Goal: Check status: Check status

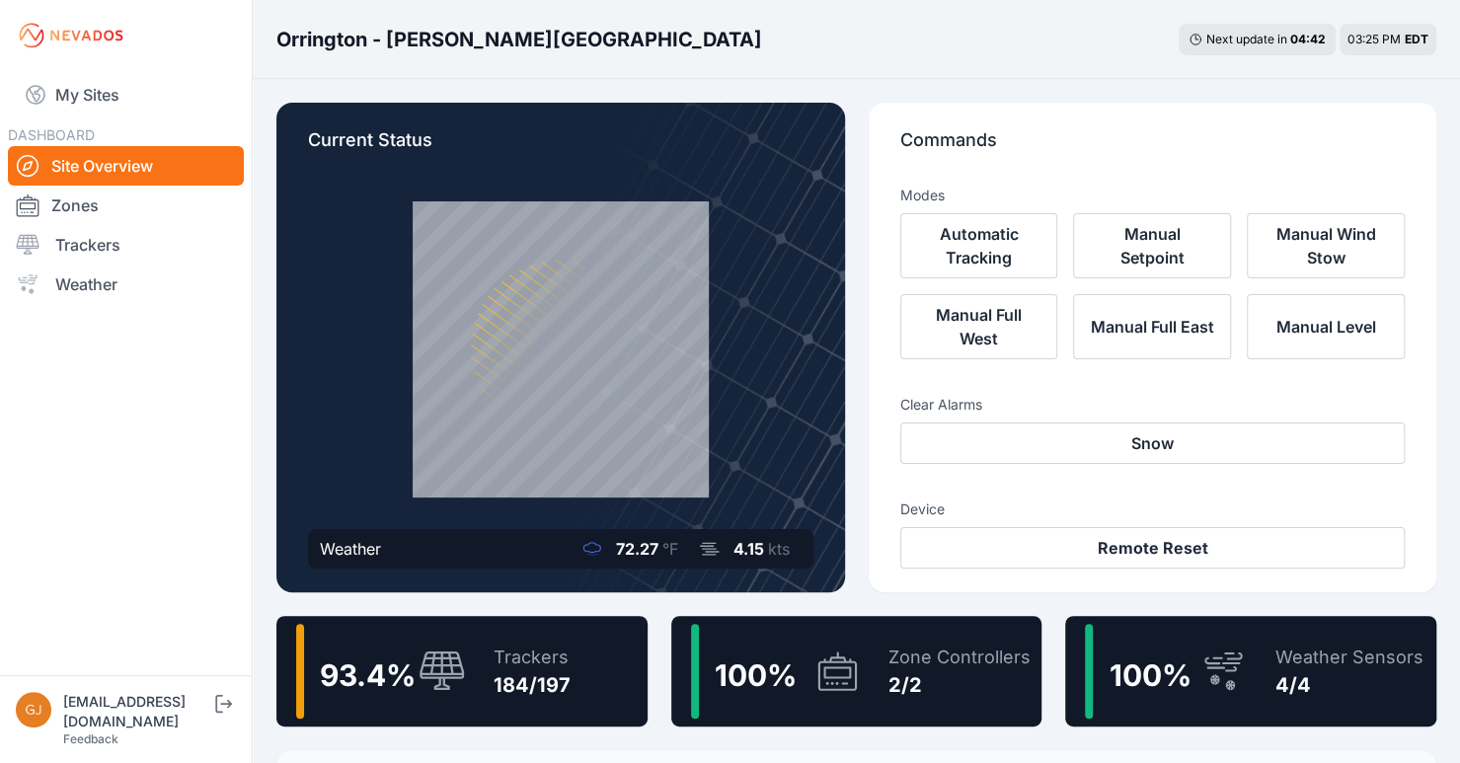
click at [925, 652] on div "Zone Controllers" at bounding box center [960, 658] width 142 height 28
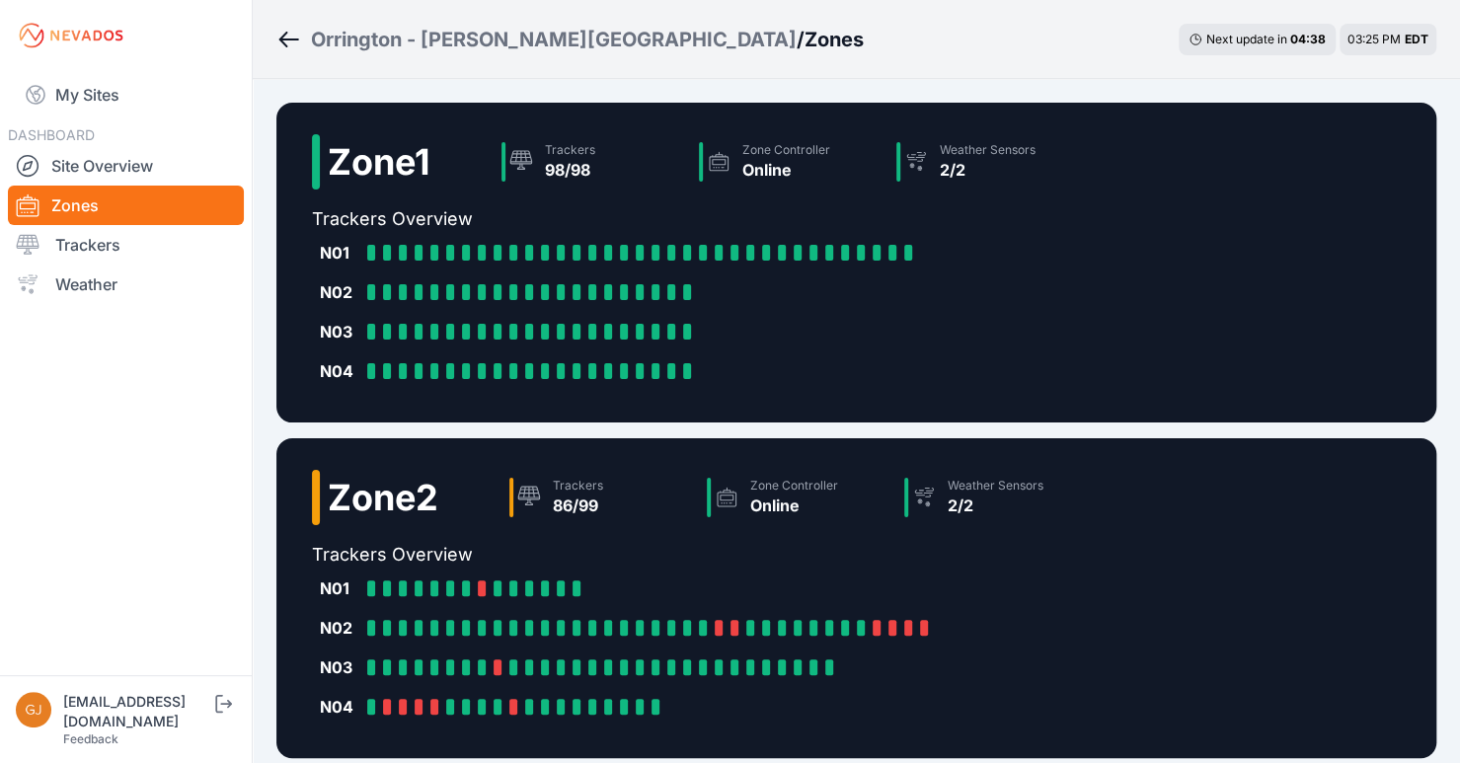
scroll to position [99, 0]
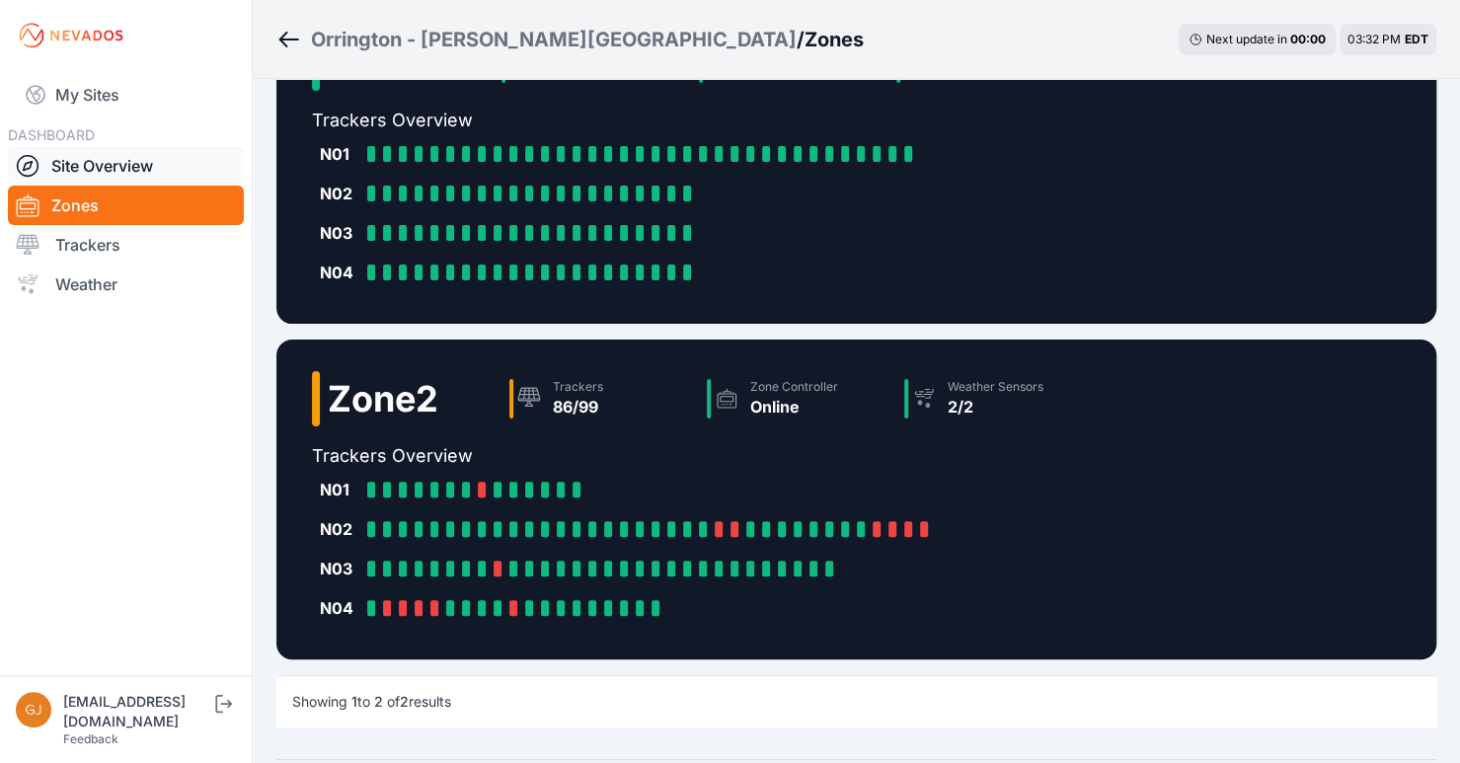
click at [131, 171] on link "Site Overview" at bounding box center [126, 165] width 236 height 39
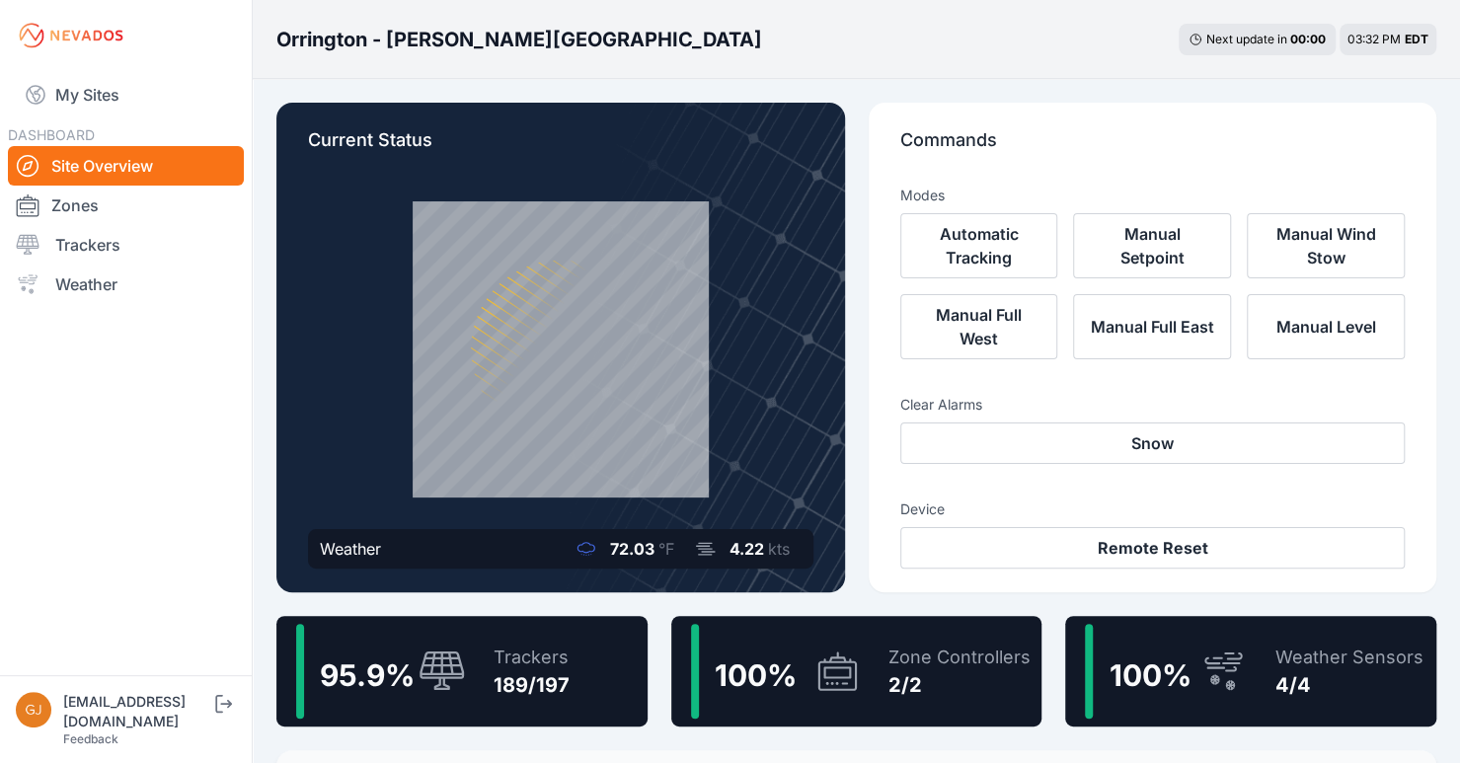
click at [800, 667] on div "100 %" at bounding box center [754, 671] width 95 height 43
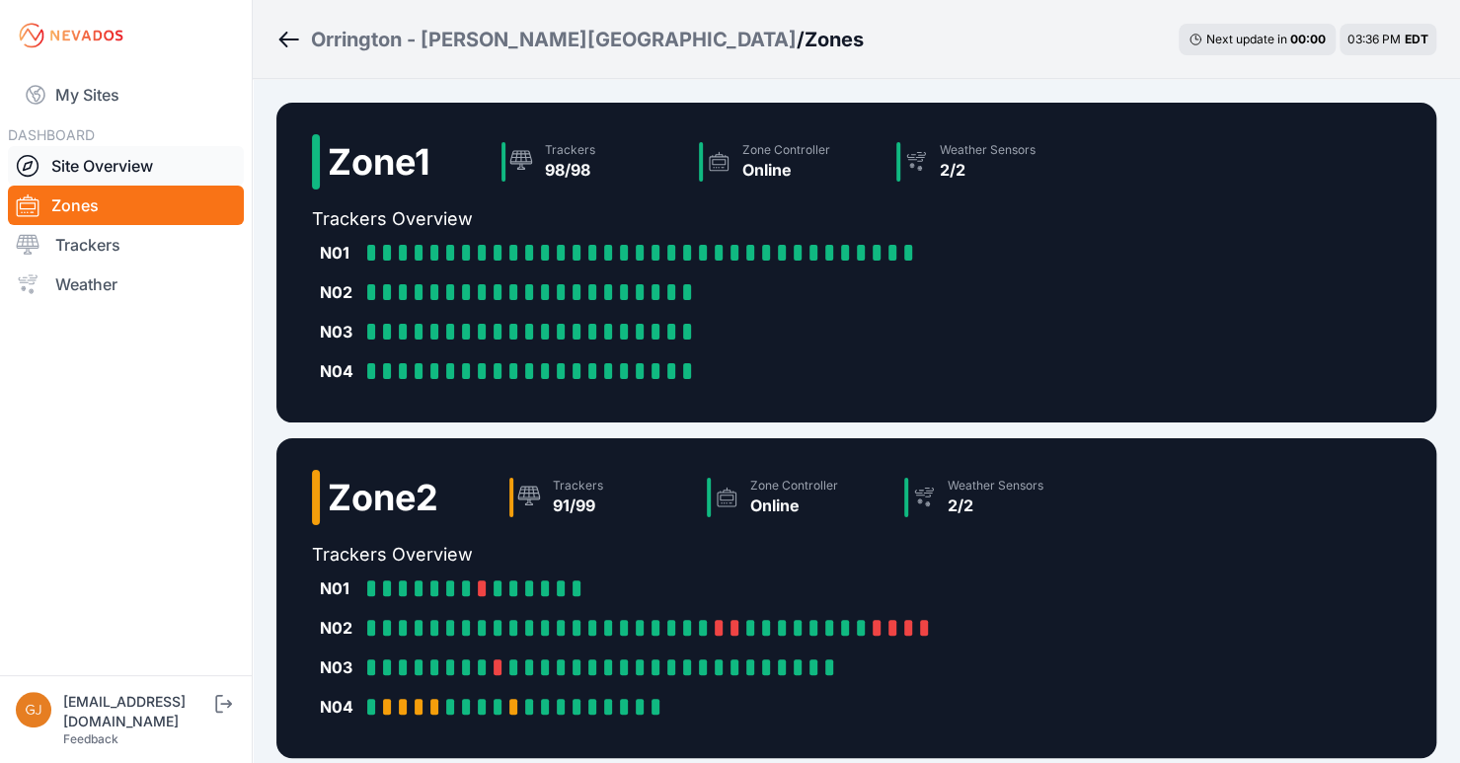
click at [101, 161] on link "Site Overview" at bounding box center [126, 165] width 236 height 39
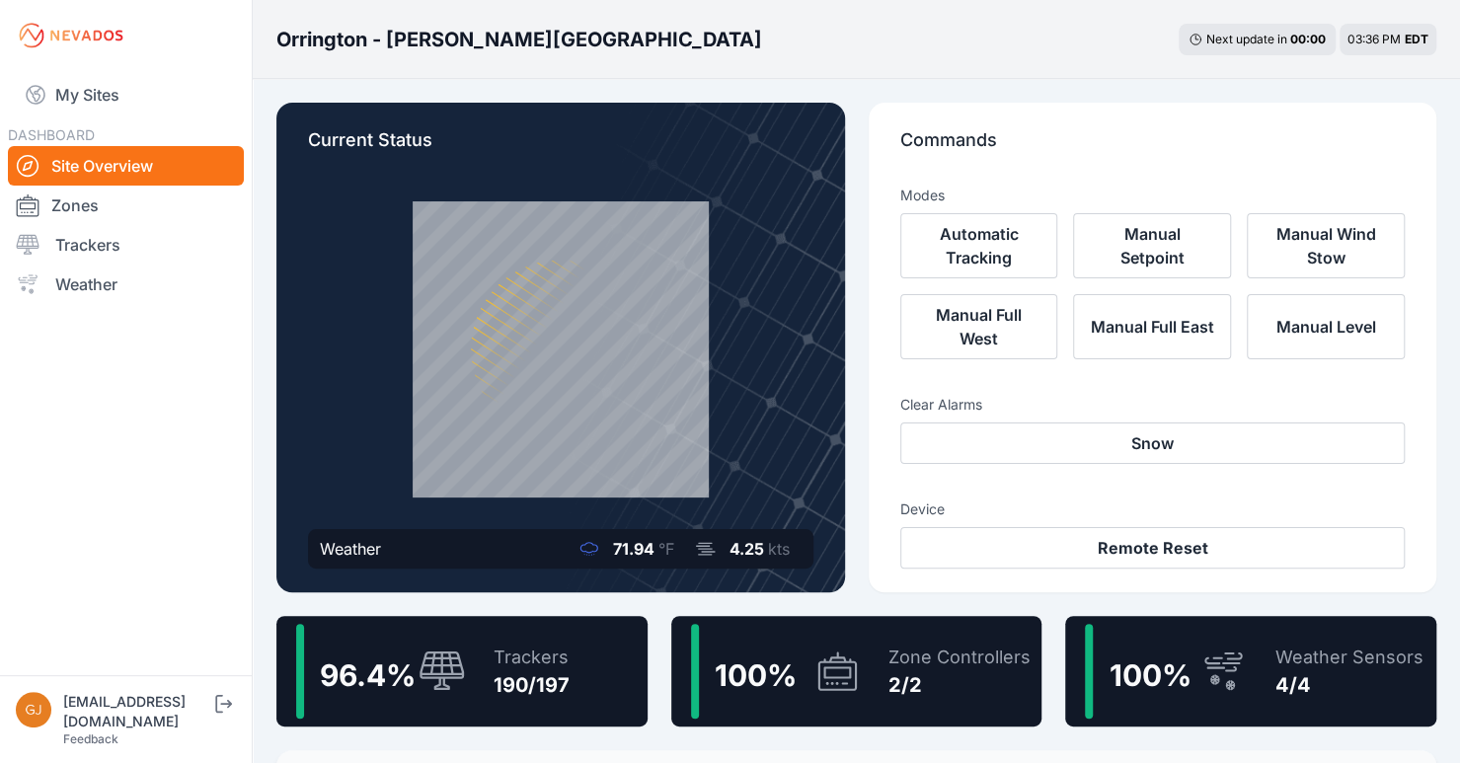
click at [790, 649] on div "100 %" at bounding box center [776, 671] width 170 height 95
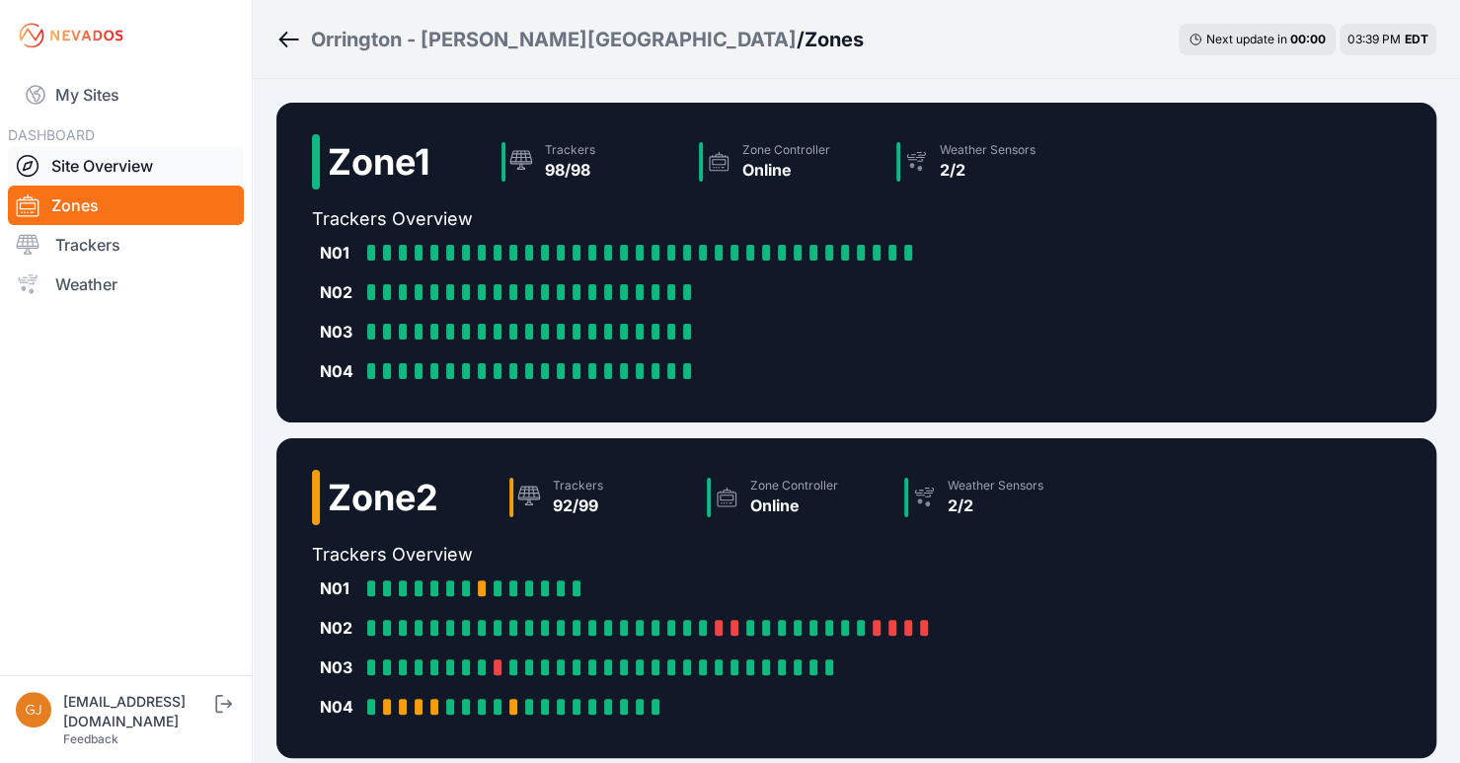
click at [111, 165] on link "Site Overview" at bounding box center [126, 165] width 236 height 39
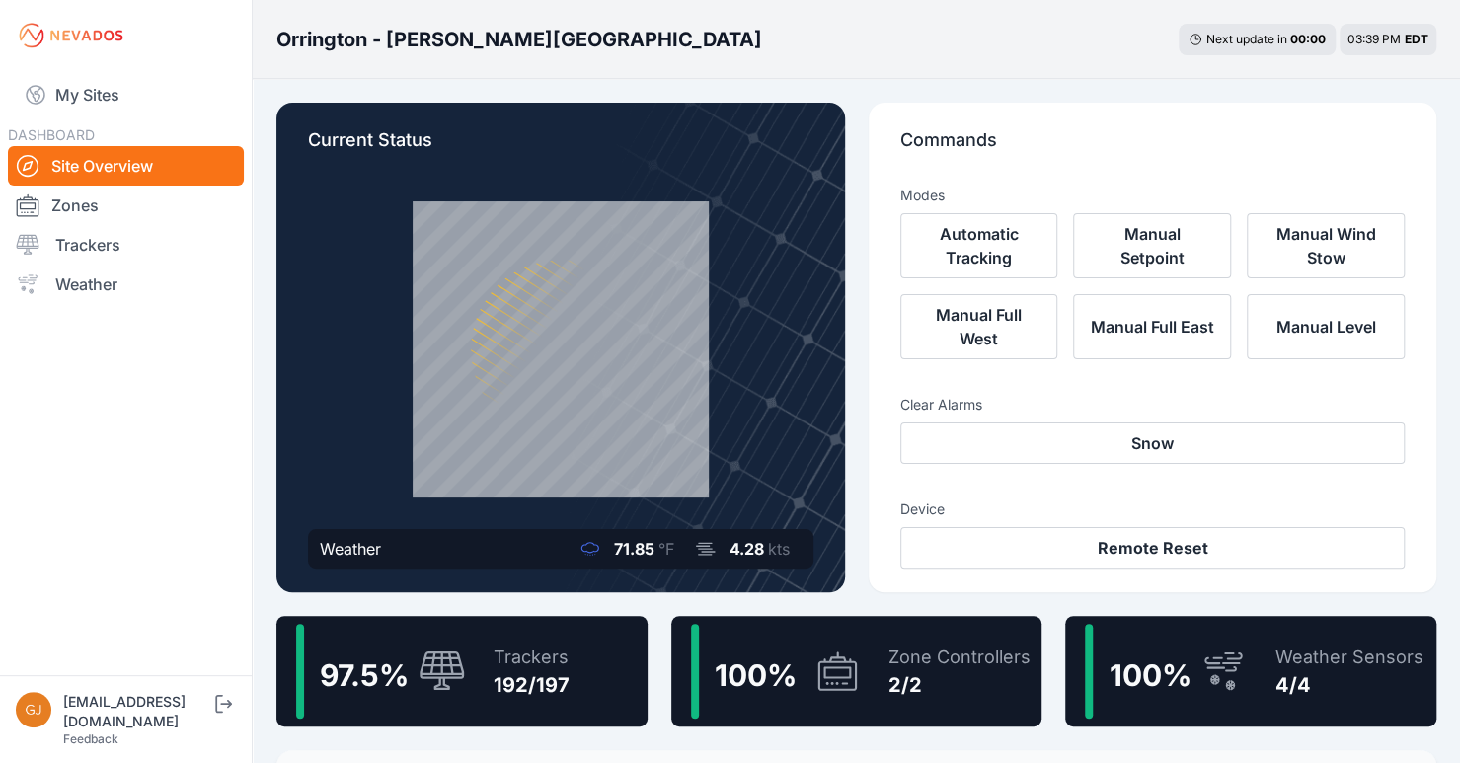
click at [804, 667] on div "100 %" at bounding box center [776, 671] width 170 height 95
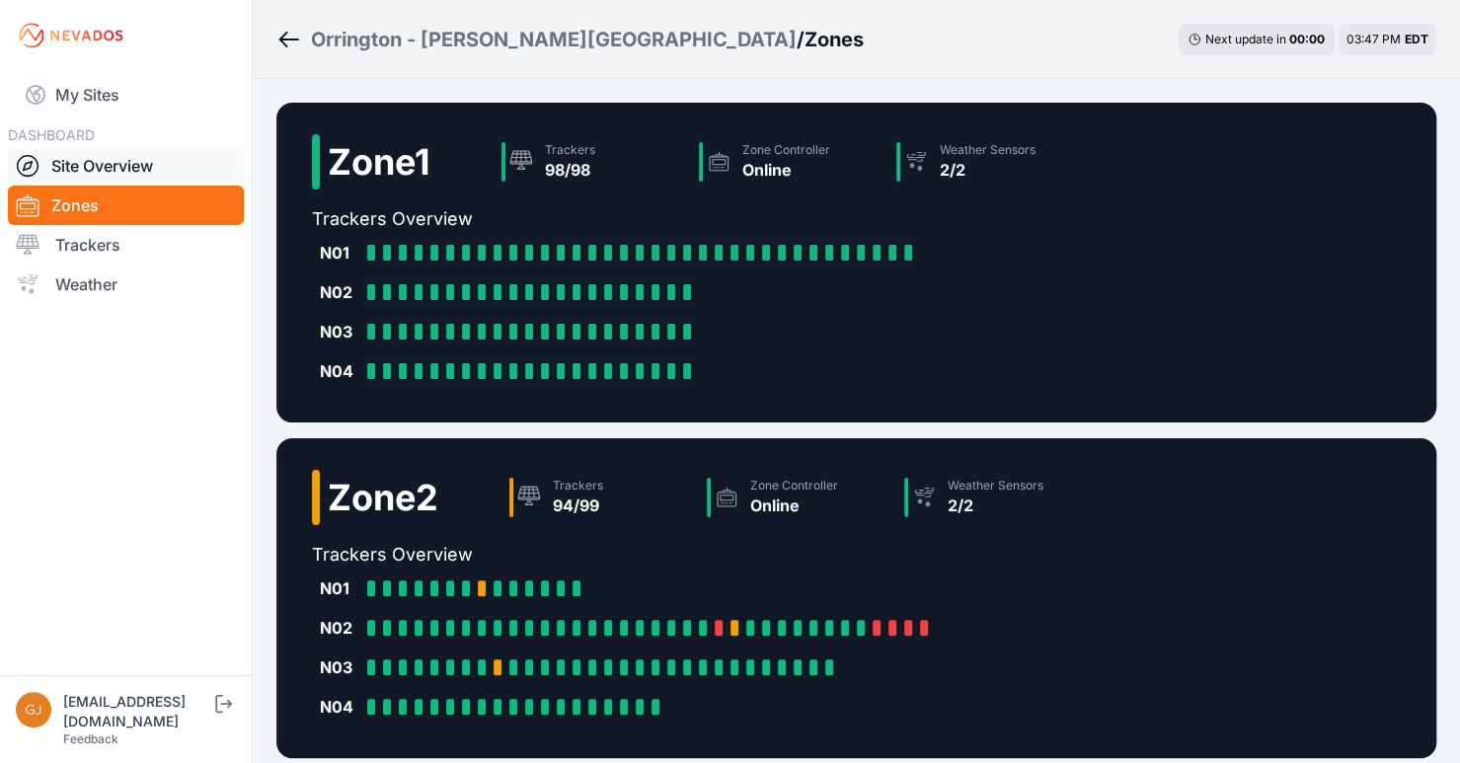
click at [103, 167] on link "Site Overview" at bounding box center [126, 165] width 236 height 39
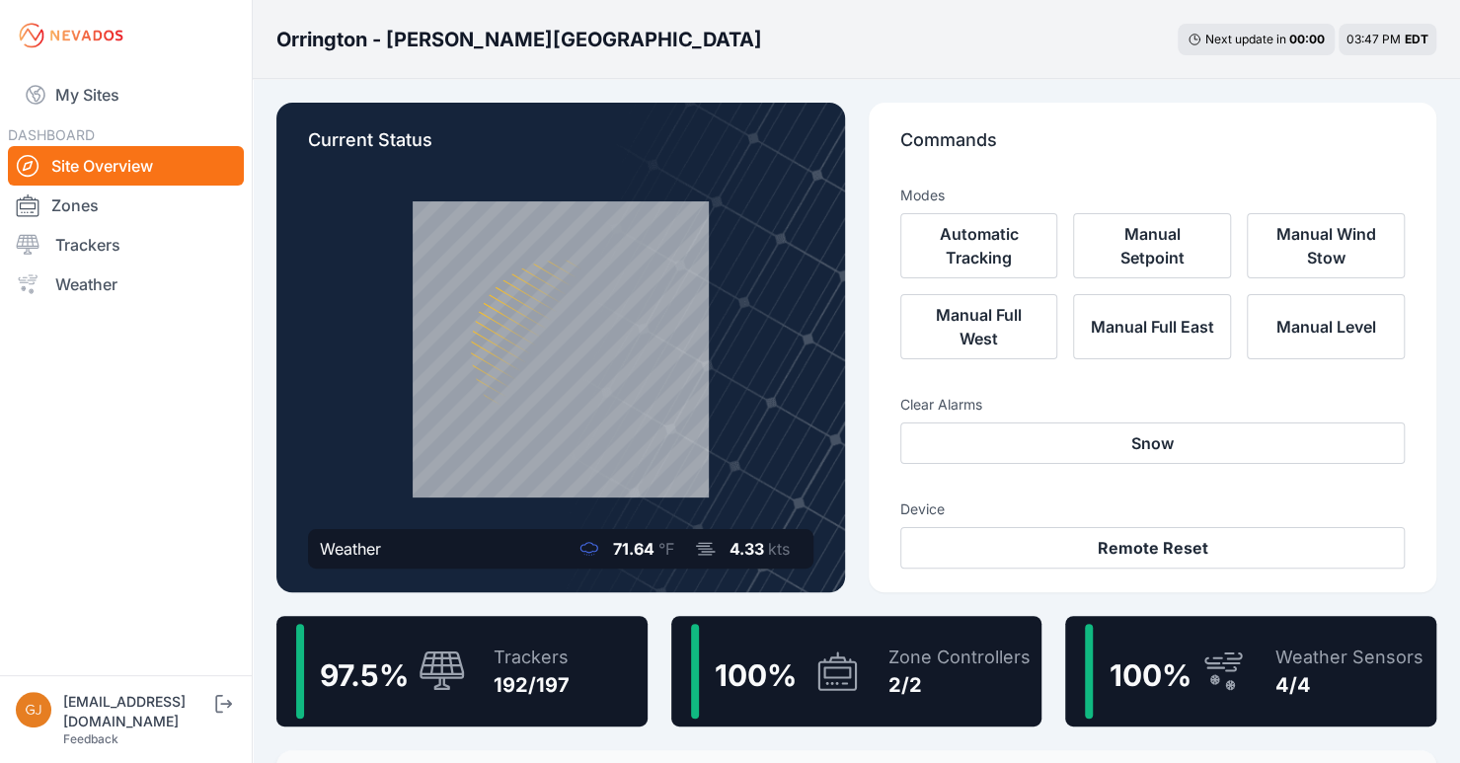
click at [800, 667] on div "100 %" at bounding box center [754, 671] width 95 height 43
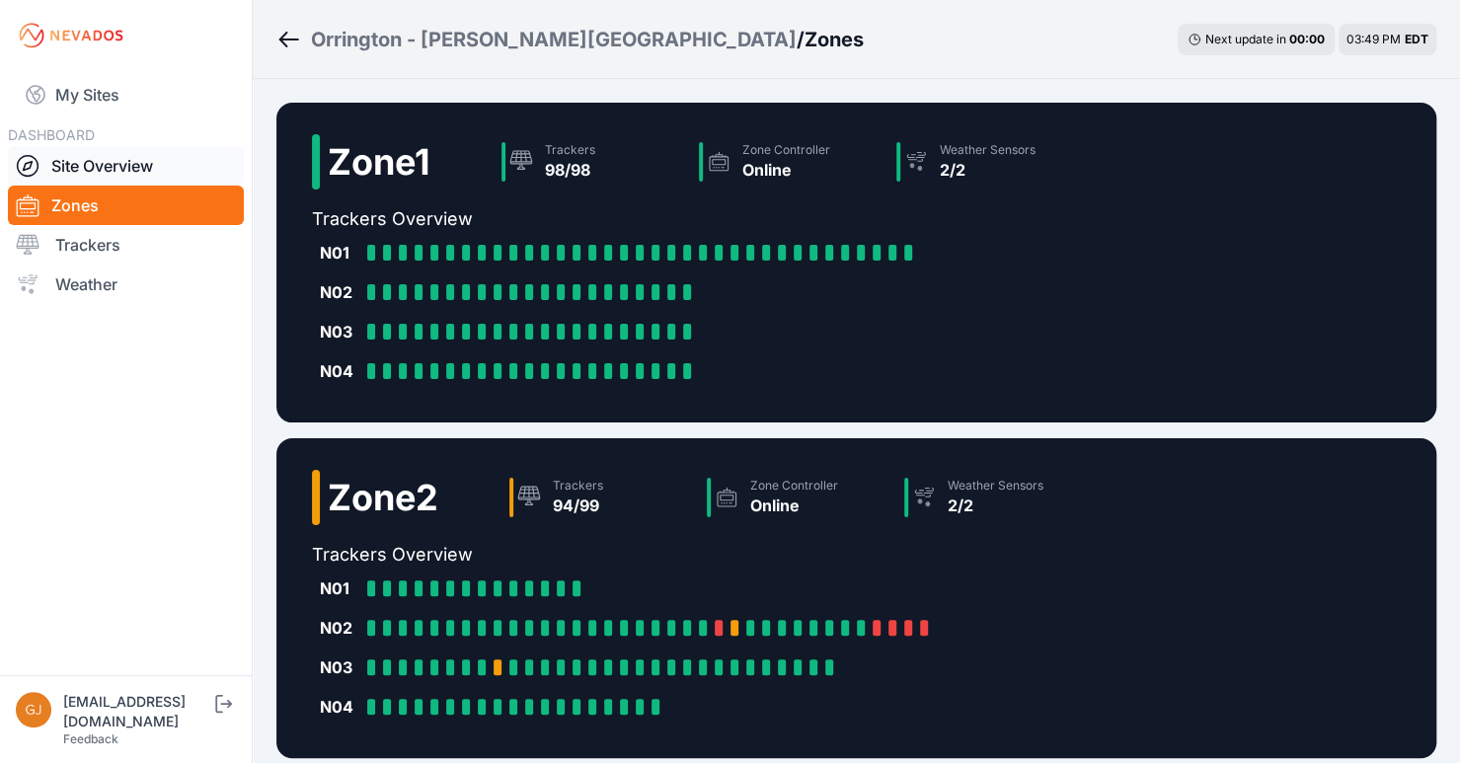
click at [90, 162] on link "Site Overview" at bounding box center [126, 165] width 236 height 39
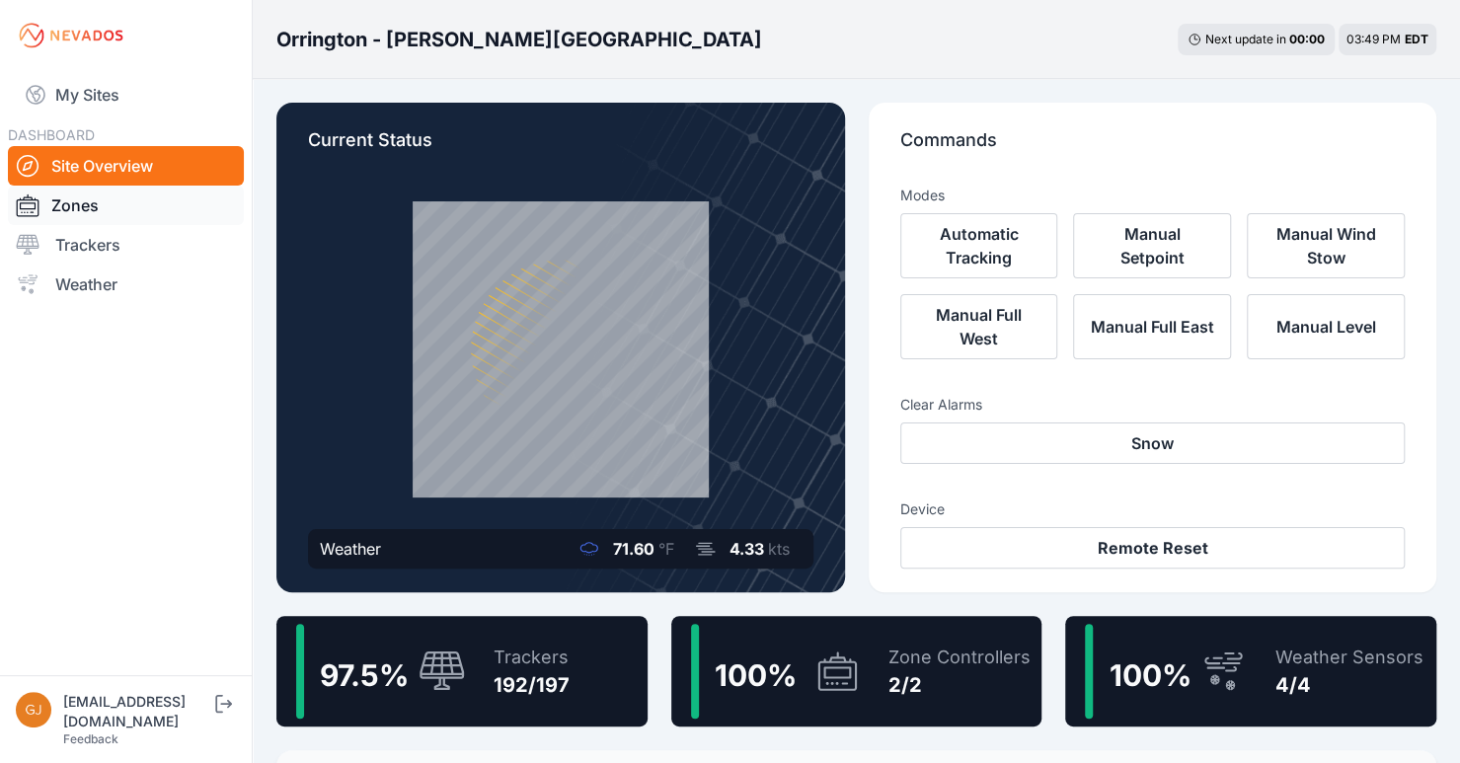
click at [72, 203] on link "Zones" at bounding box center [126, 205] width 236 height 39
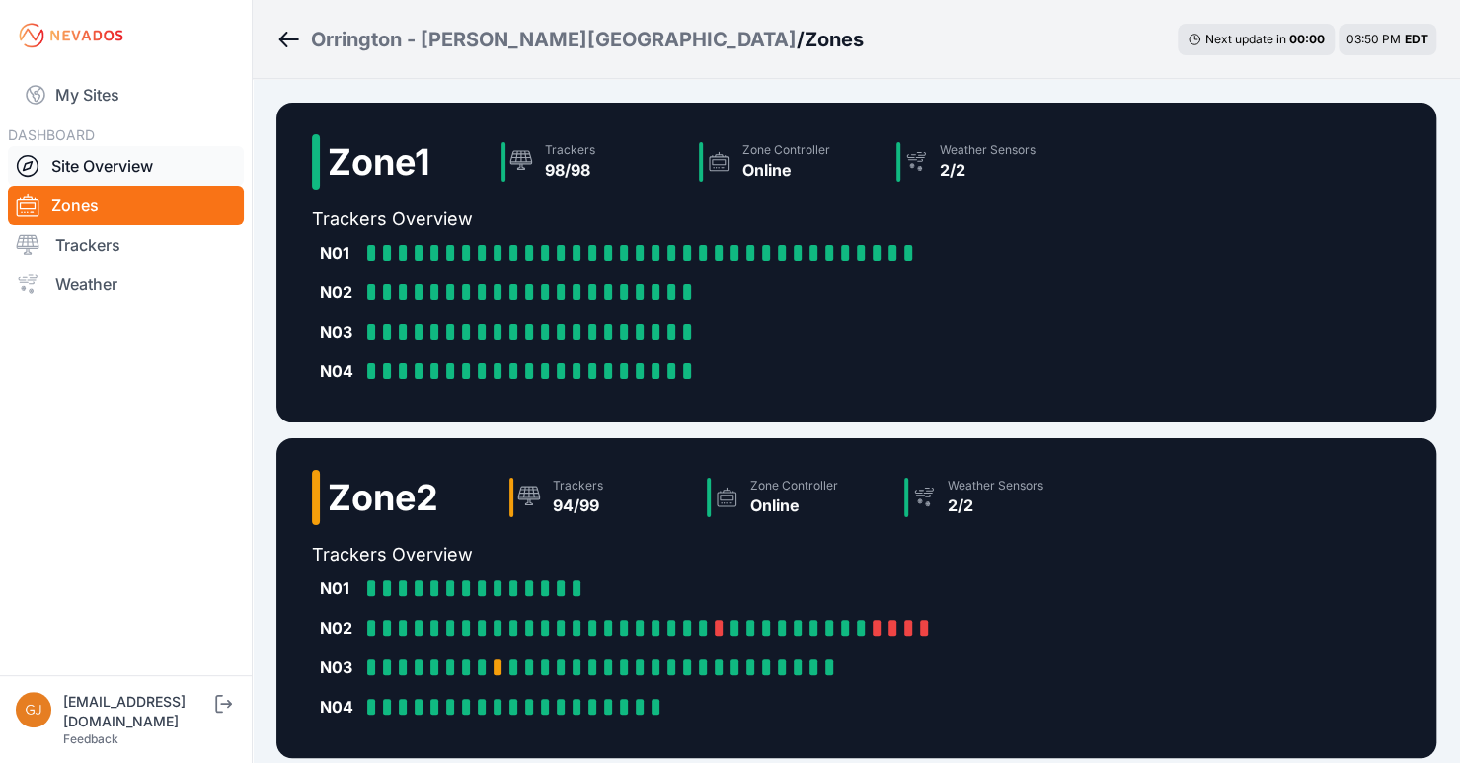
click at [98, 176] on link "Site Overview" at bounding box center [126, 165] width 236 height 39
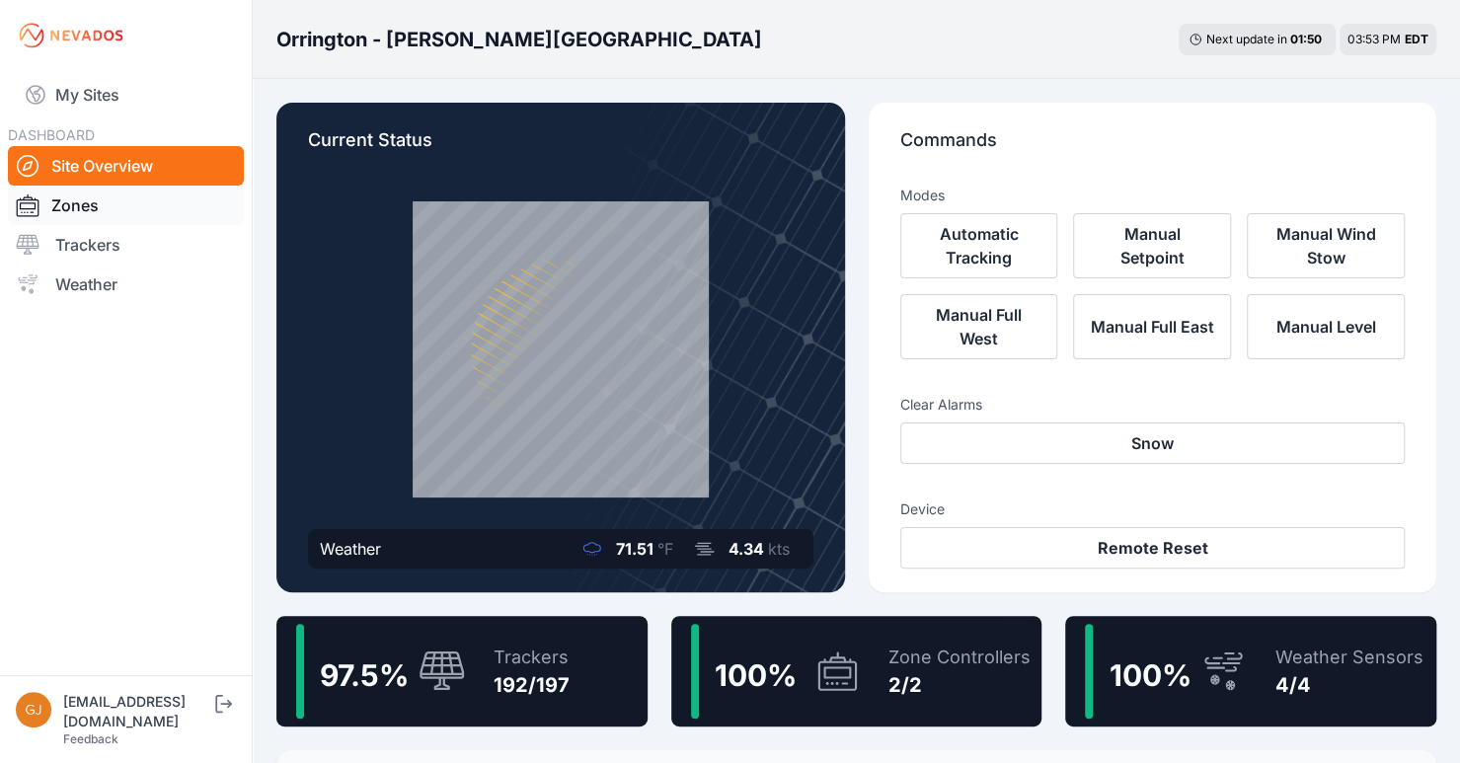
click at [58, 200] on link "Zones" at bounding box center [126, 205] width 236 height 39
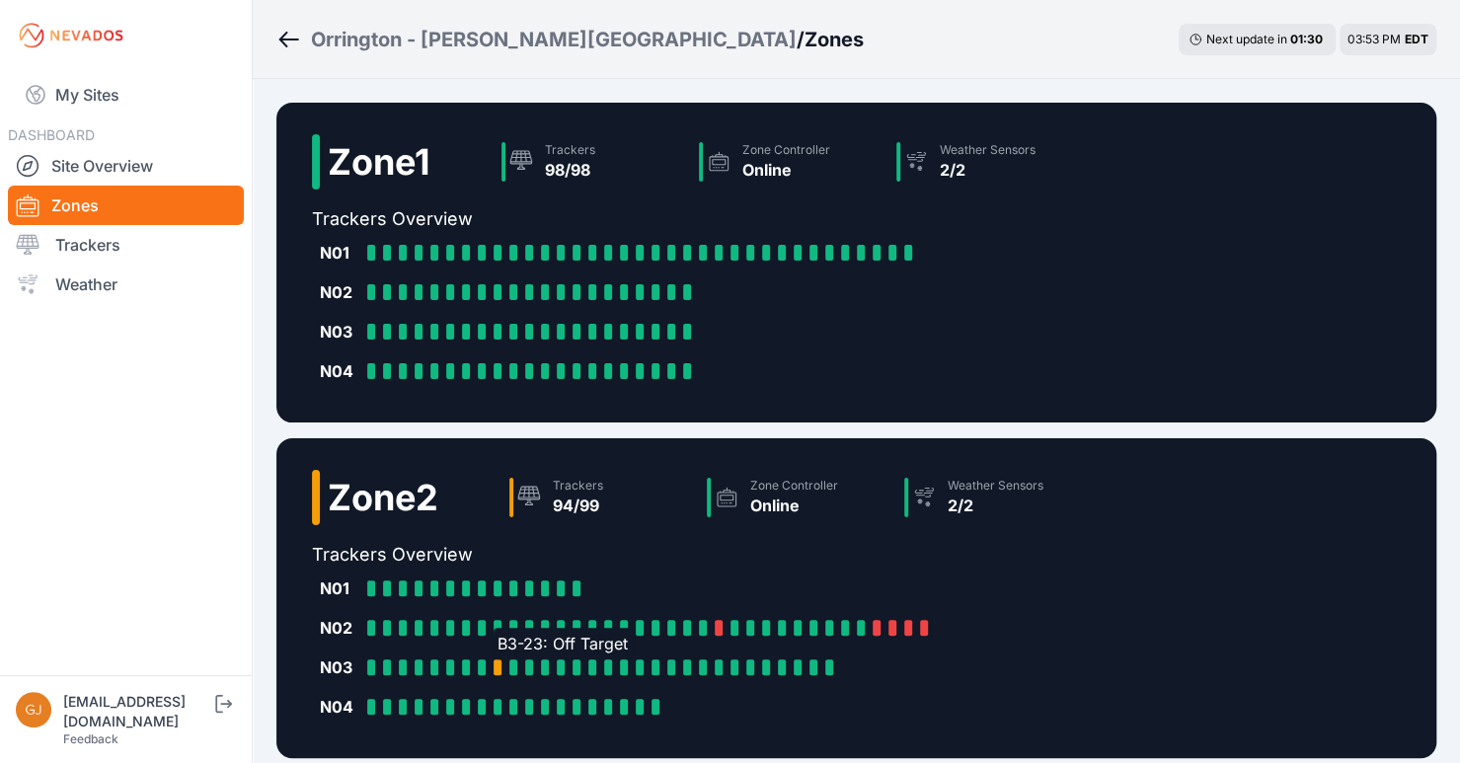
click at [500, 661] on div at bounding box center [498, 668] width 8 height 16
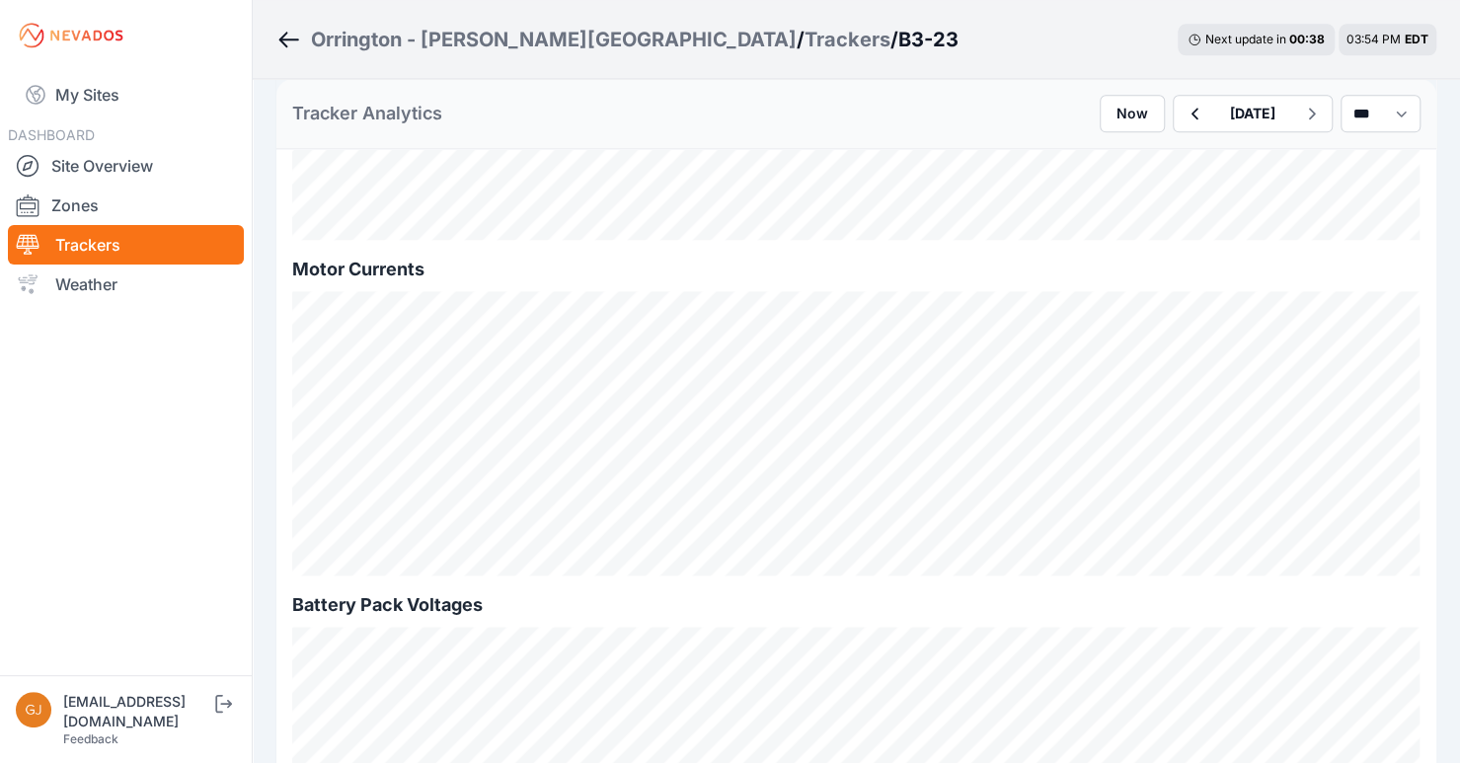
scroll to position [1481, 0]
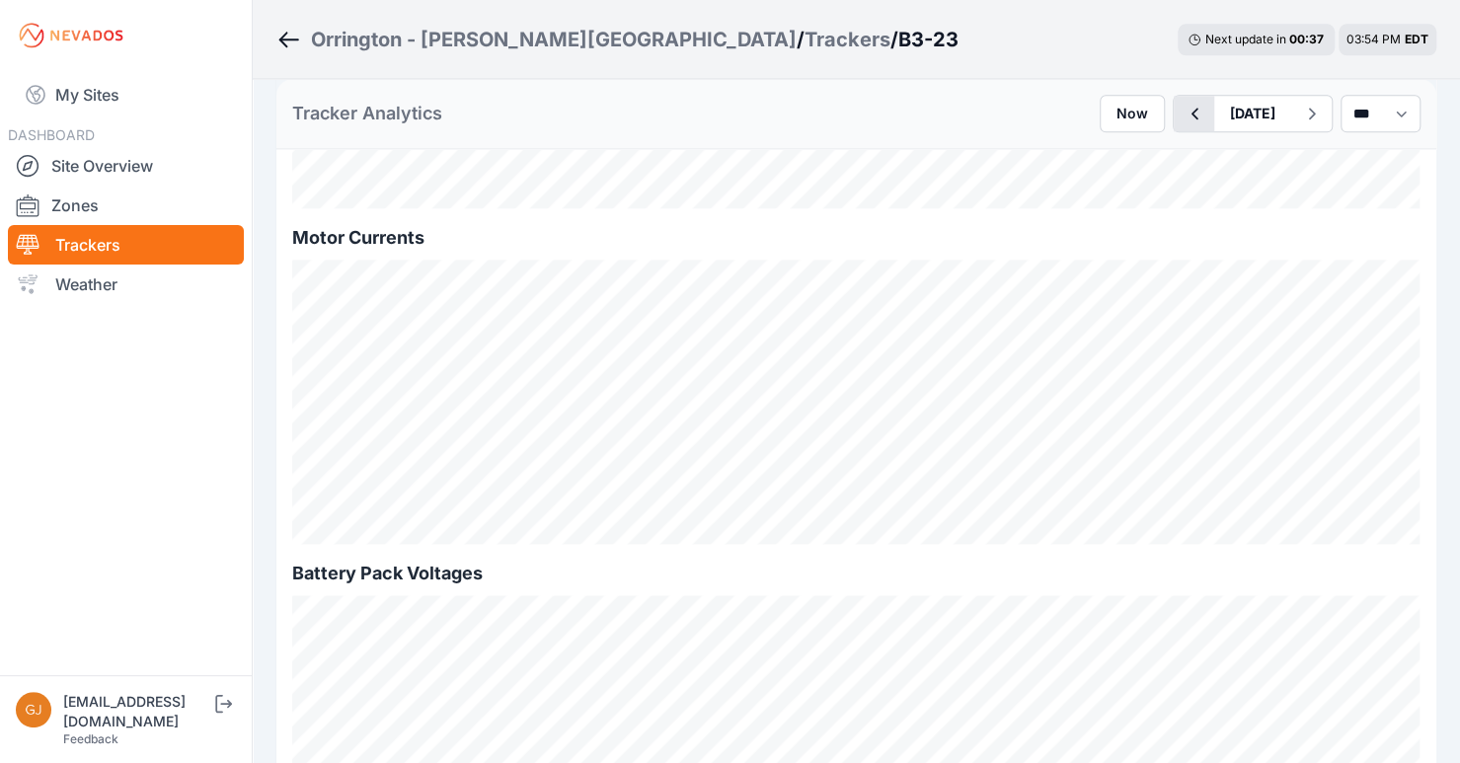
click at [1182, 104] on icon "button" at bounding box center [1194, 114] width 25 height 24
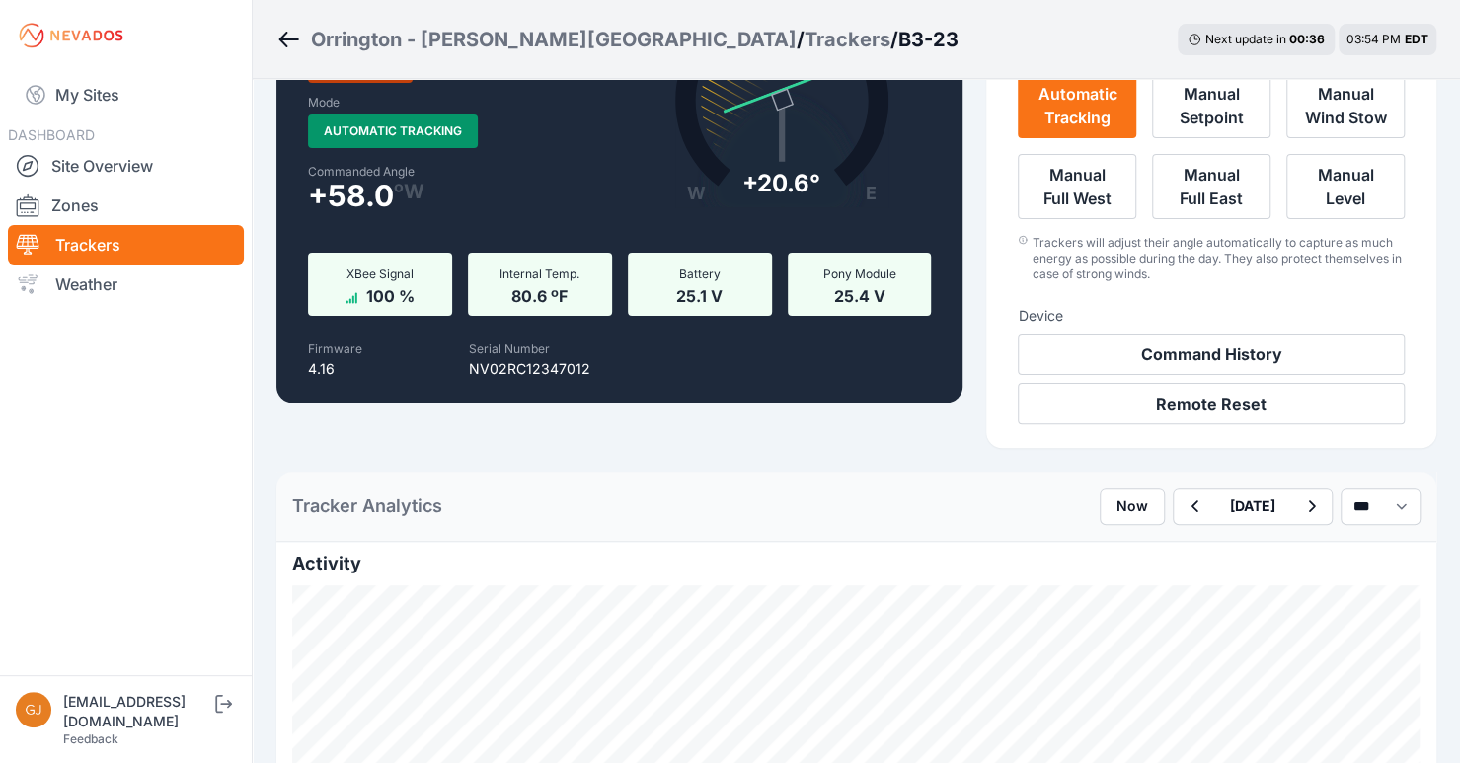
scroll to position [1481, 0]
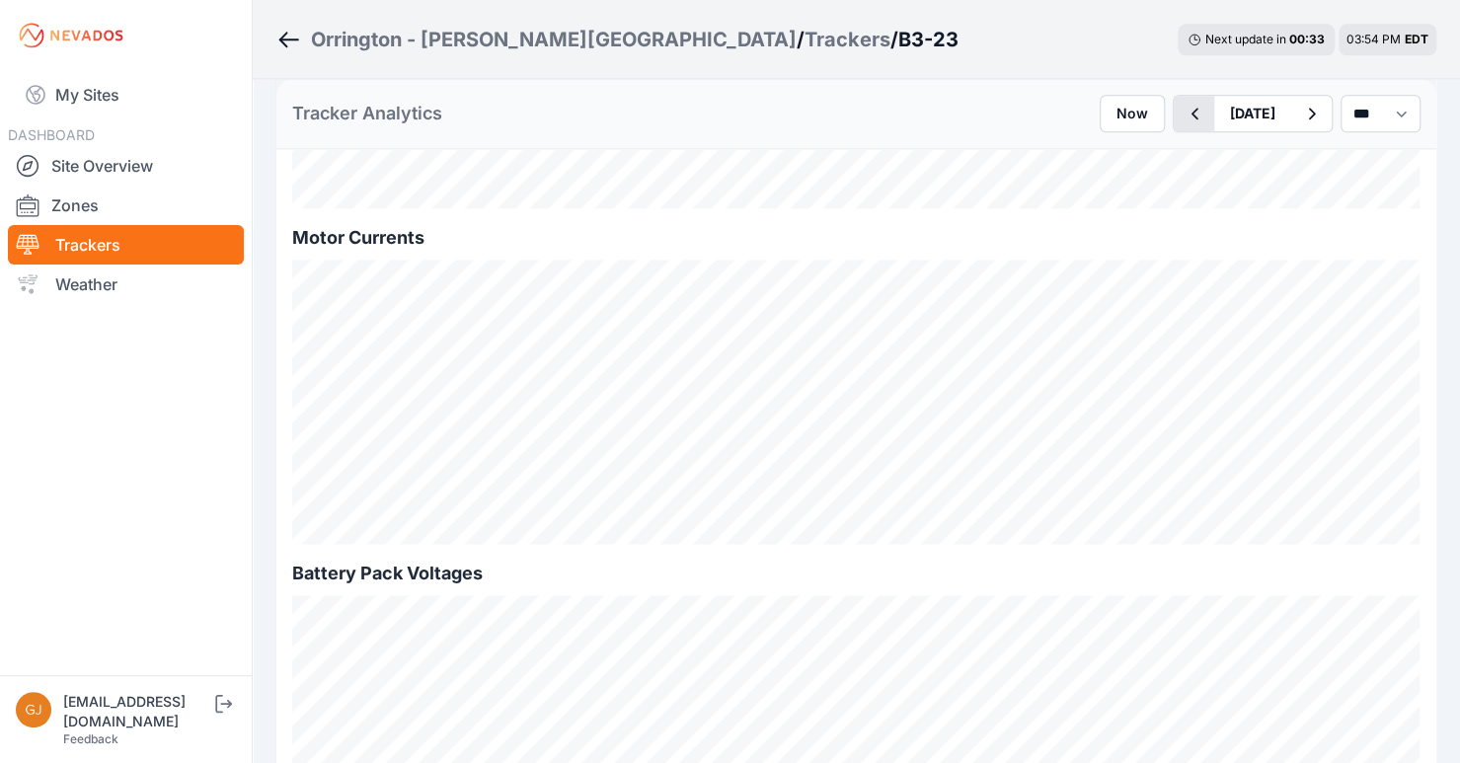
click at [1182, 118] on icon "button" at bounding box center [1194, 114] width 25 height 24
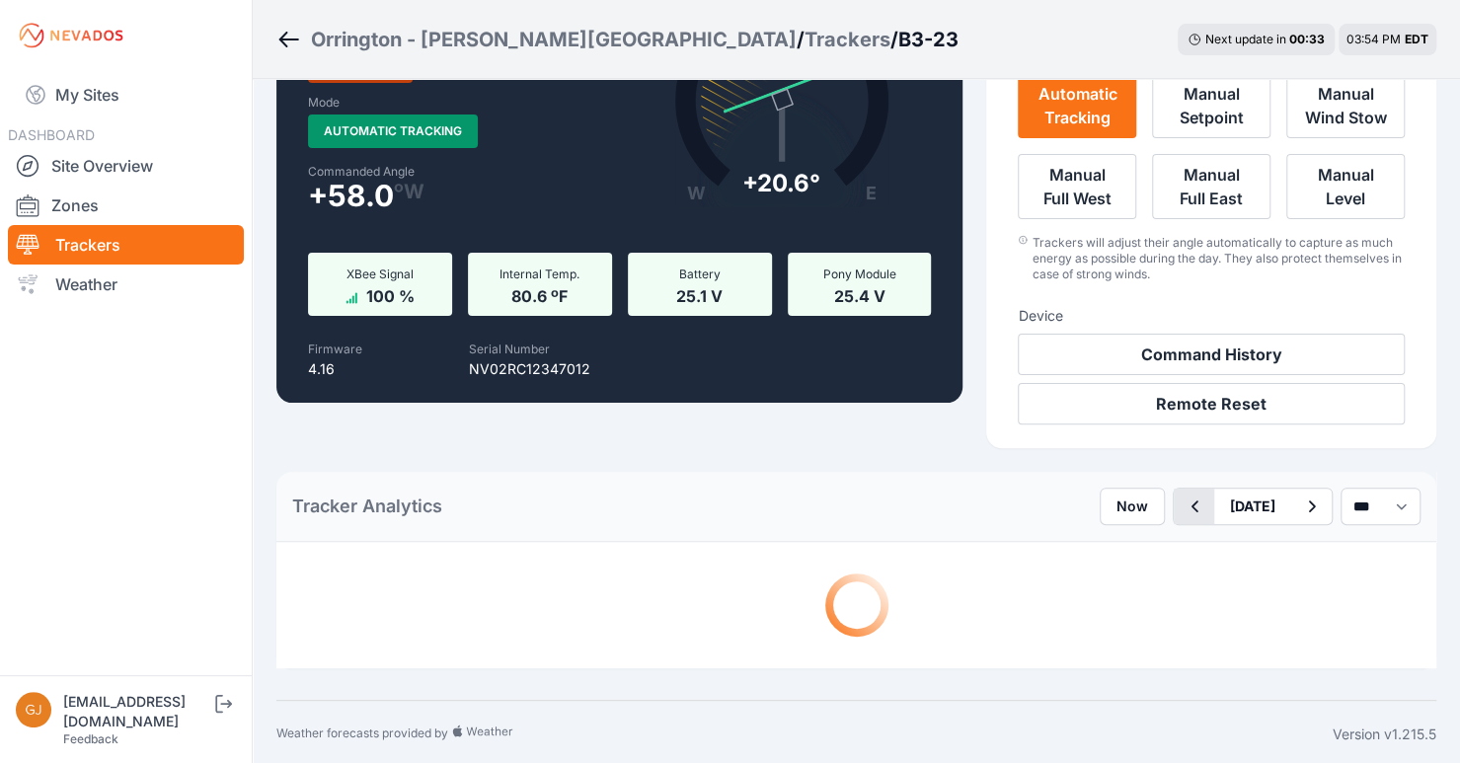
scroll to position [1481, 0]
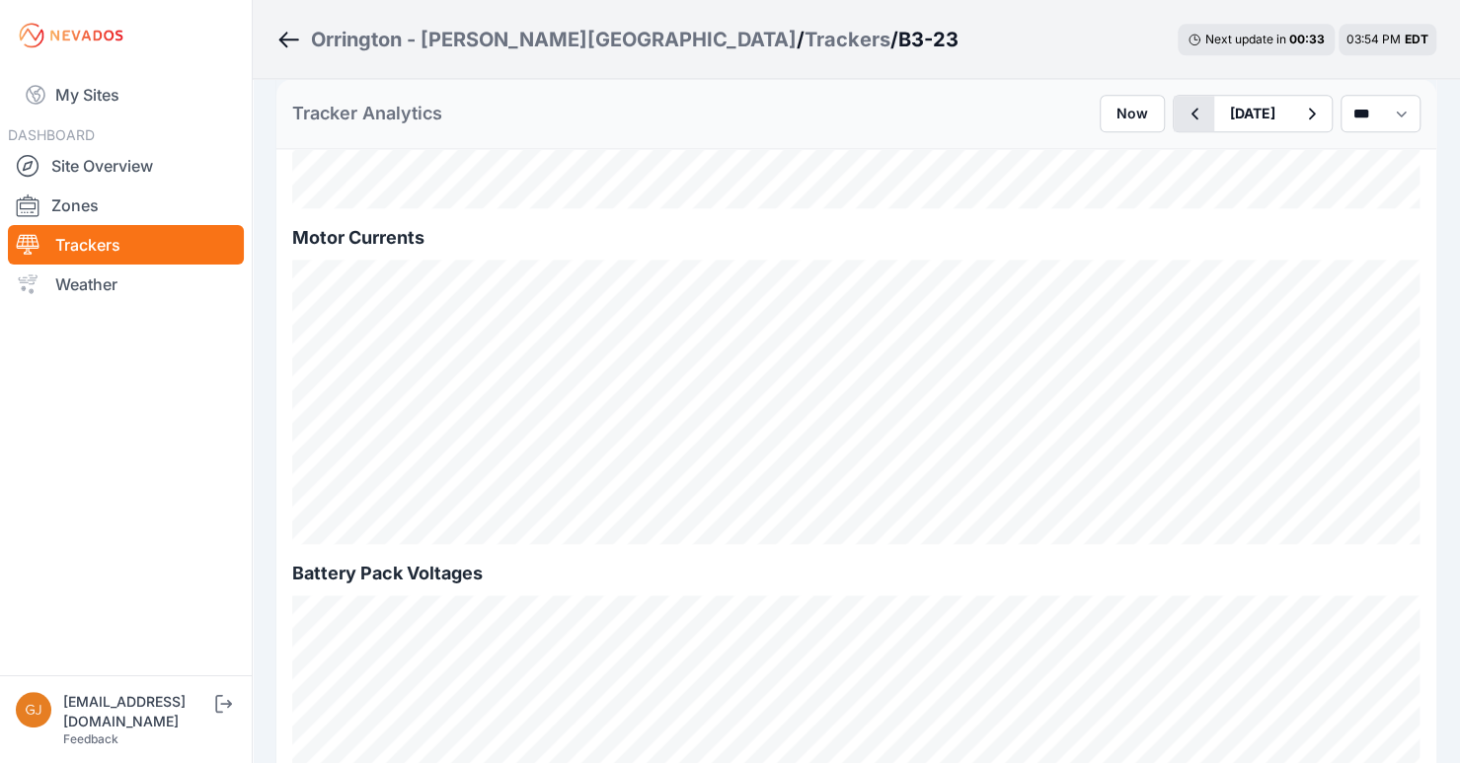
click at [1192, 116] on icon "button" at bounding box center [1195, 114] width 7 height 12
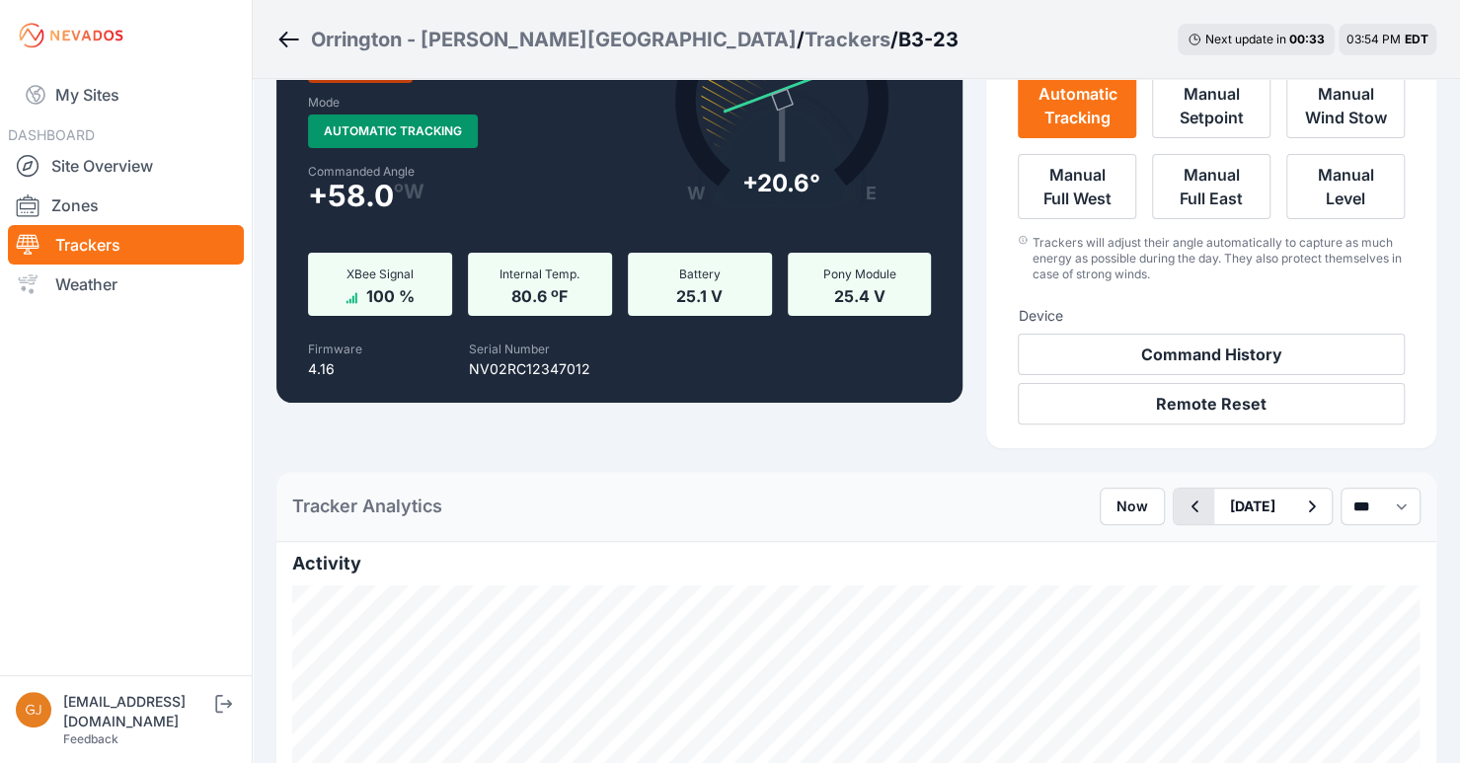
scroll to position [1481, 0]
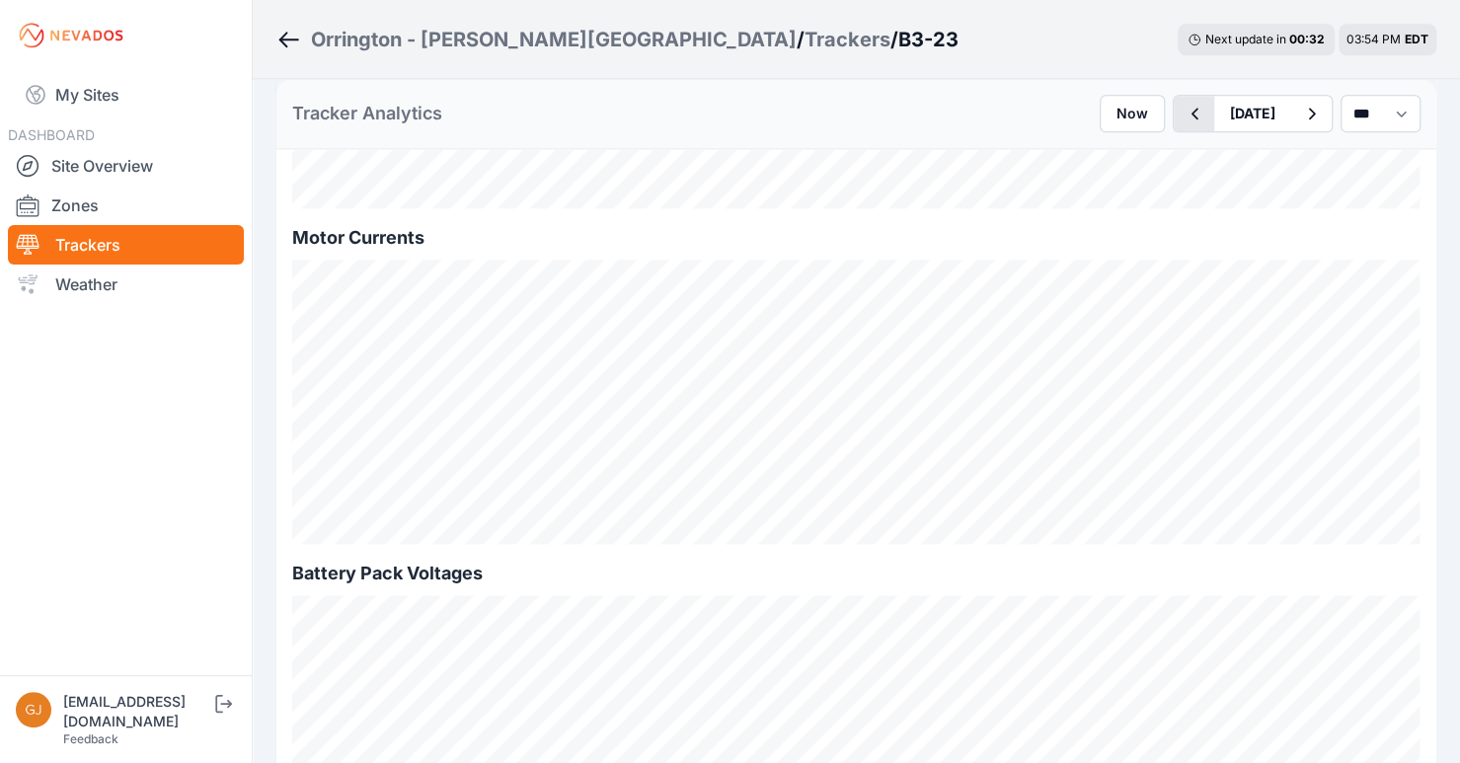
click at [1182, 116] on icon "button" at bounding box center [1194, 114] width 25 height 24
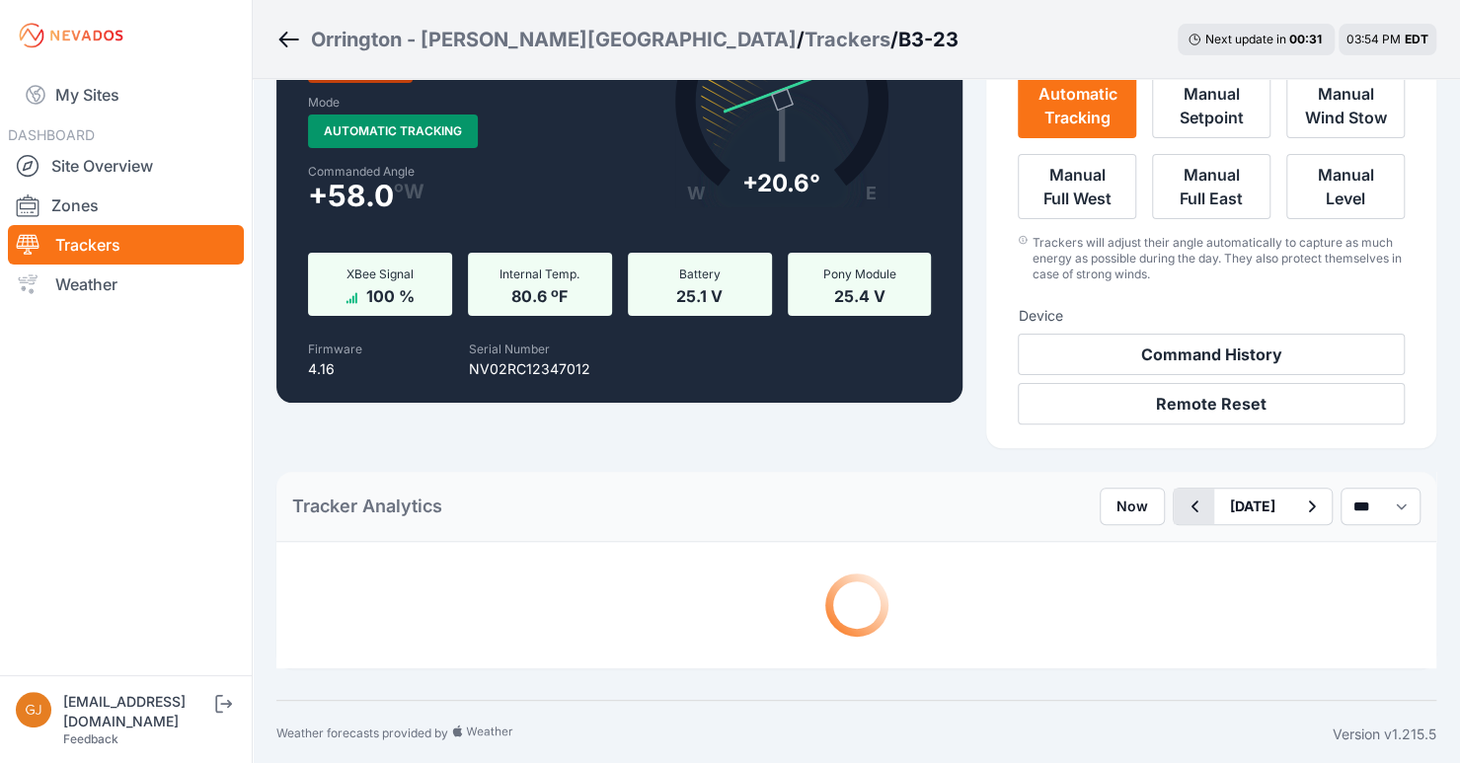
scroll to position [1481, 0]
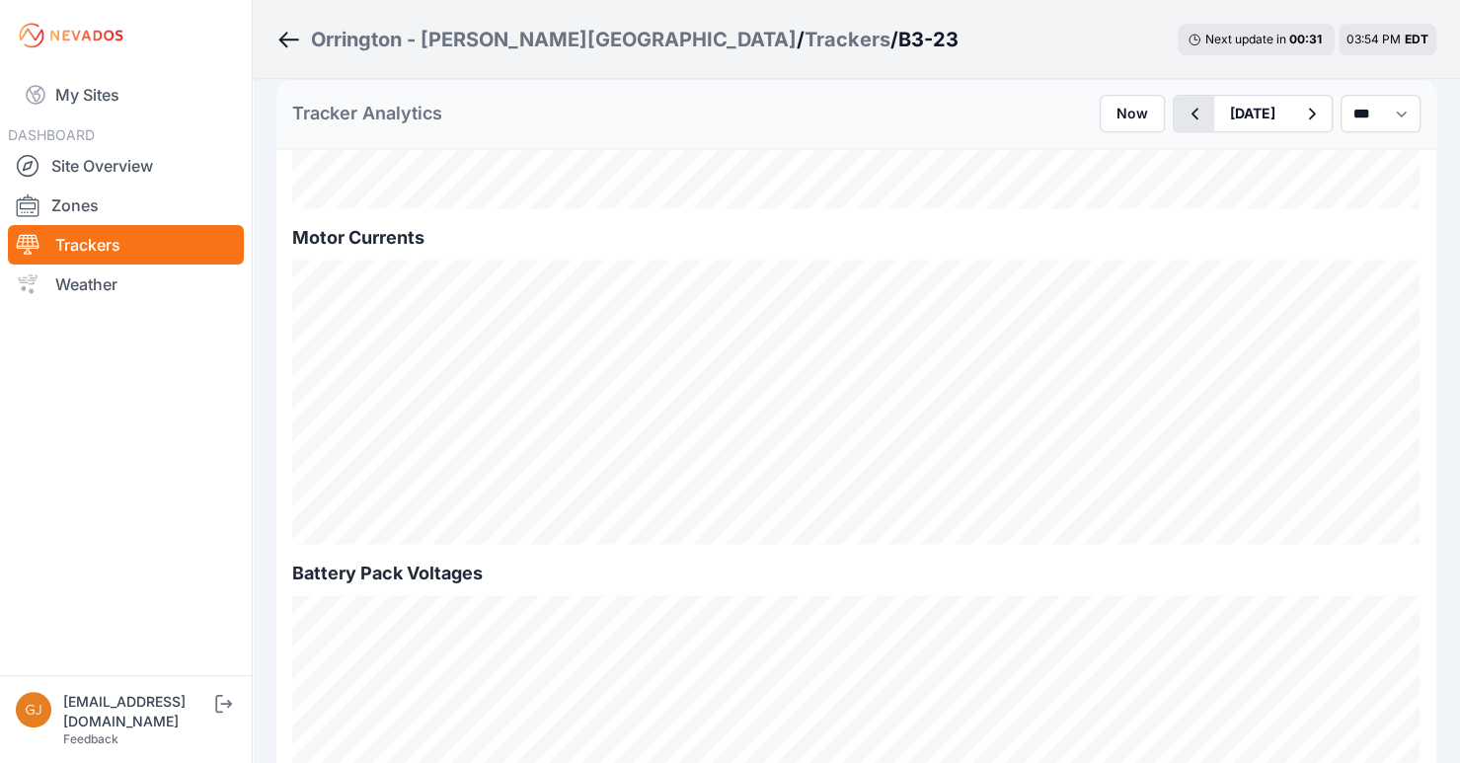
click at [1182, 116] on icon "button" at bounding box center [1194, 114] width 25 height 24
click at [1192, 116] on icon "button" at bounding box center [1195, 114] width 7 height 12
click at [1182, 116] on icon "button" at bounding box center [1194, 114] width 25 height 24
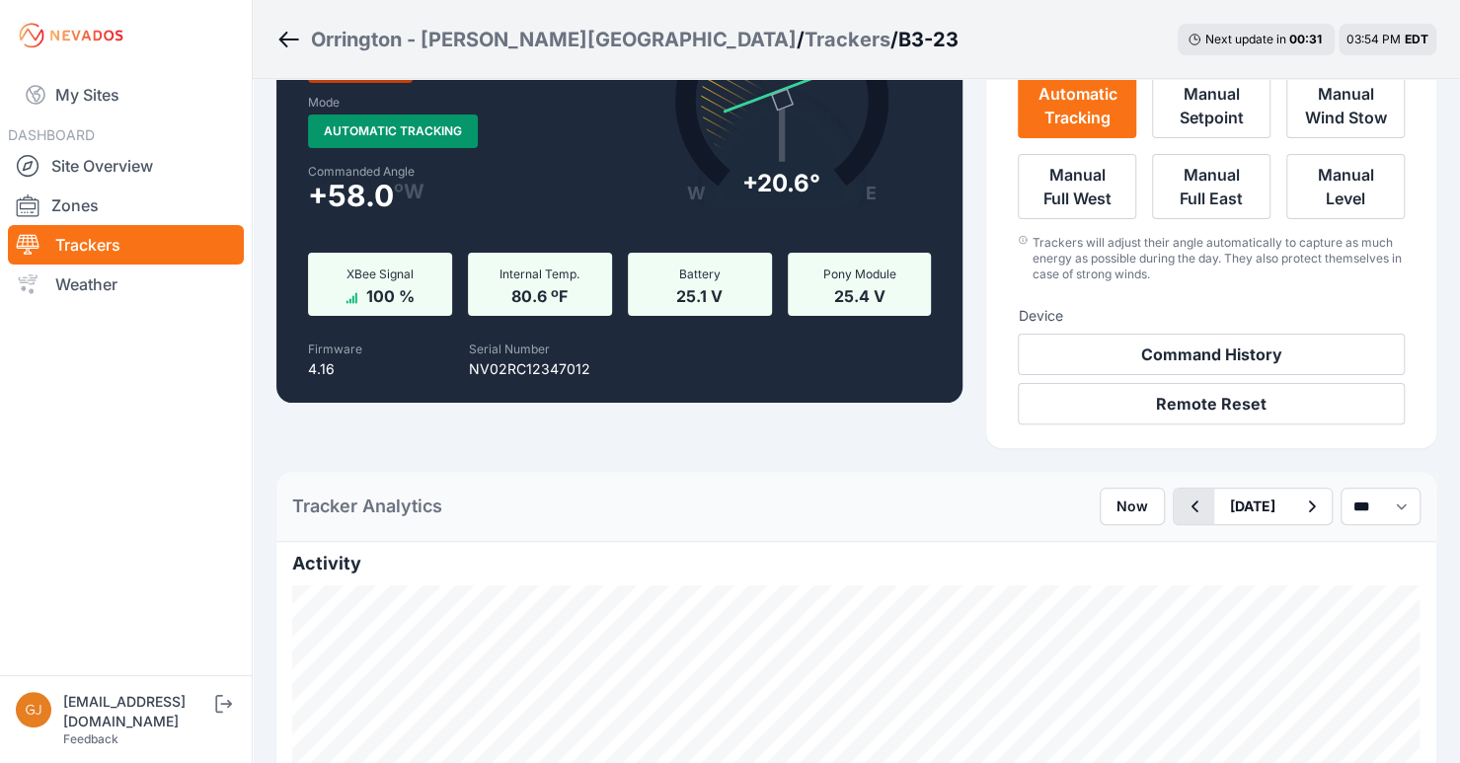
scroll to position [1481, 0]
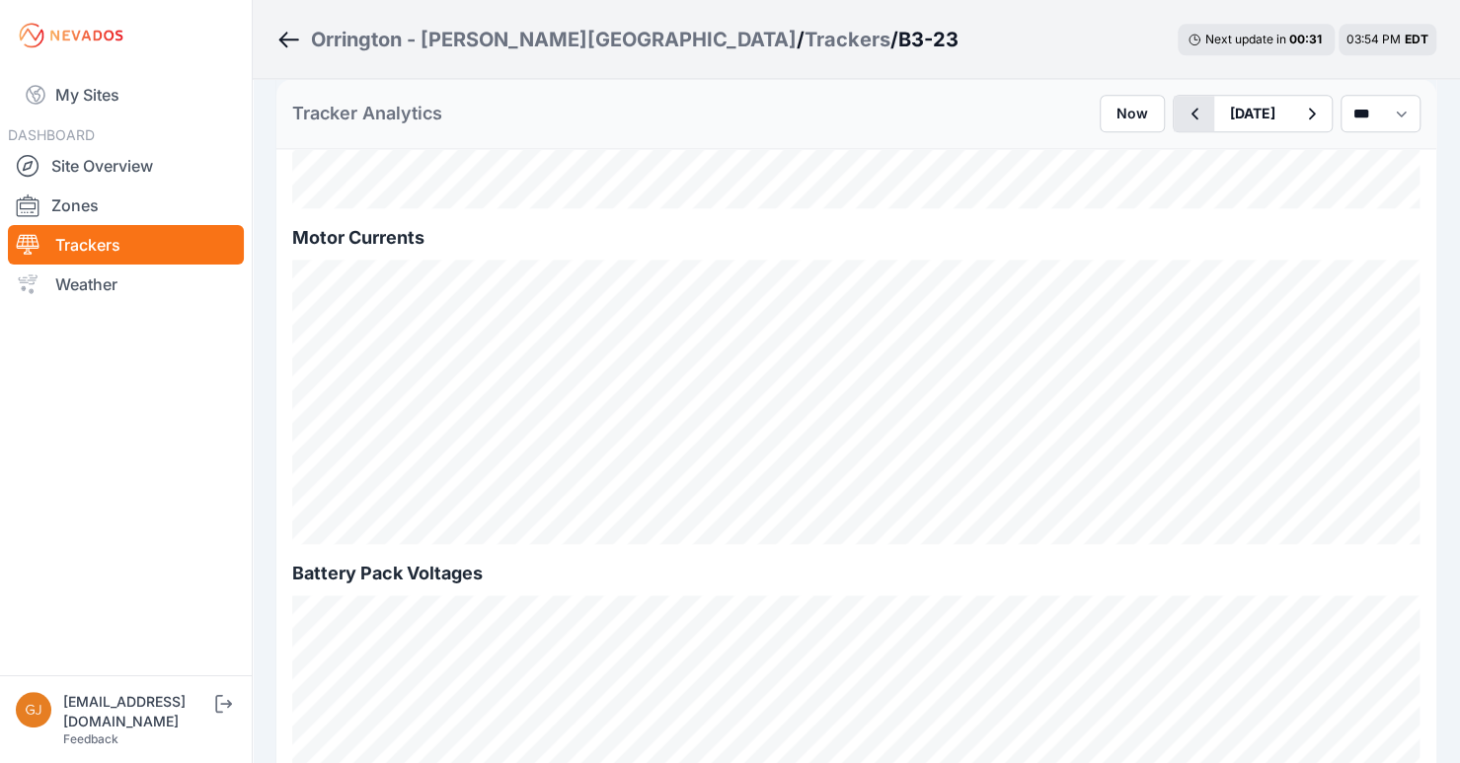
click at [1192, 116] on icon "button" at bounding box center [1195, 114] width 7 height 12
click at [1182, 116] on icon "button" at bounding box center [1194, 114] width 25 height 24
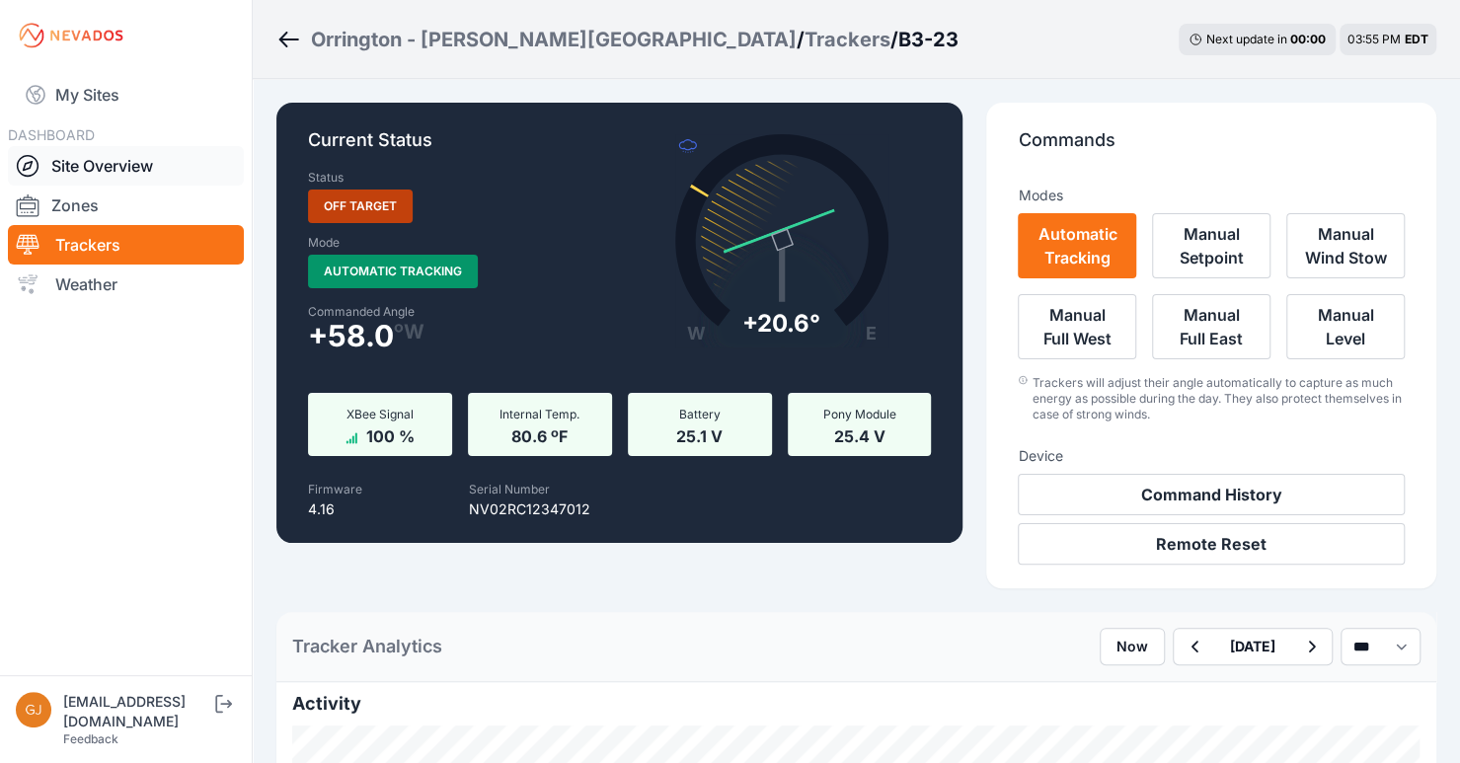
click at [103, 166] on link "Site Overview" at bounding box center [126, 165] width 236 height 39
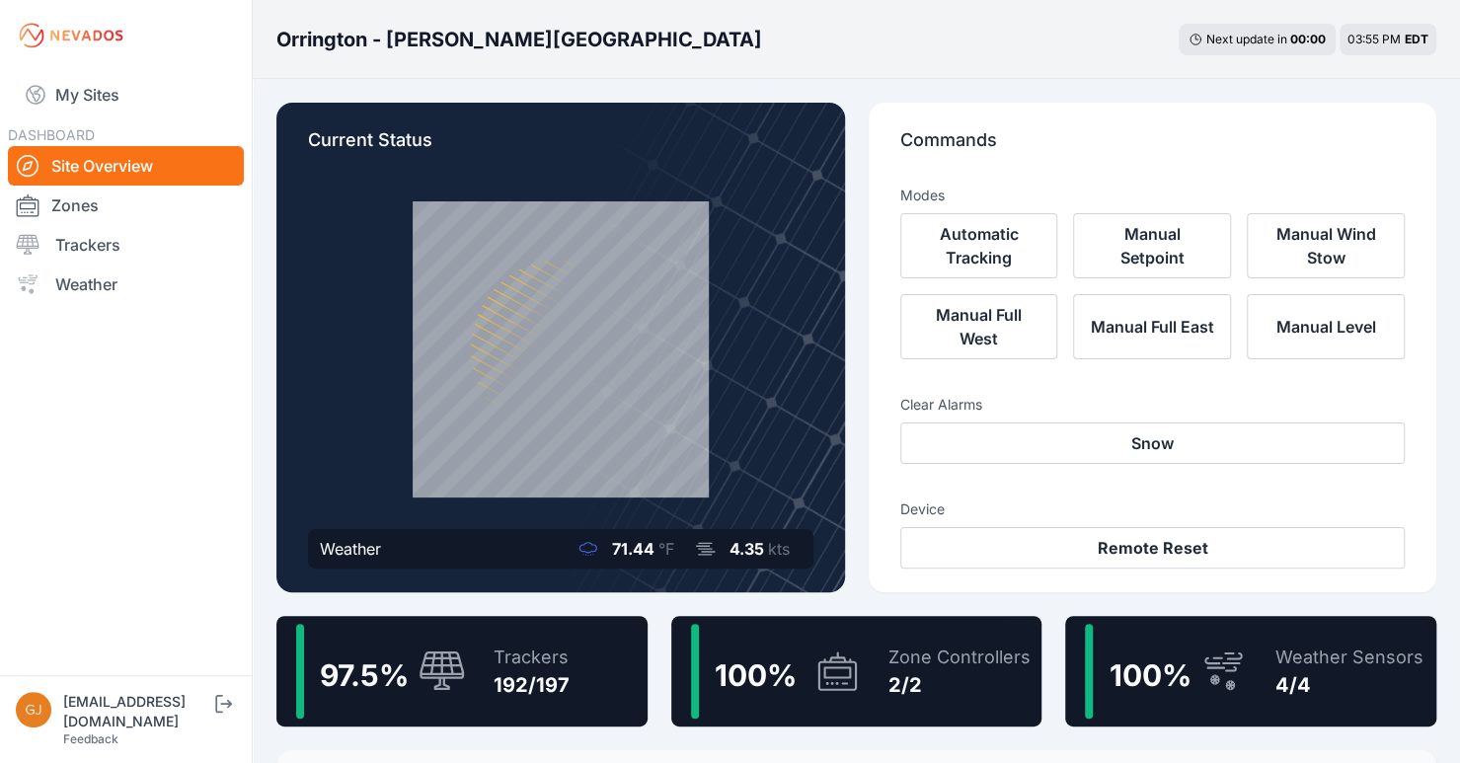
click at [748, 665] on span "100 %" at bounding box center [756, 676] width 82 height 36
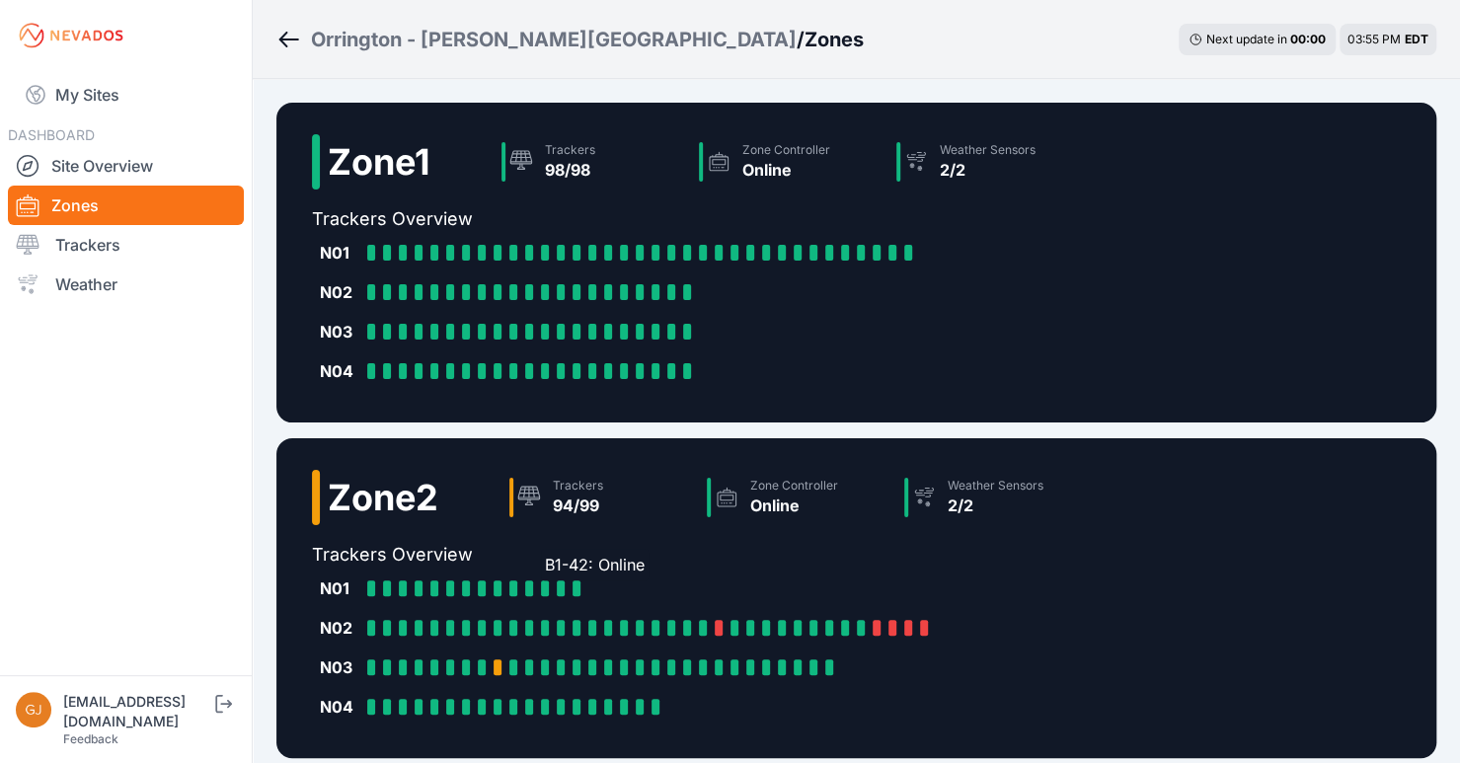
click at [543, 581] on div at bounding box center [545, 589] width 8 height 16
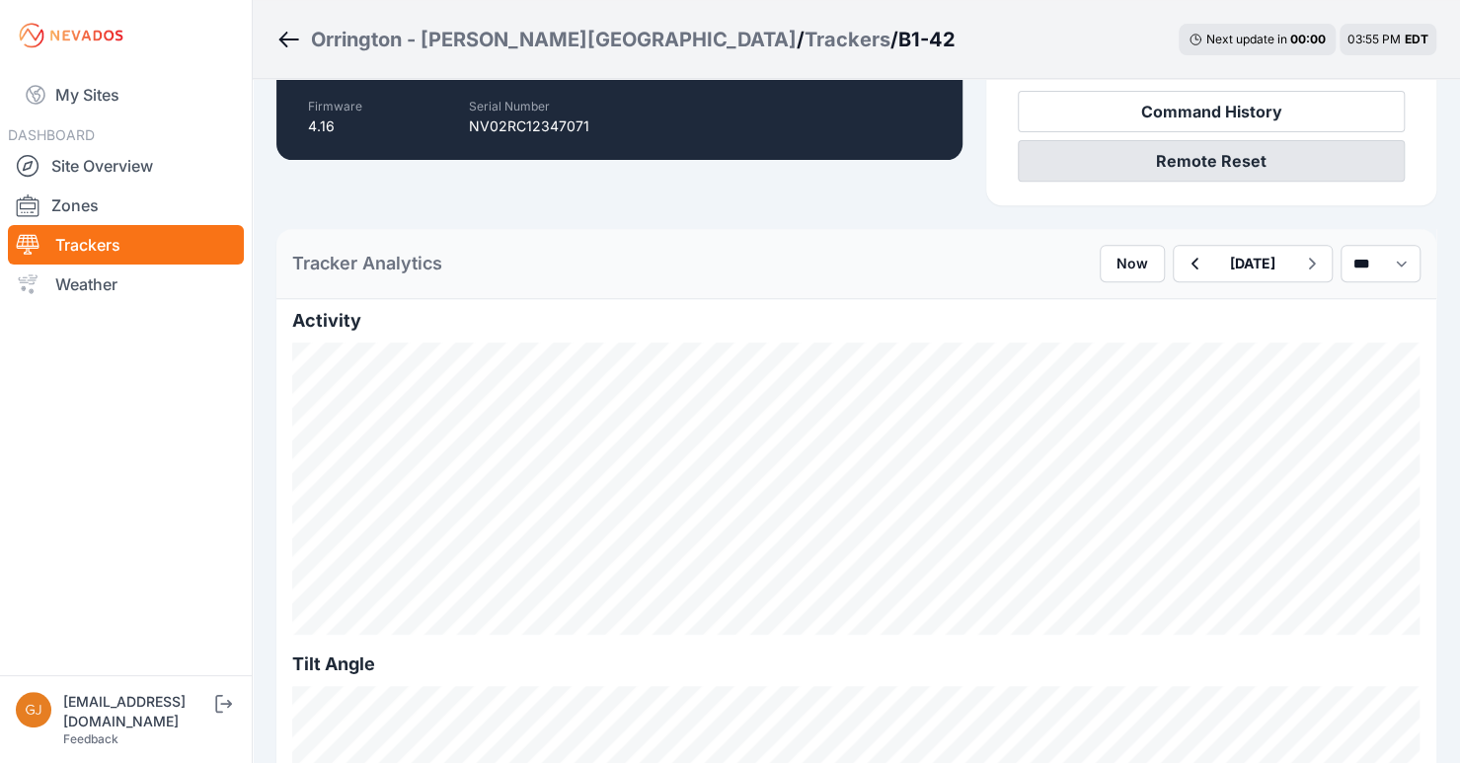
scroll to position [395, 0]
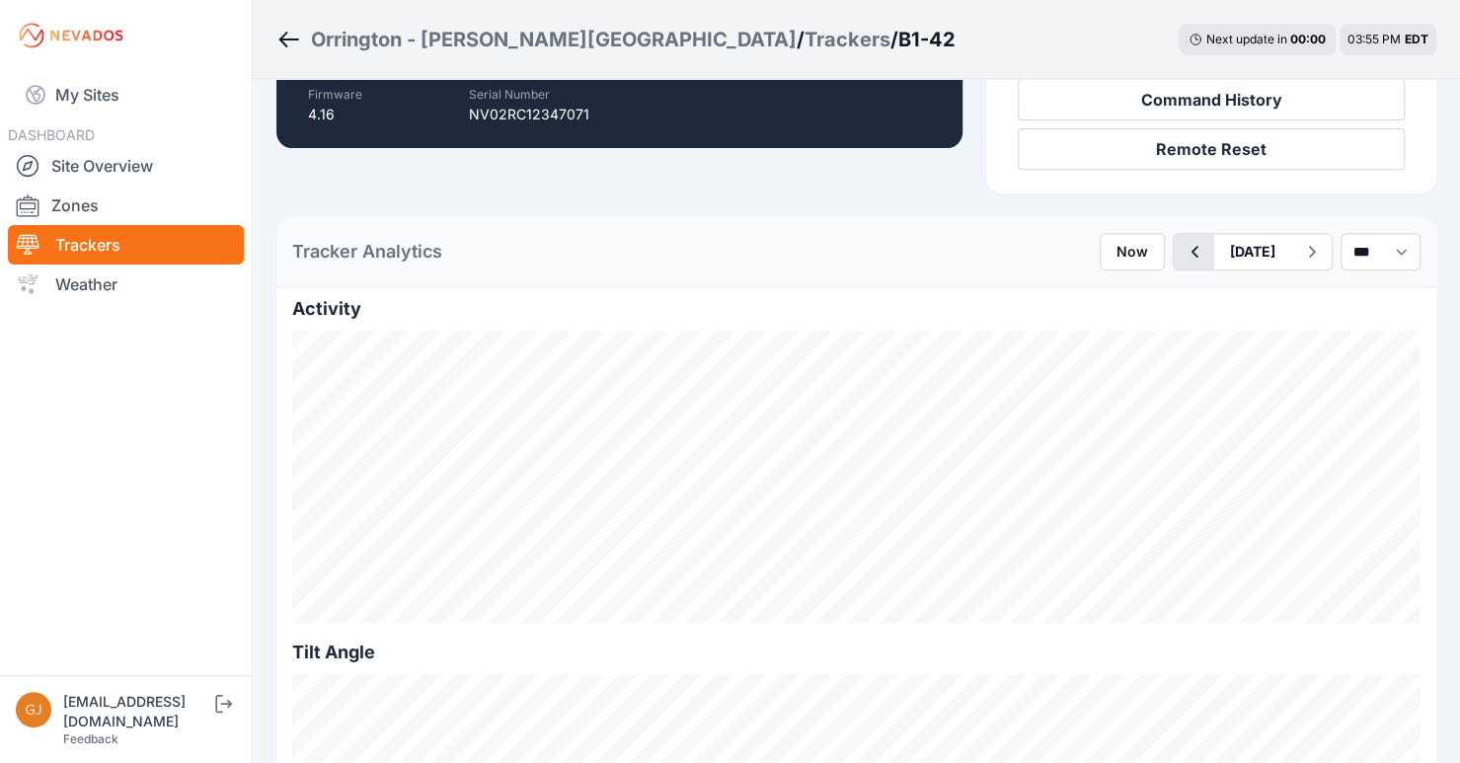
click at [1174, 254] on button "button" at bounding box center [1194, 252] width 40 height 36
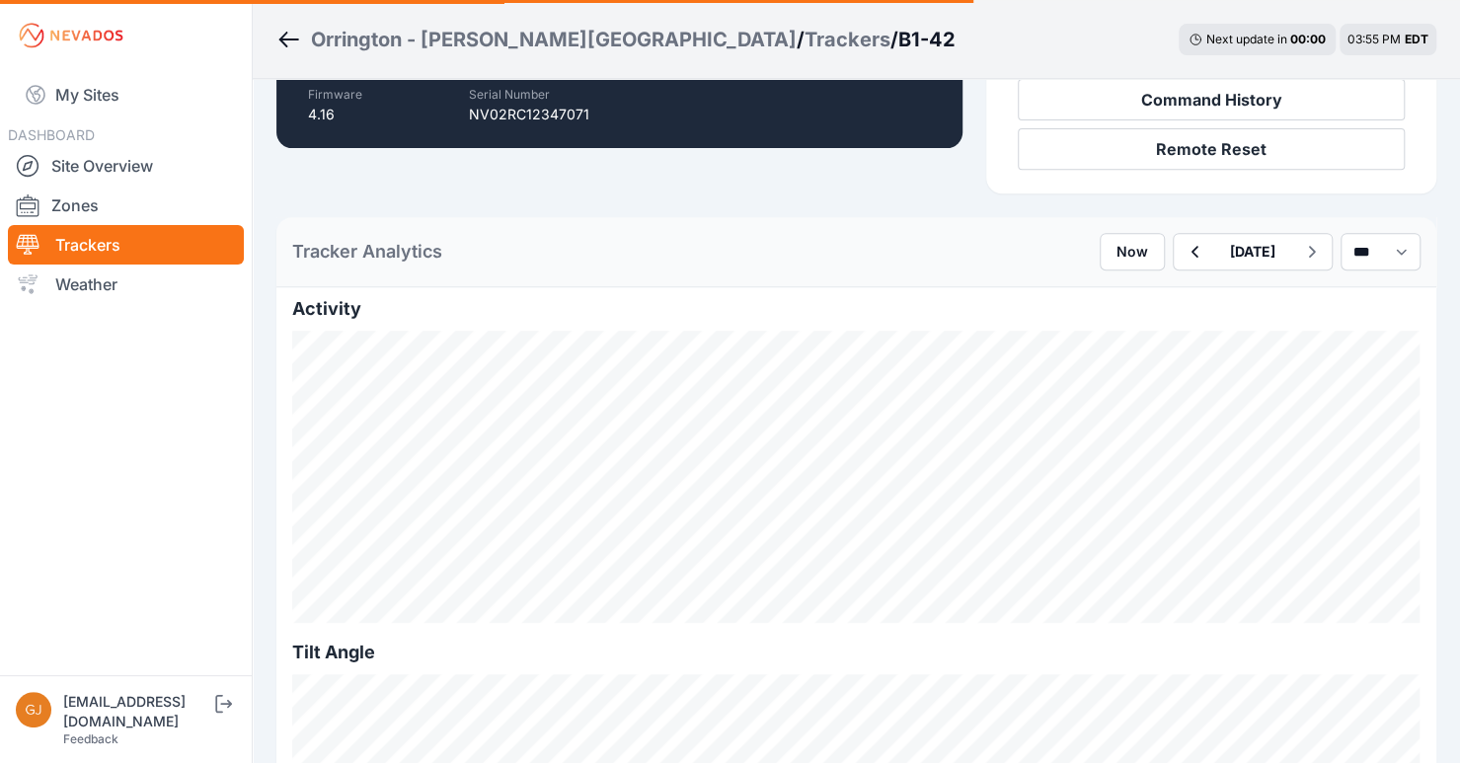
scroll to position [140, 0]
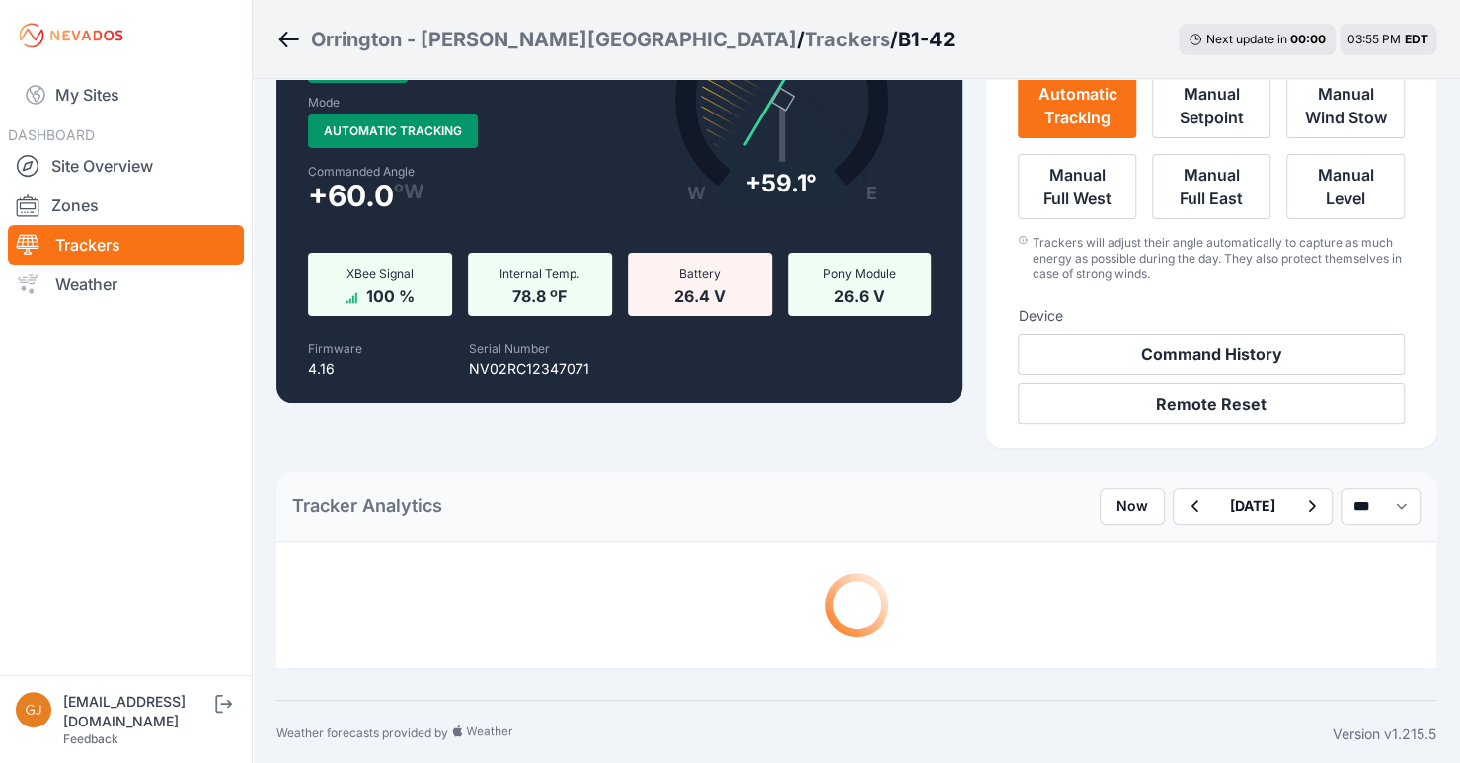
click at [1196, 248] on div "Trackers will adjust their angle automatically to capture as much energy as pos…" at bounding box center [1219, 258] width 372 height 47
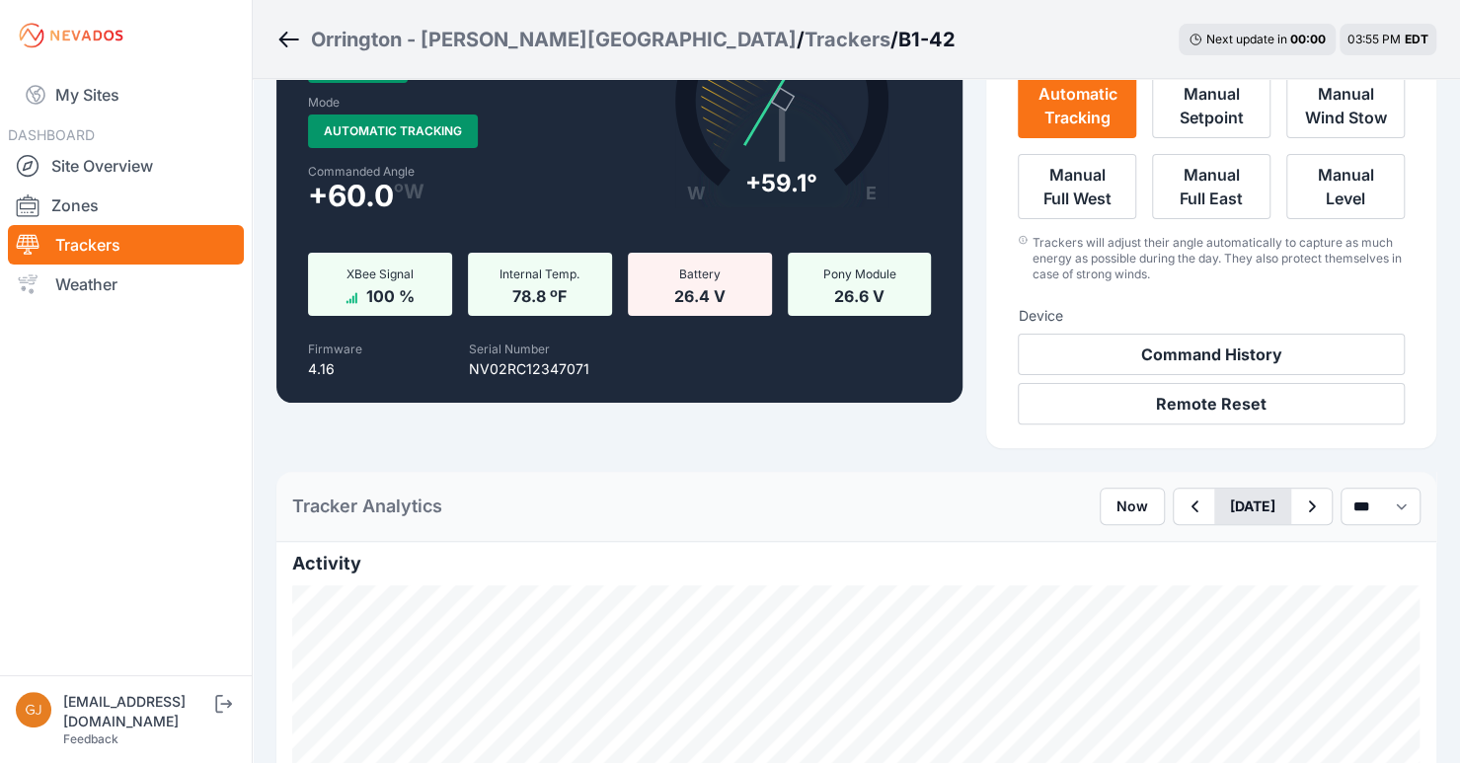
click at [1236, 515] on button "September 22" at bounding box center [1253, 507] width 77 height 36
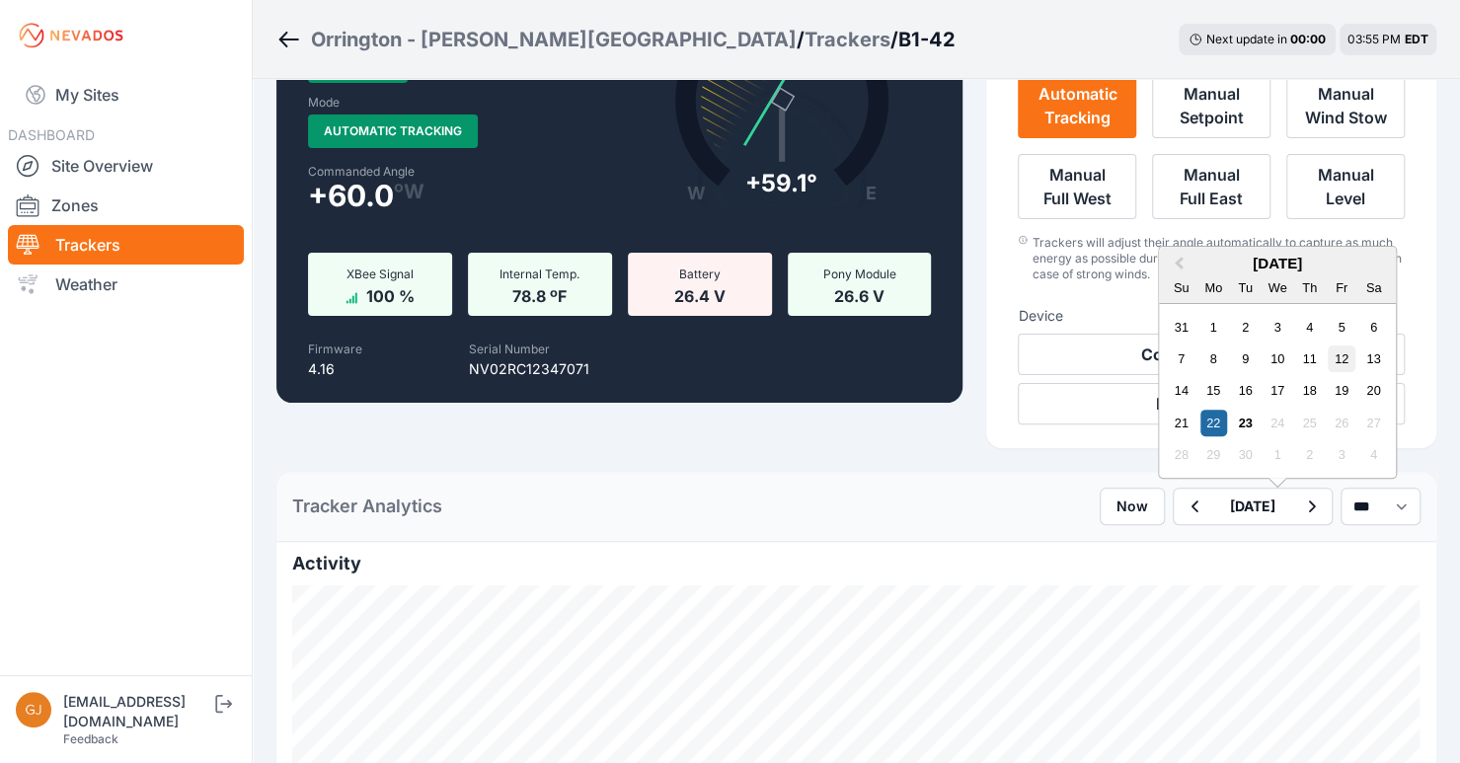
click at [1328, 352] on div "12" at bounding box center [1341, 359] width 27 height 27
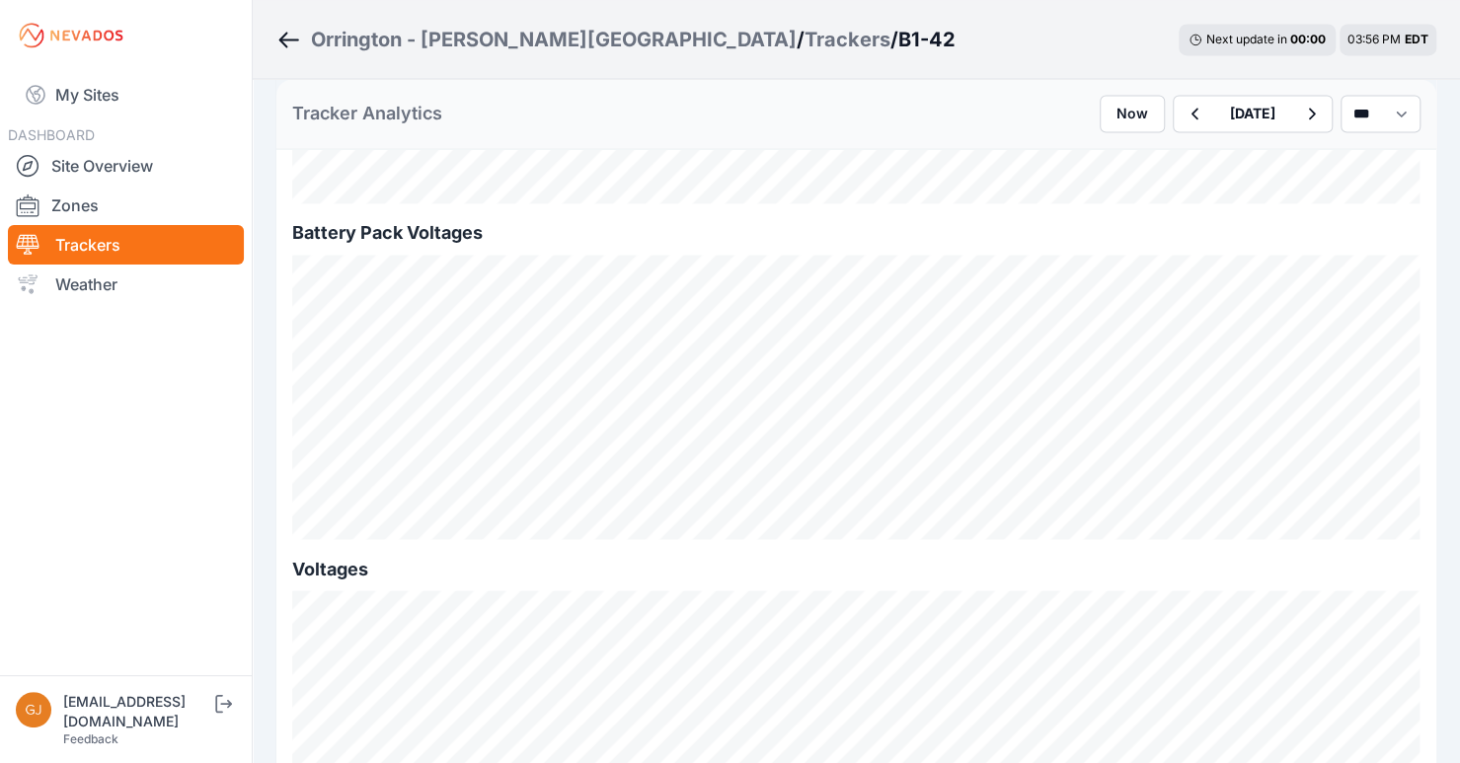
scroll to position [1918, 0]
click at [1304, 110] on icon "button" at bounding box center [1312, 114] width 25 height 24
click at [1300, 112] on icon "button" at bounding box center [1312, 114] width 25 height 24
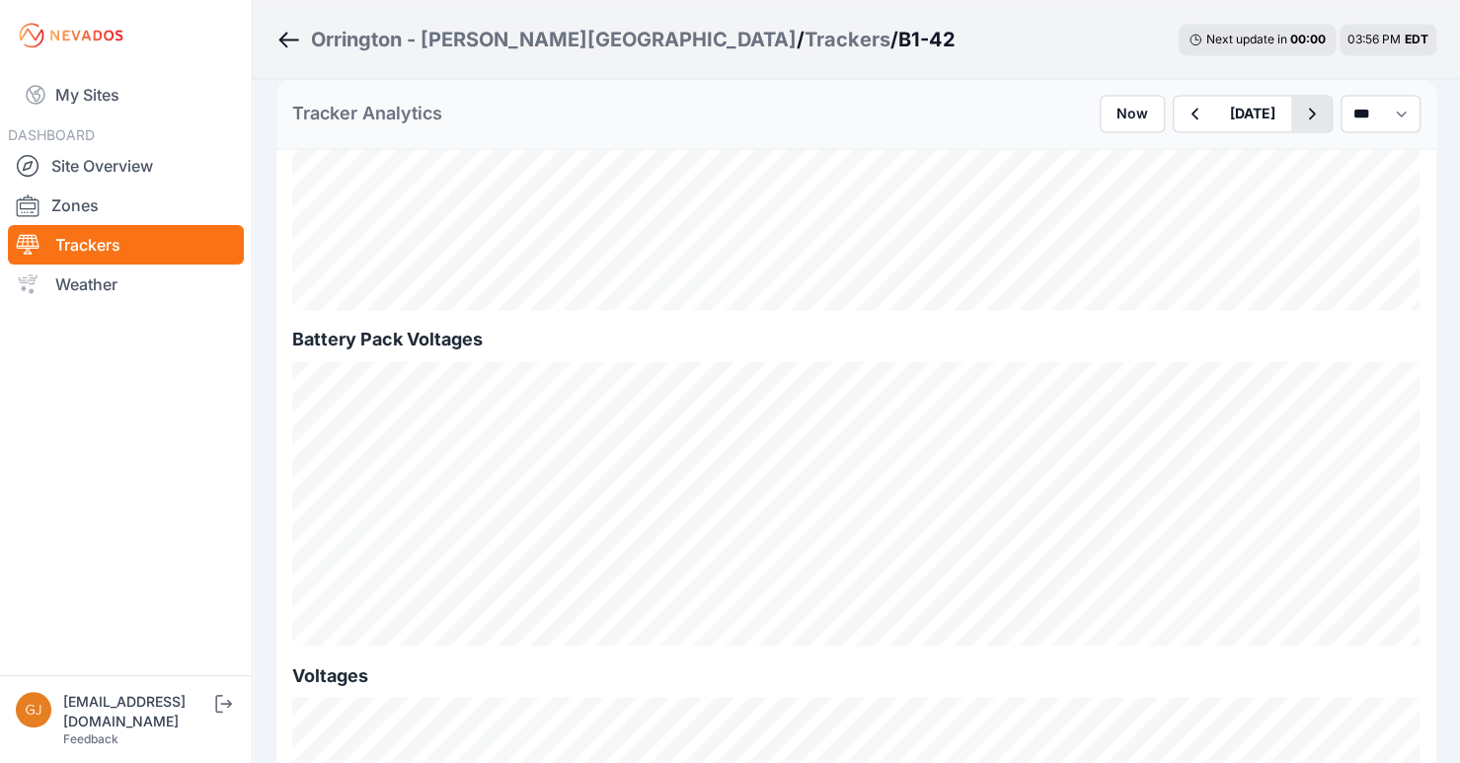
scroll to position [1720, 0]
click at [1300, 118] on icon "button" at bounding box center [1312, 114] width 25 height 24
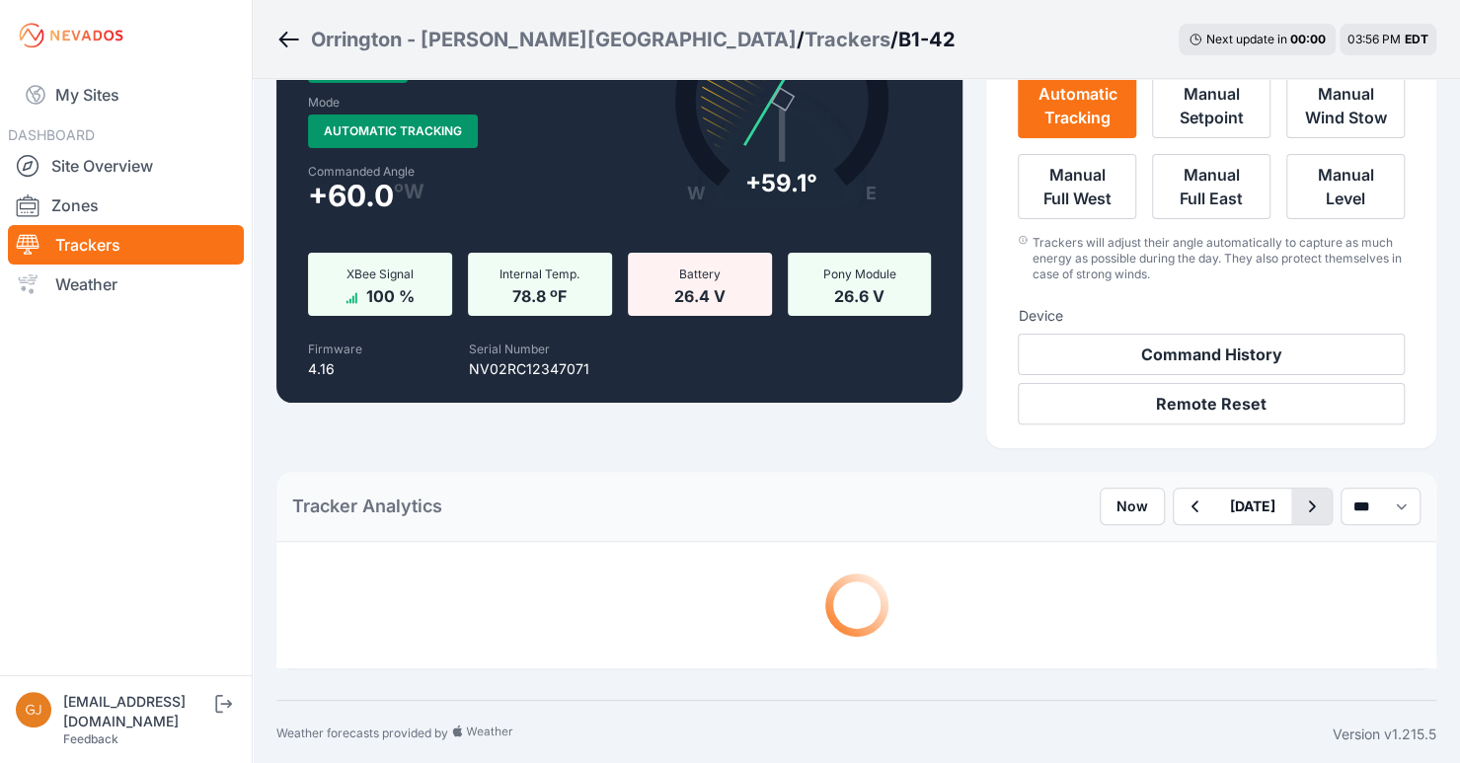
scroll to position [1720, 0]
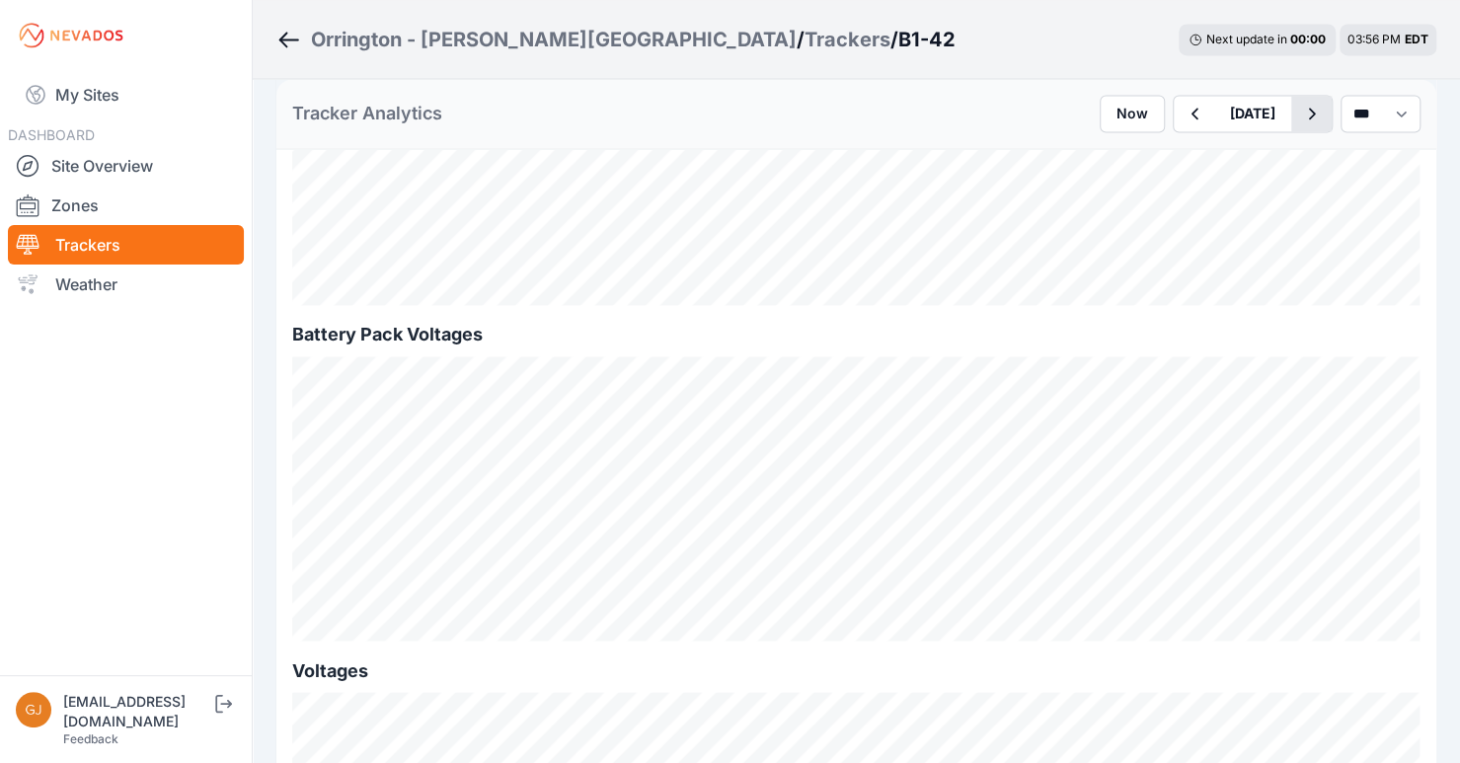
click at [1300, 118] on icon "button" at bounding box center [1312, 114] width 25 height 24
click at [99, 166] on link "Site Overview" at bounding box center [126, 165] width 236 height 39
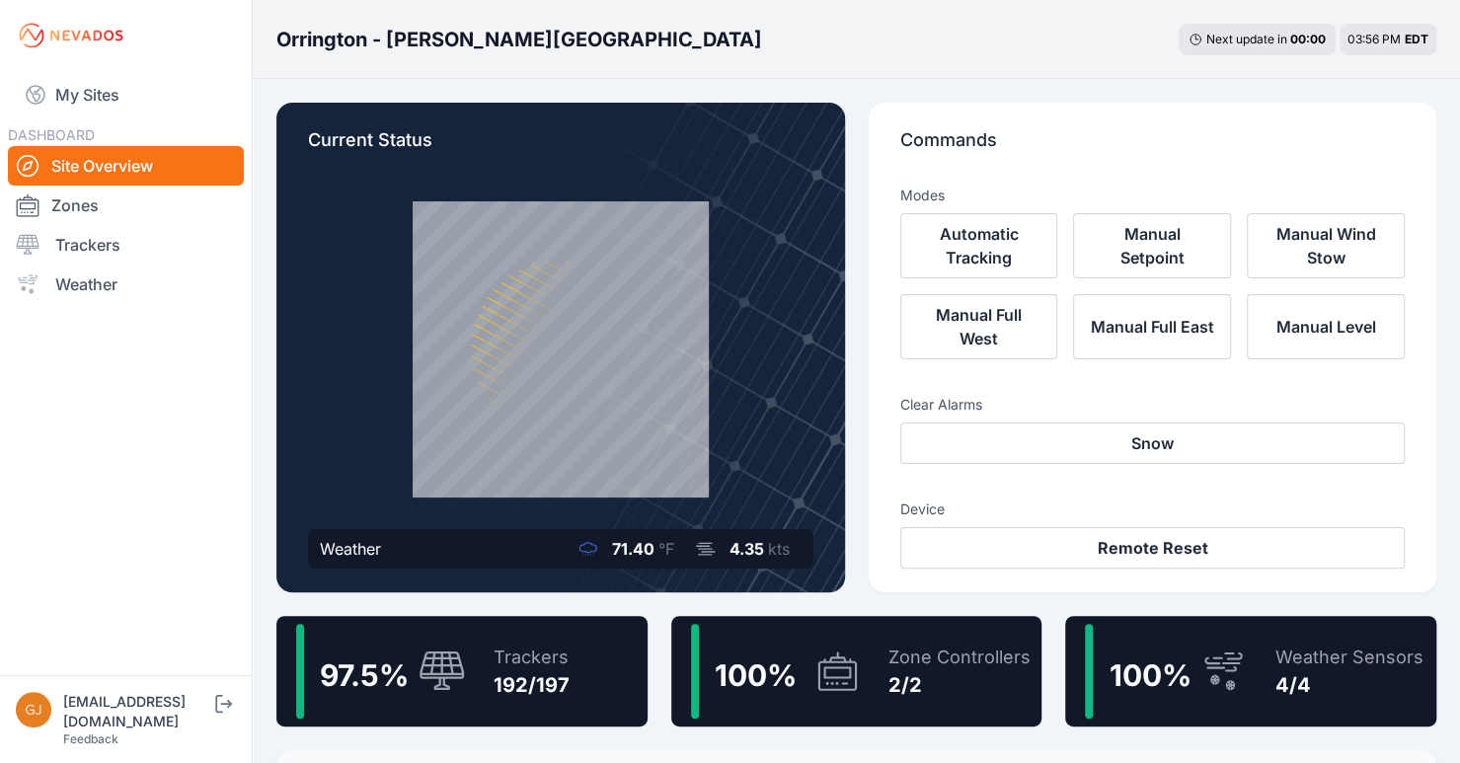
click at [815, 676] on icon at bounding box center [837, 671] width 47 height 45
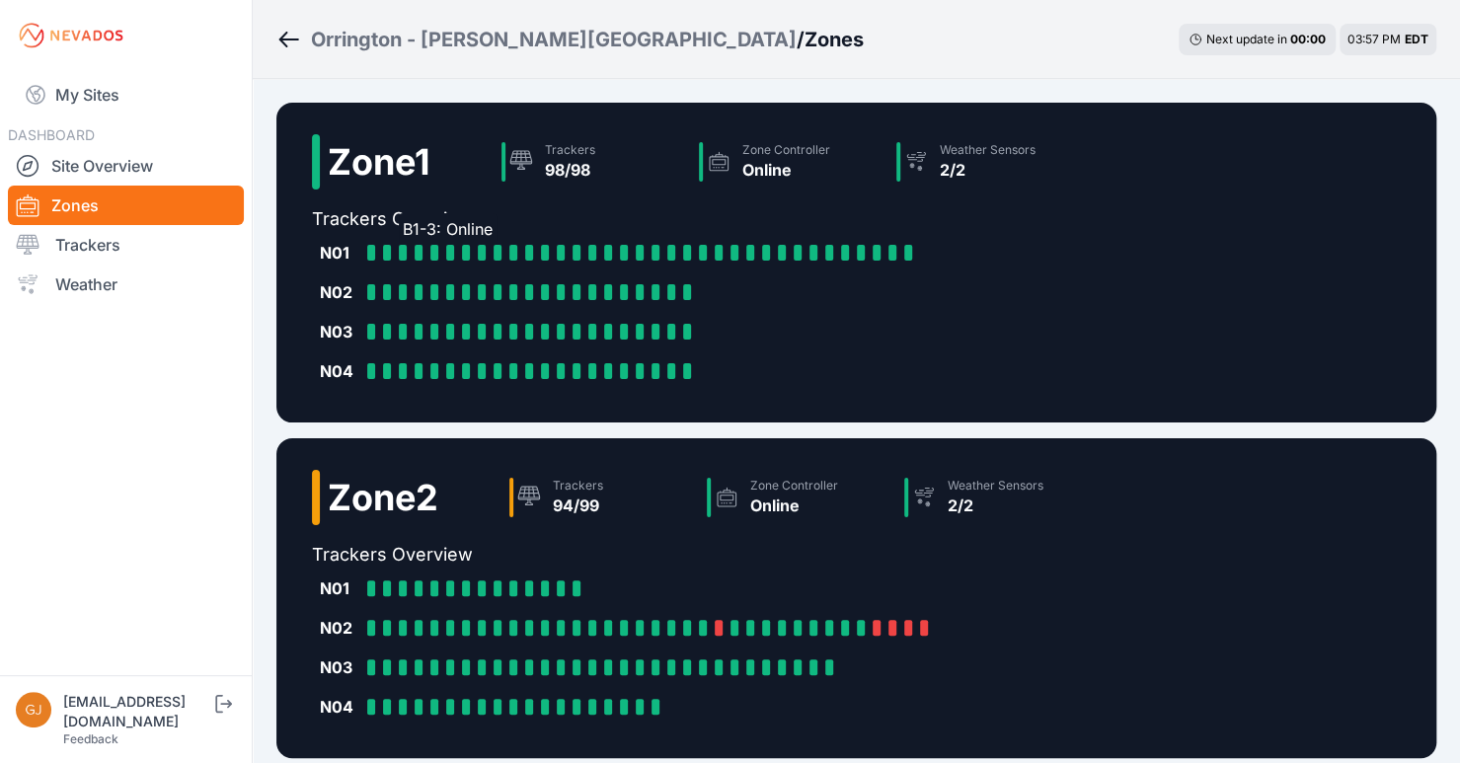
click at [404, 252] on div at bounding box center [403, 253] width 8 height 16
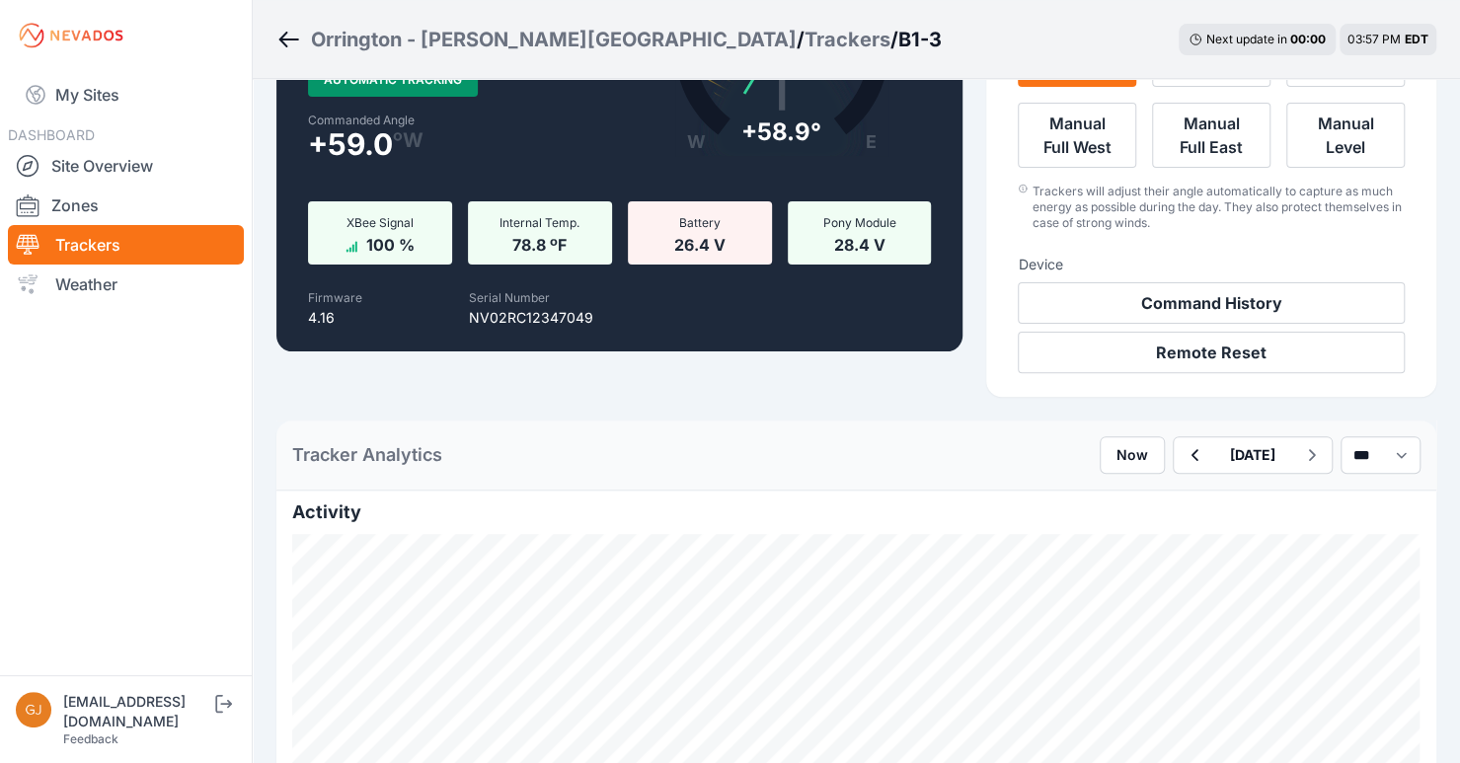
scroll to position [197, 0]
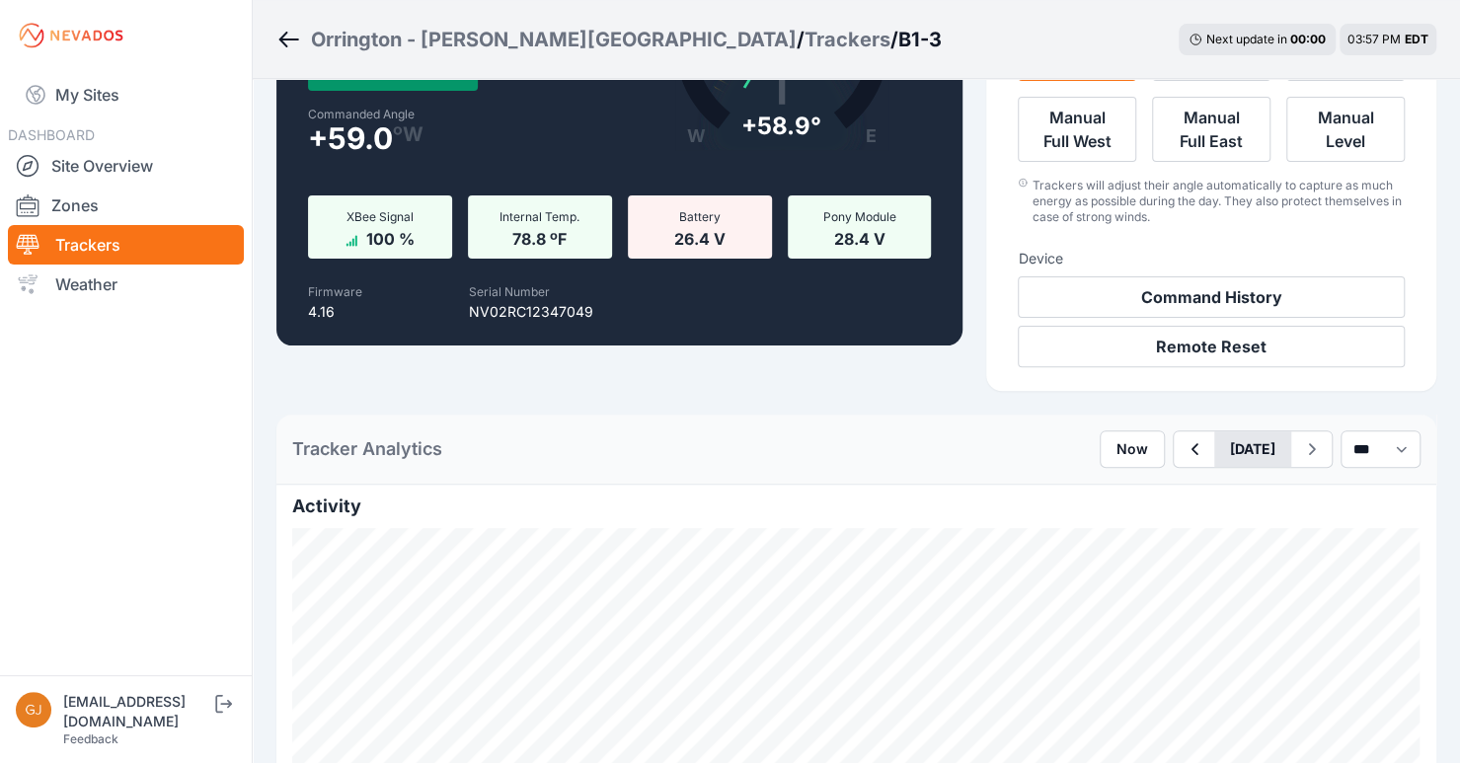
click at [1246, 445] on button "September 23" at bounding box center [1253, 450] width 77 height 36
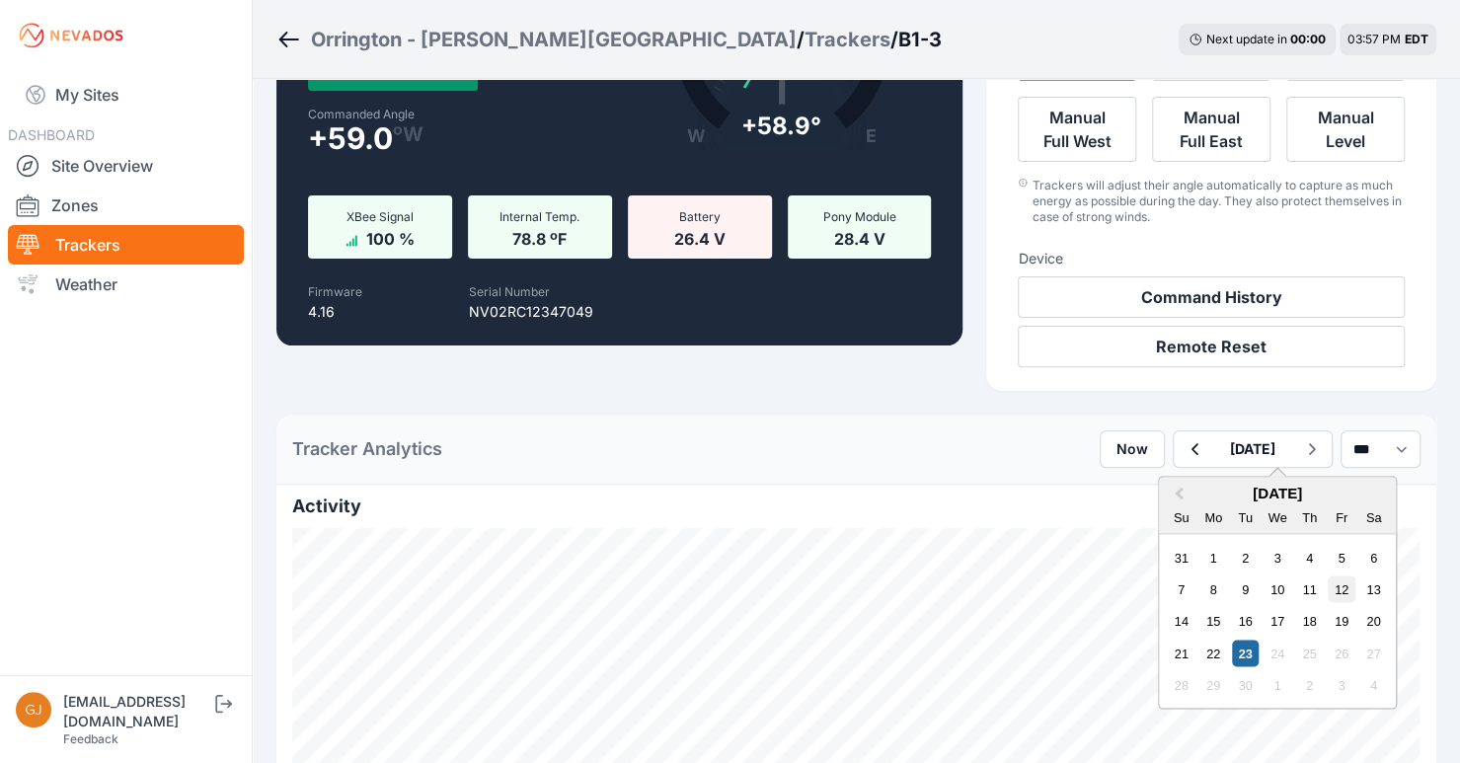
click at [1328, 588] on div "12" at bounding box center [1341, 589] width 27 height 27
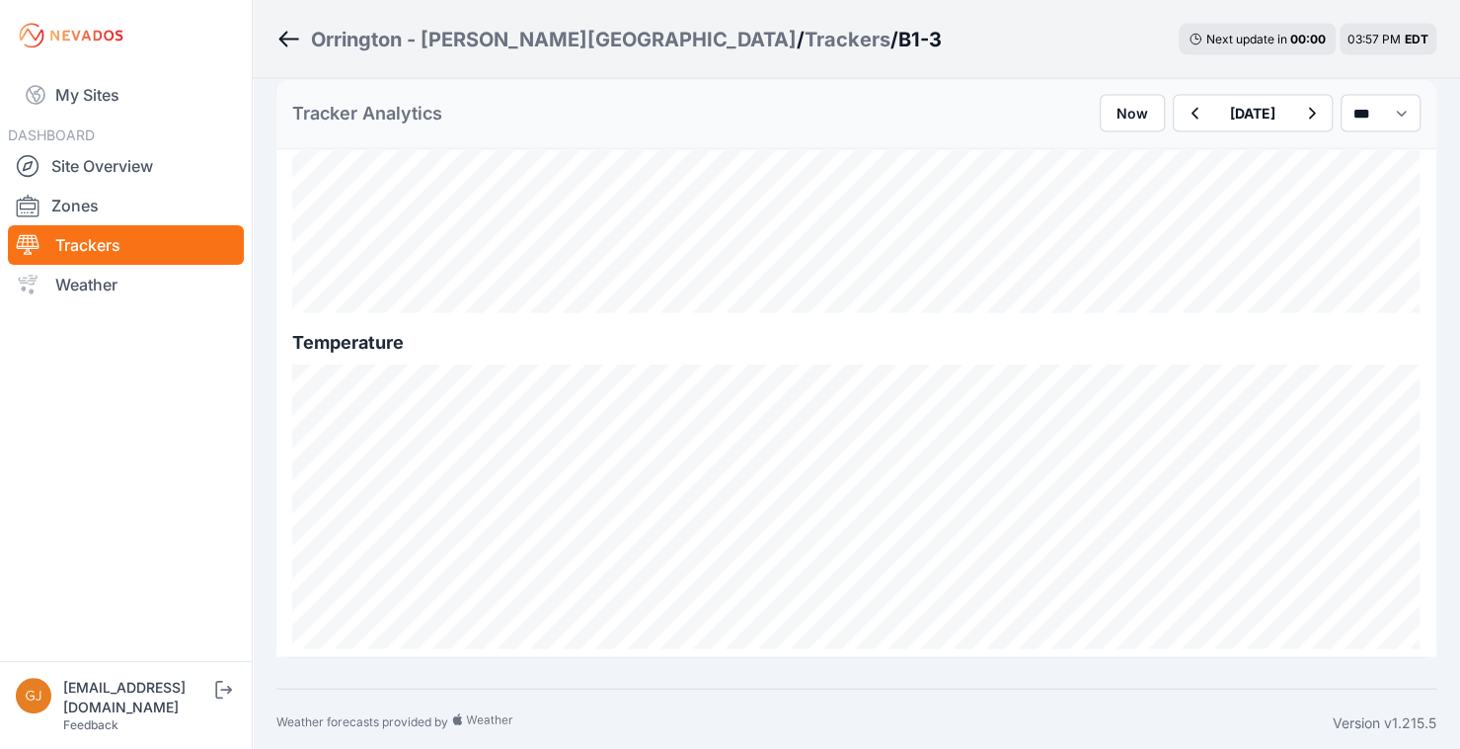
scroll to position [2388, 0]
click at [78, 165] on link "Site Overview" at bounding box center [126, 165] width 236 height 39
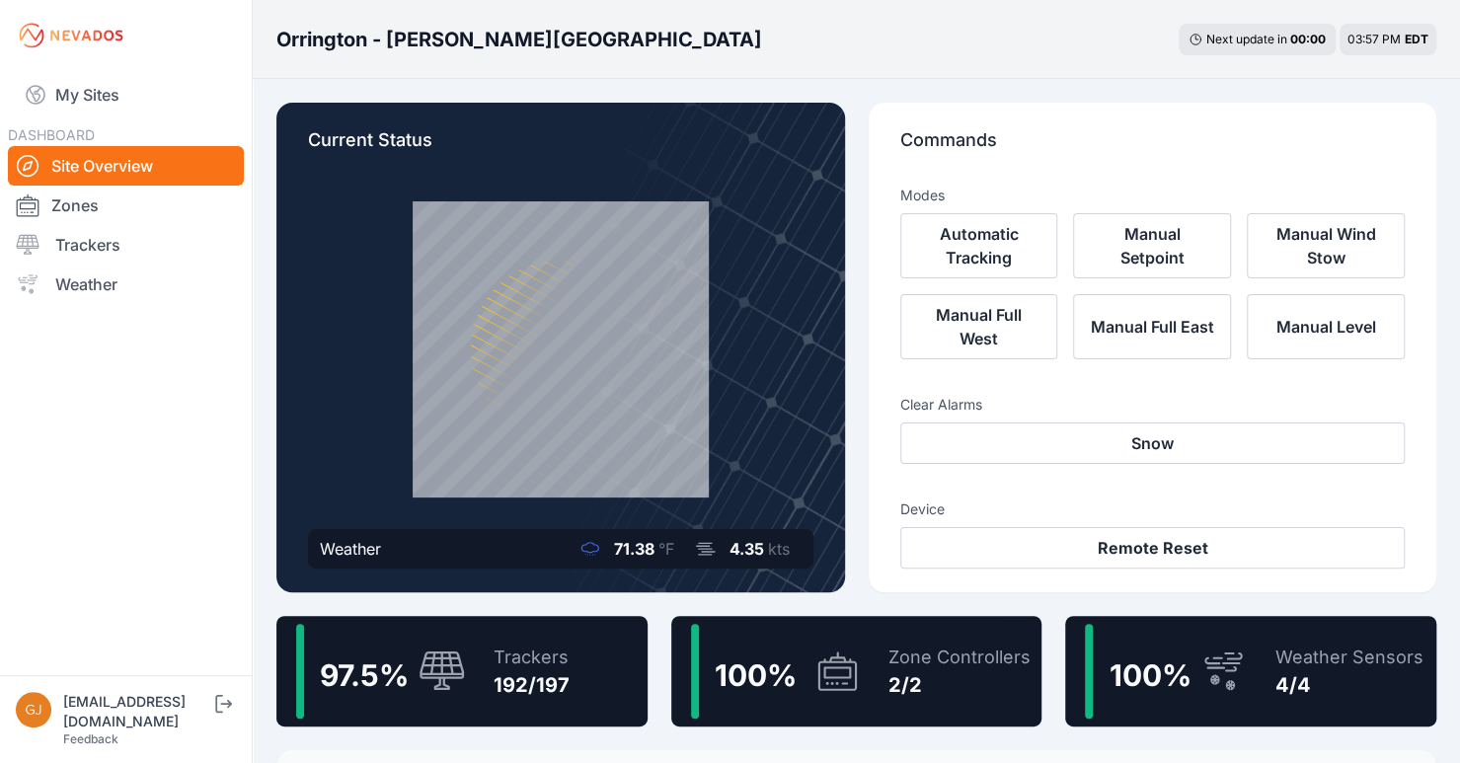
click at [863, 672] on div "100 % Zone Controllers 2/2" at bounding box center [856, 671] width 371 height 111
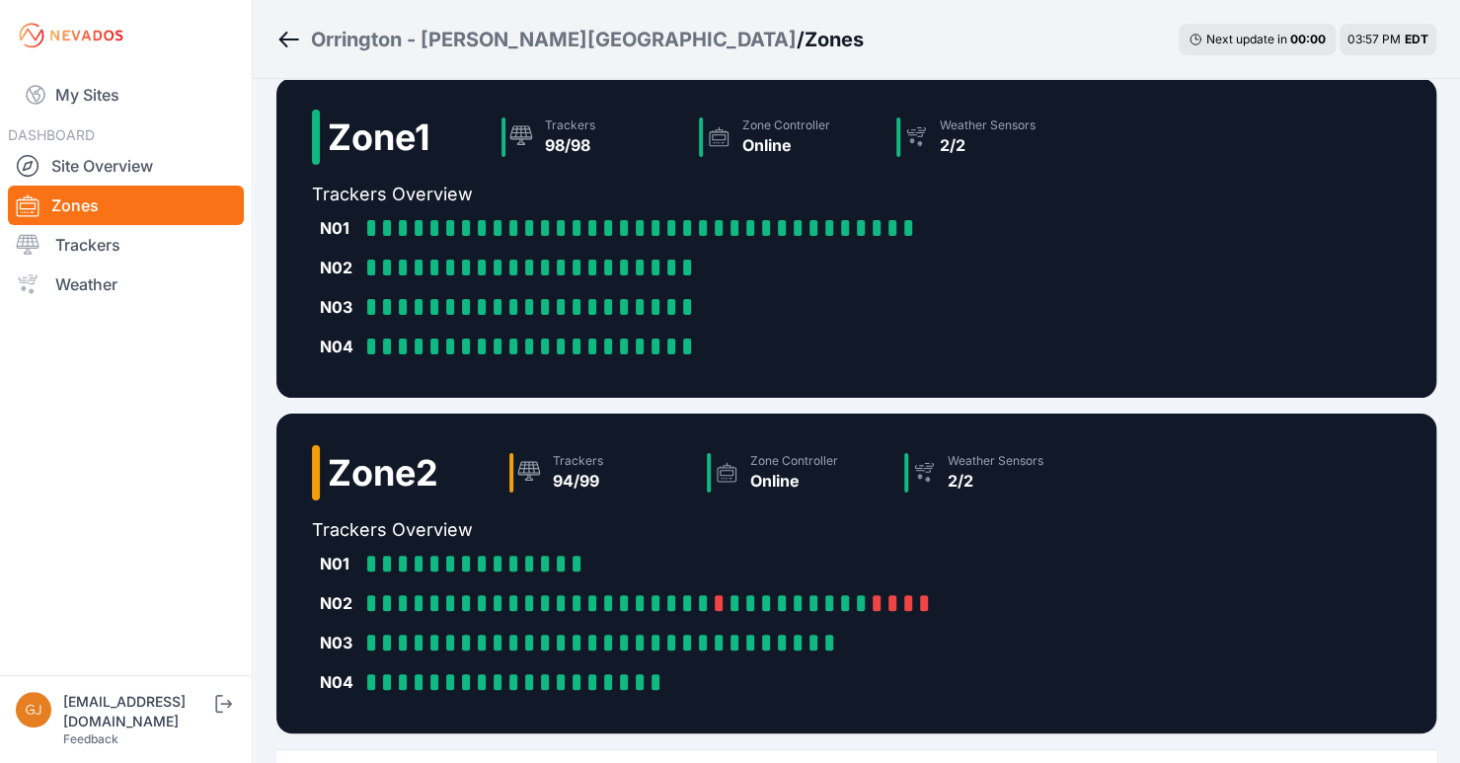
scroll to position [99, 0]
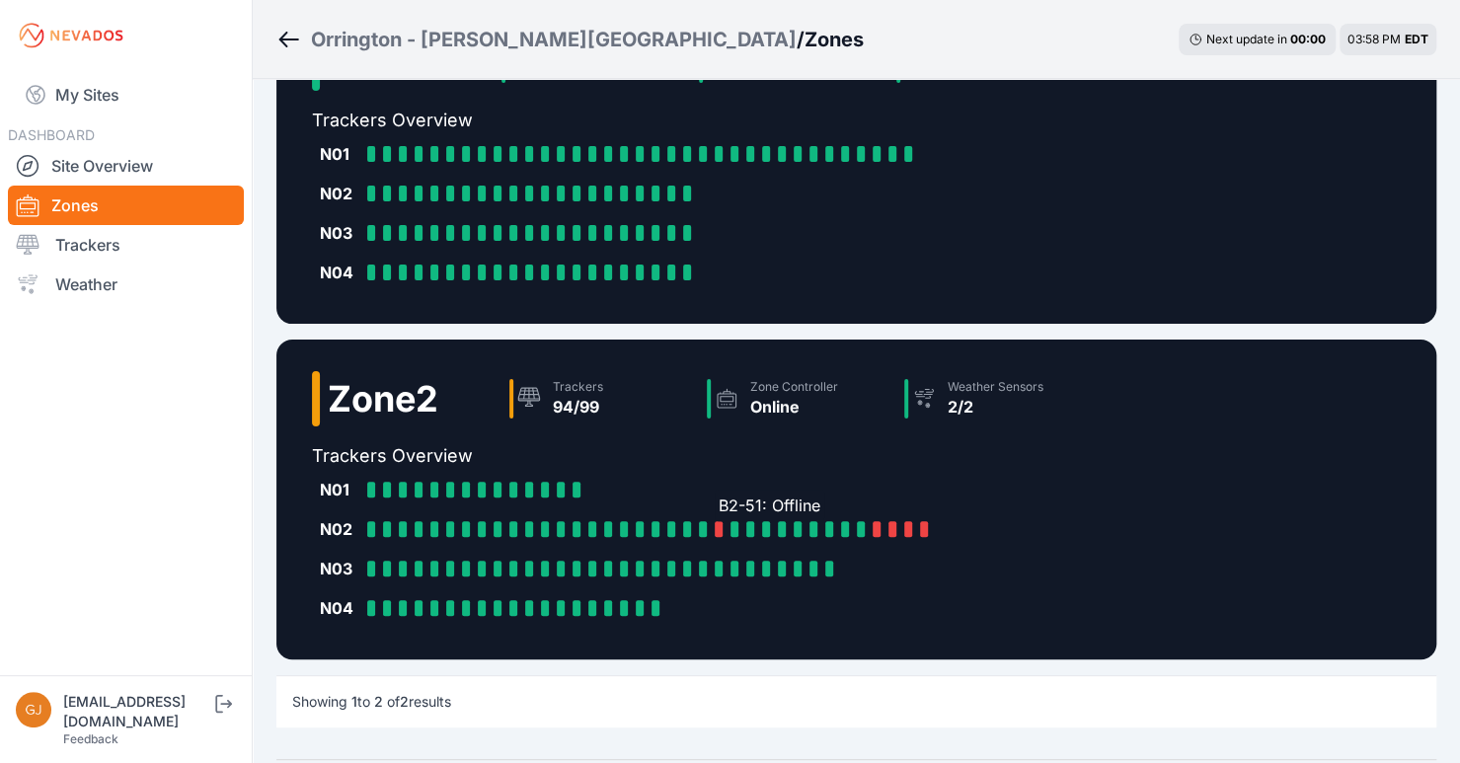
click at [721, 528] on div at bounding box center [719, 529] width 8 height 16
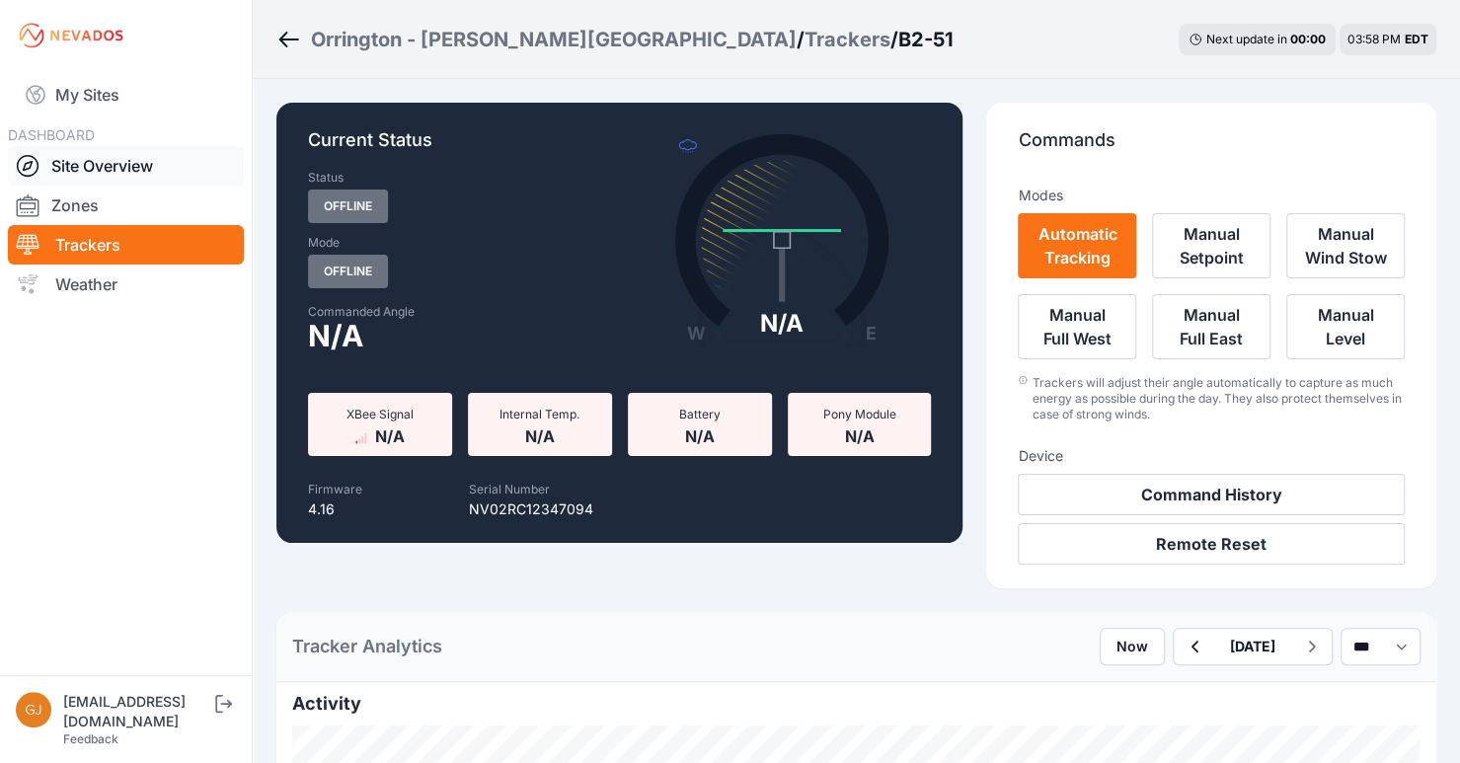
click at [116, 165] on link "Site Overview" at bounding box center [126, 165] width 236 height 39
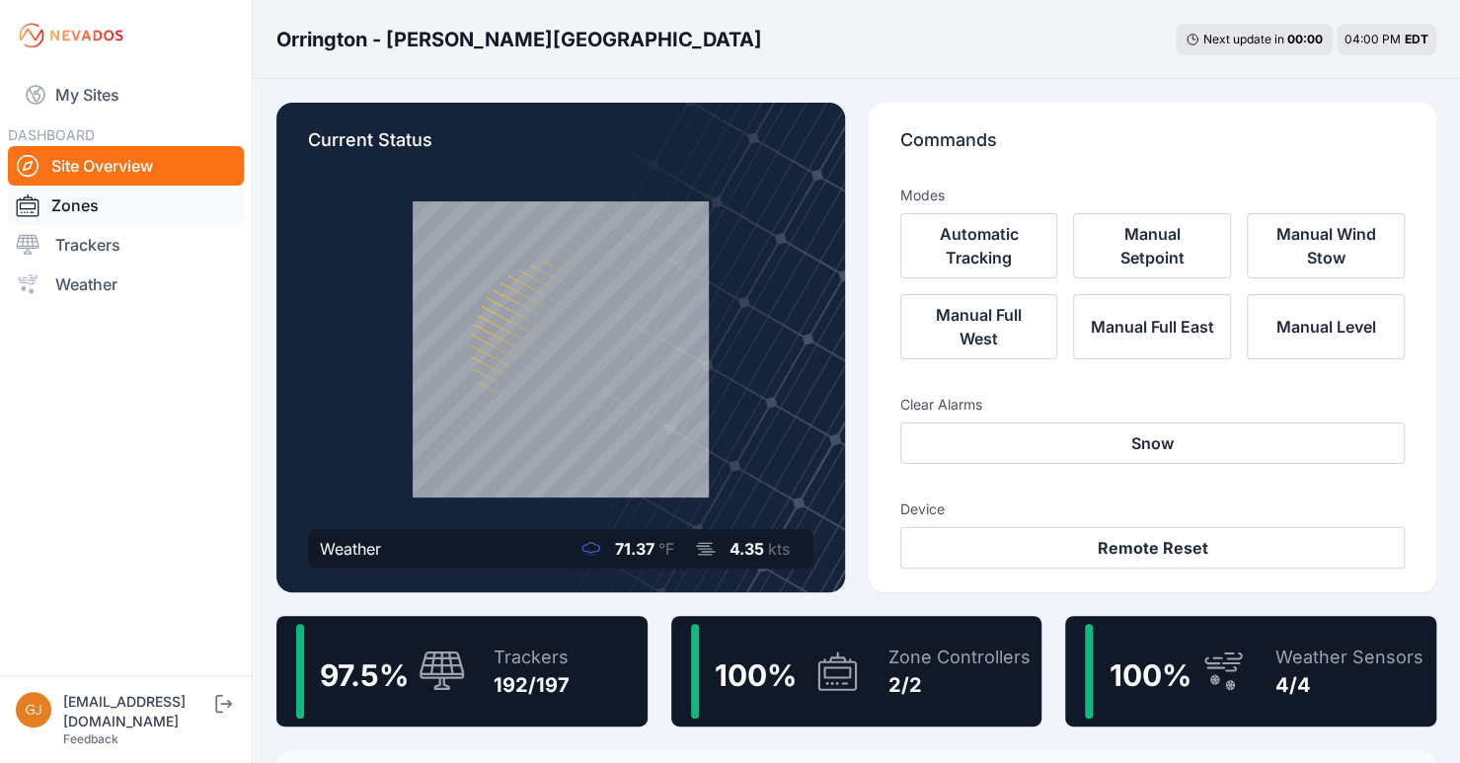
click at [79, 204] on link "Zones" at bounding box center [126, 205] width 236 height 39
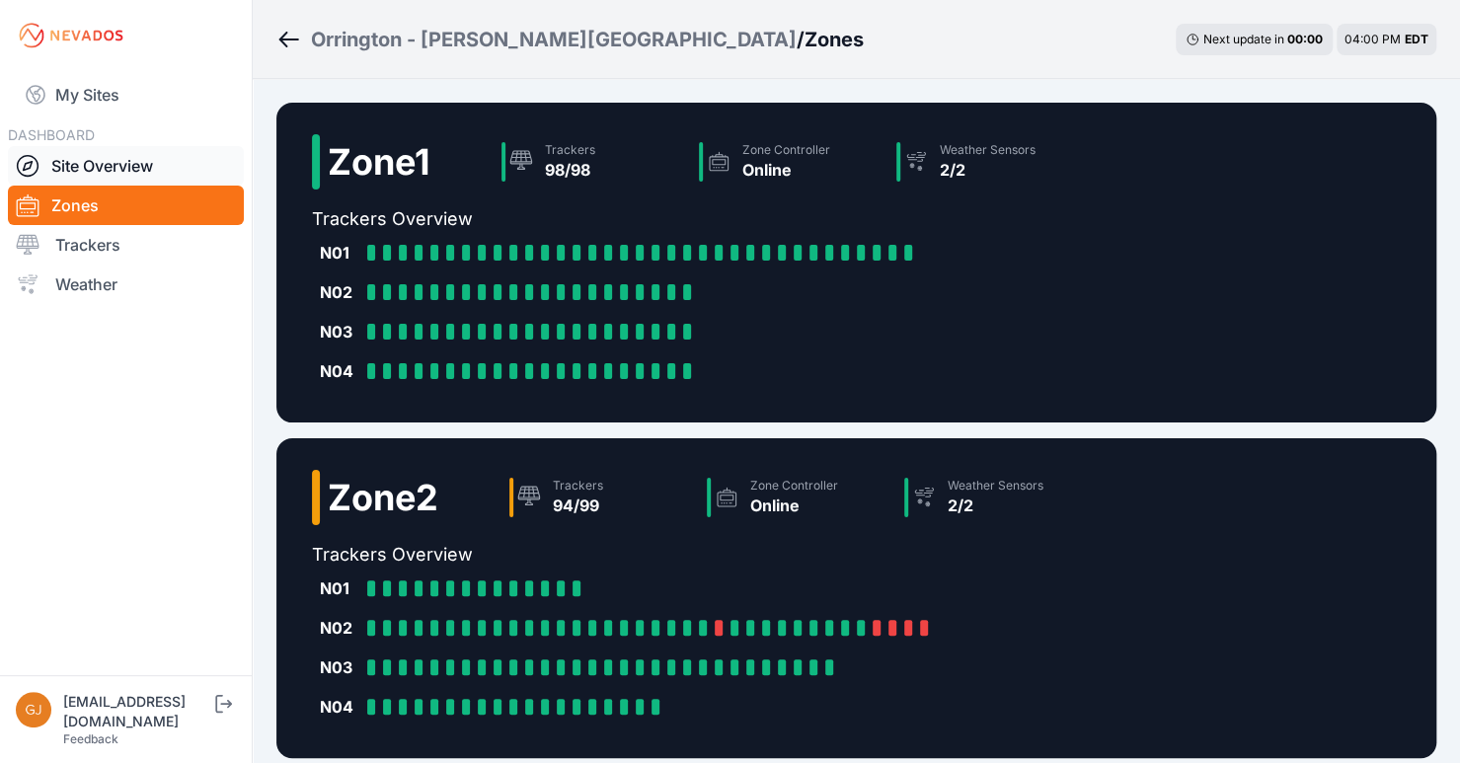
click at [117, 173] on link "Site Overview" at bounding box center [126, 165] width 236 height 39
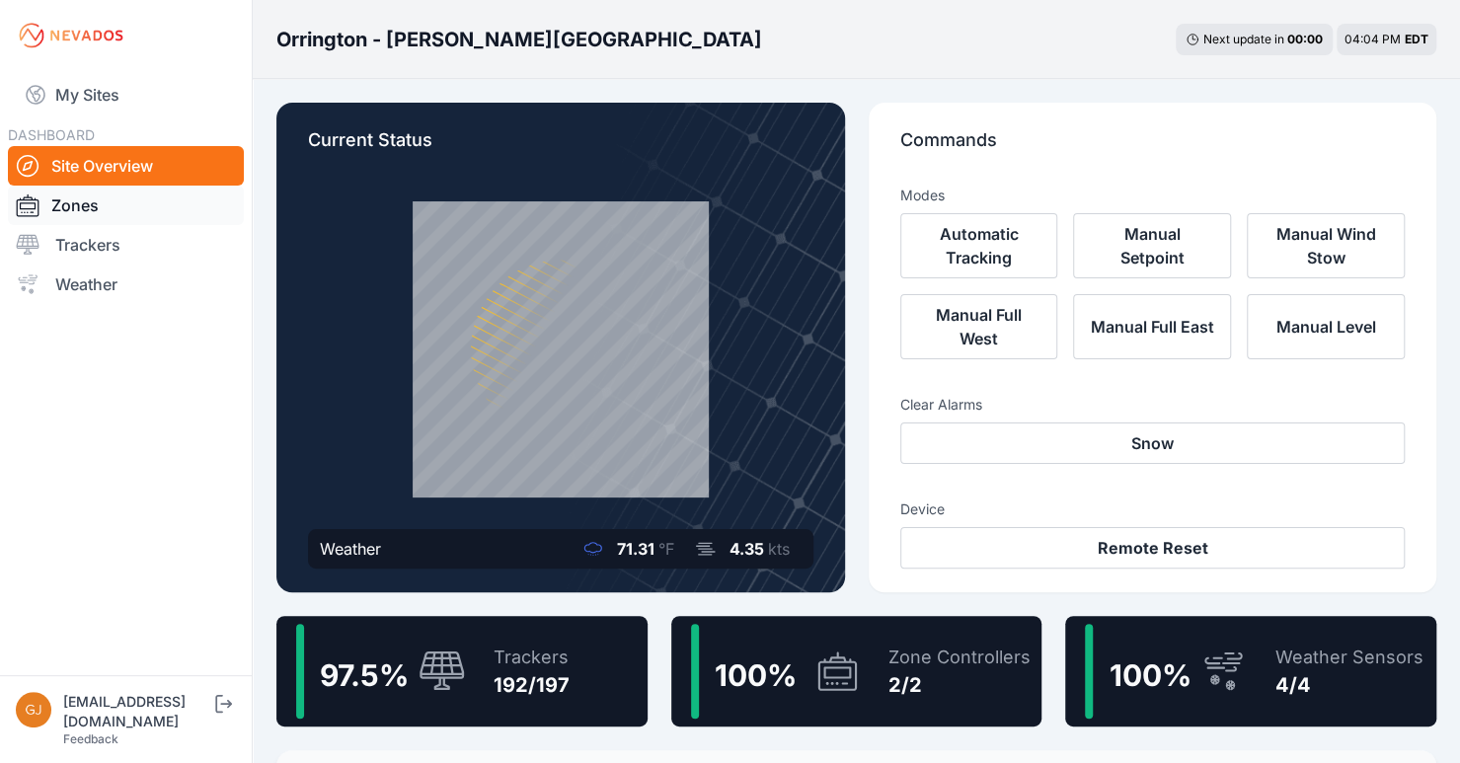
click at [101, 198] on link "Zones" at bounding box center [126, 205] width 236 height 39
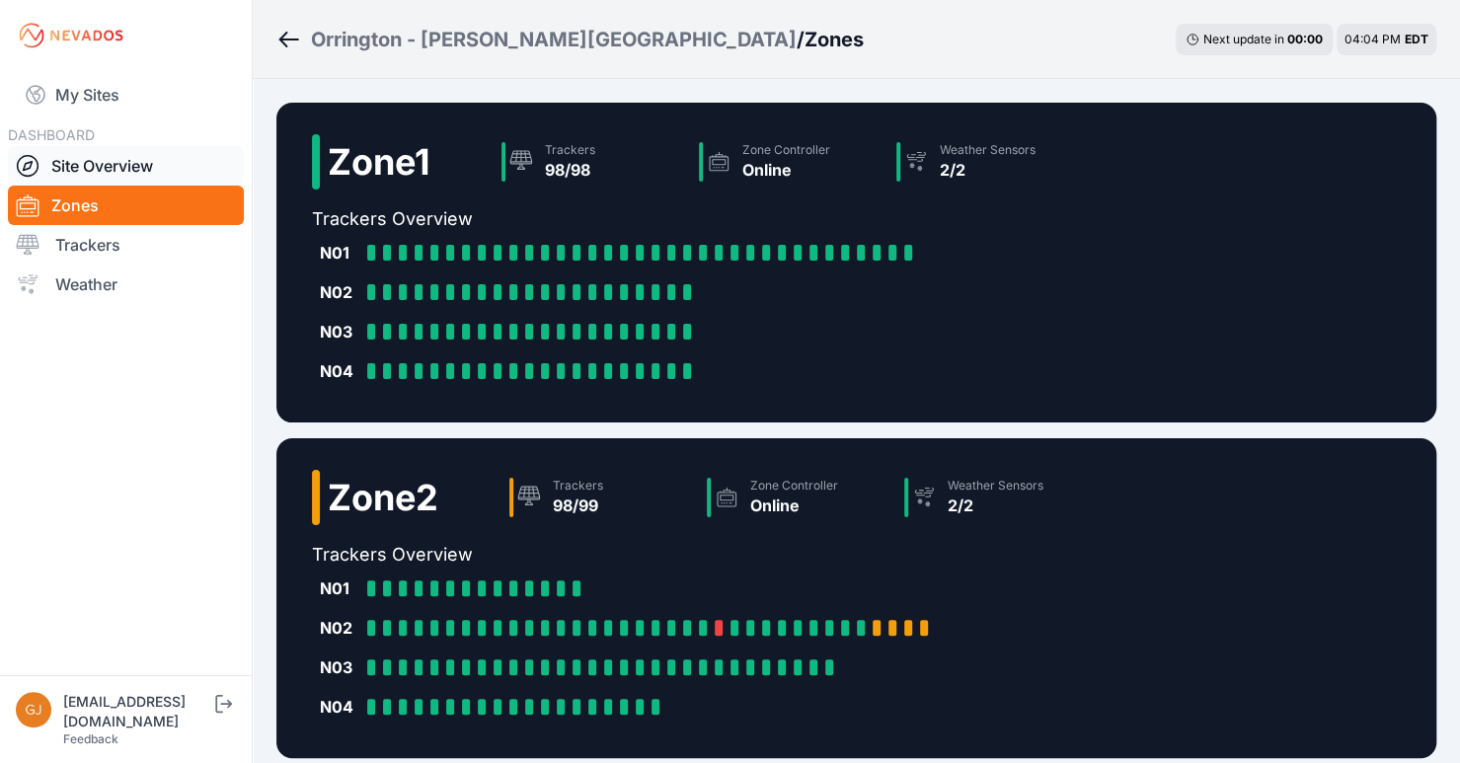
click at [111, 171] on link "Site Overview" at bounding box center [126, 165] width 236 height 39
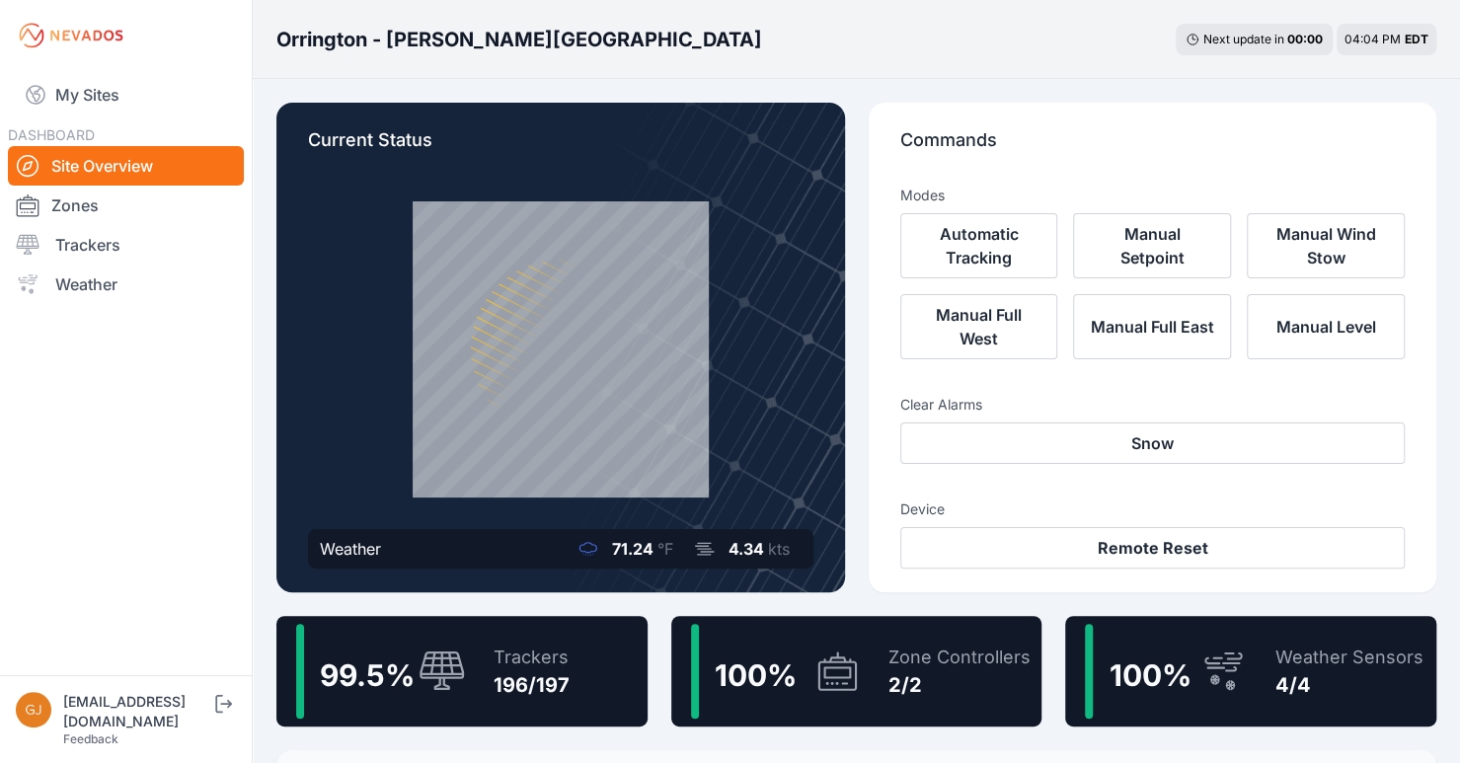
click at [918, 659] on div "Zone Controllers" at bounding box center [960, 658] width 142 height 28
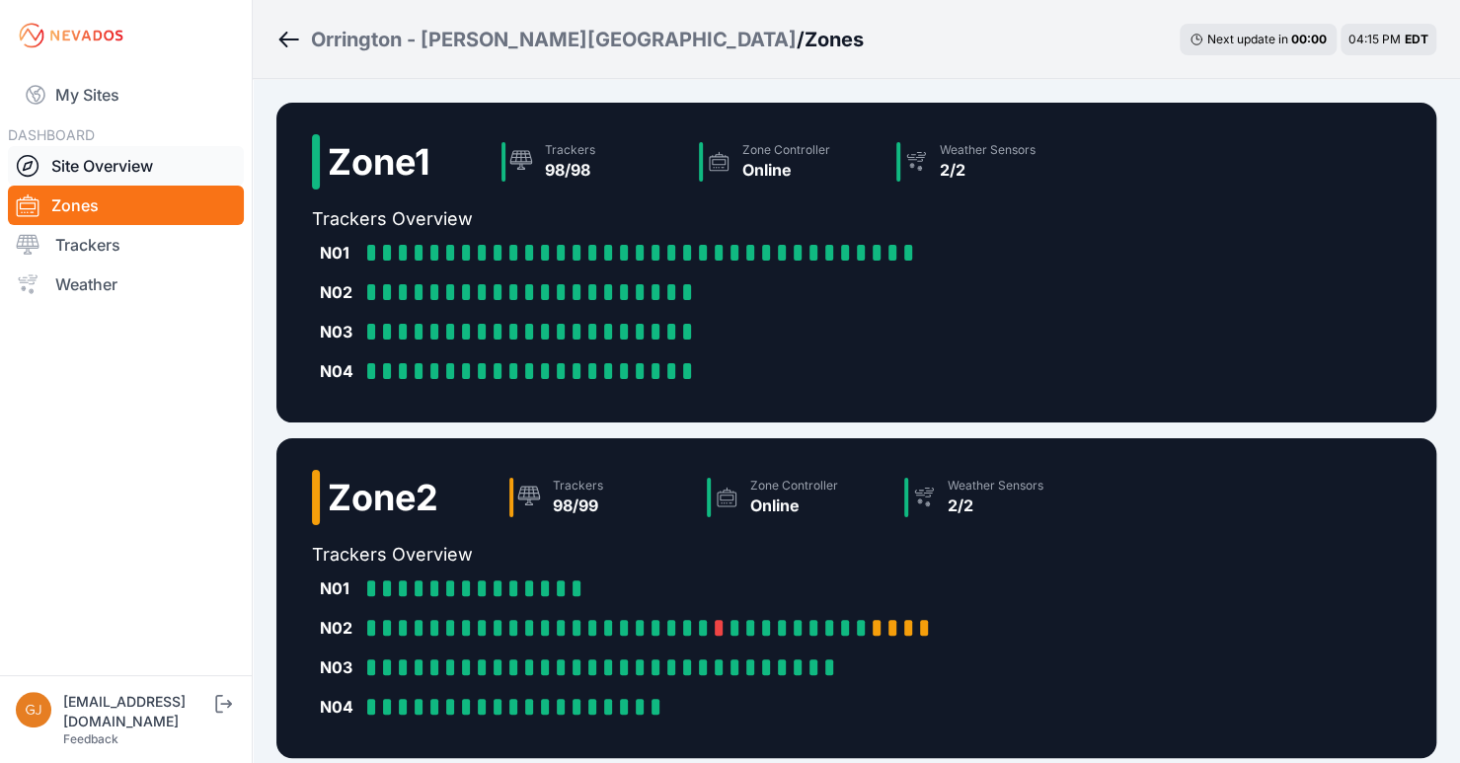
click at [96, 158] on link "Site Overview" at bounding box center [126, 165] width 236 height 39
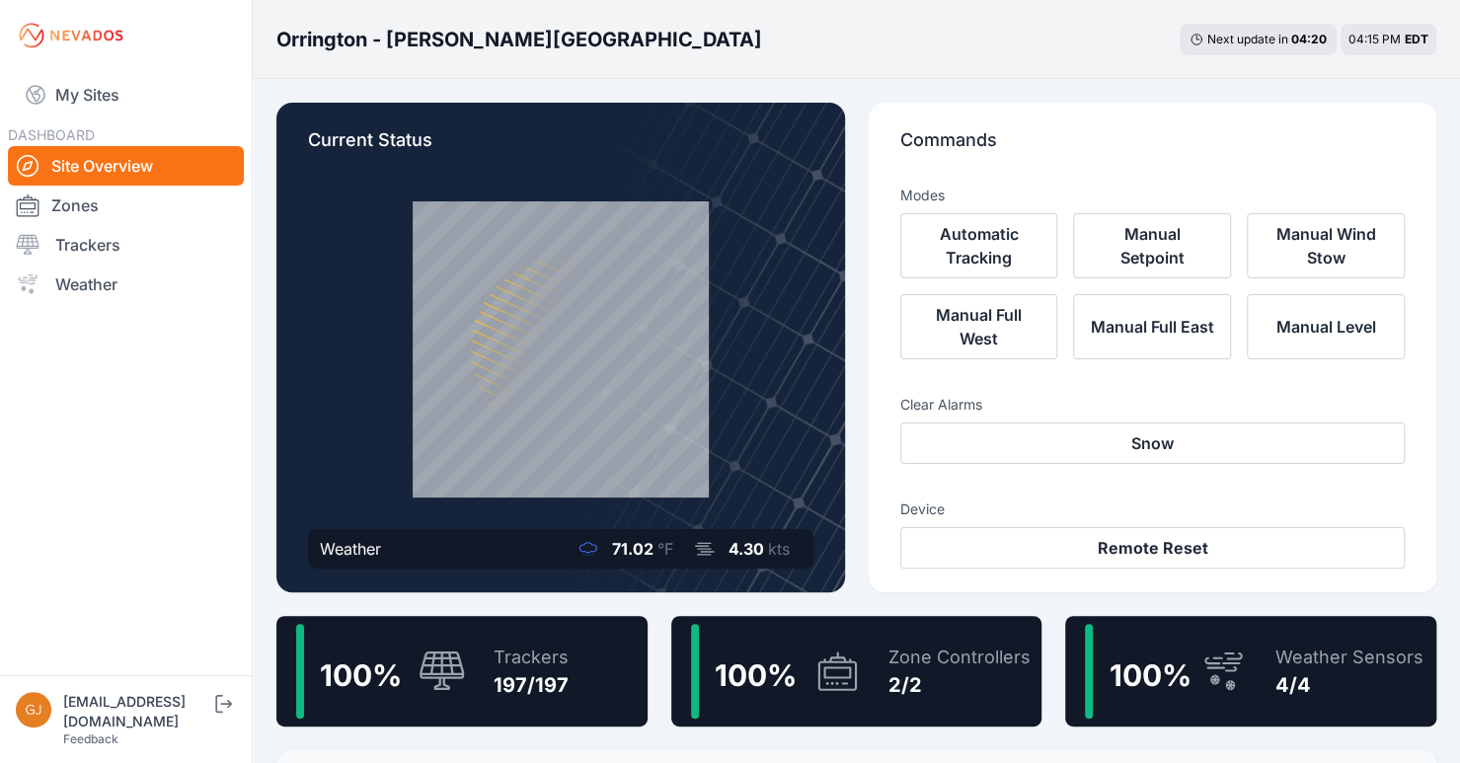
click at [822, 657] on icon at bounding box center [837, 671] width 47 height 45
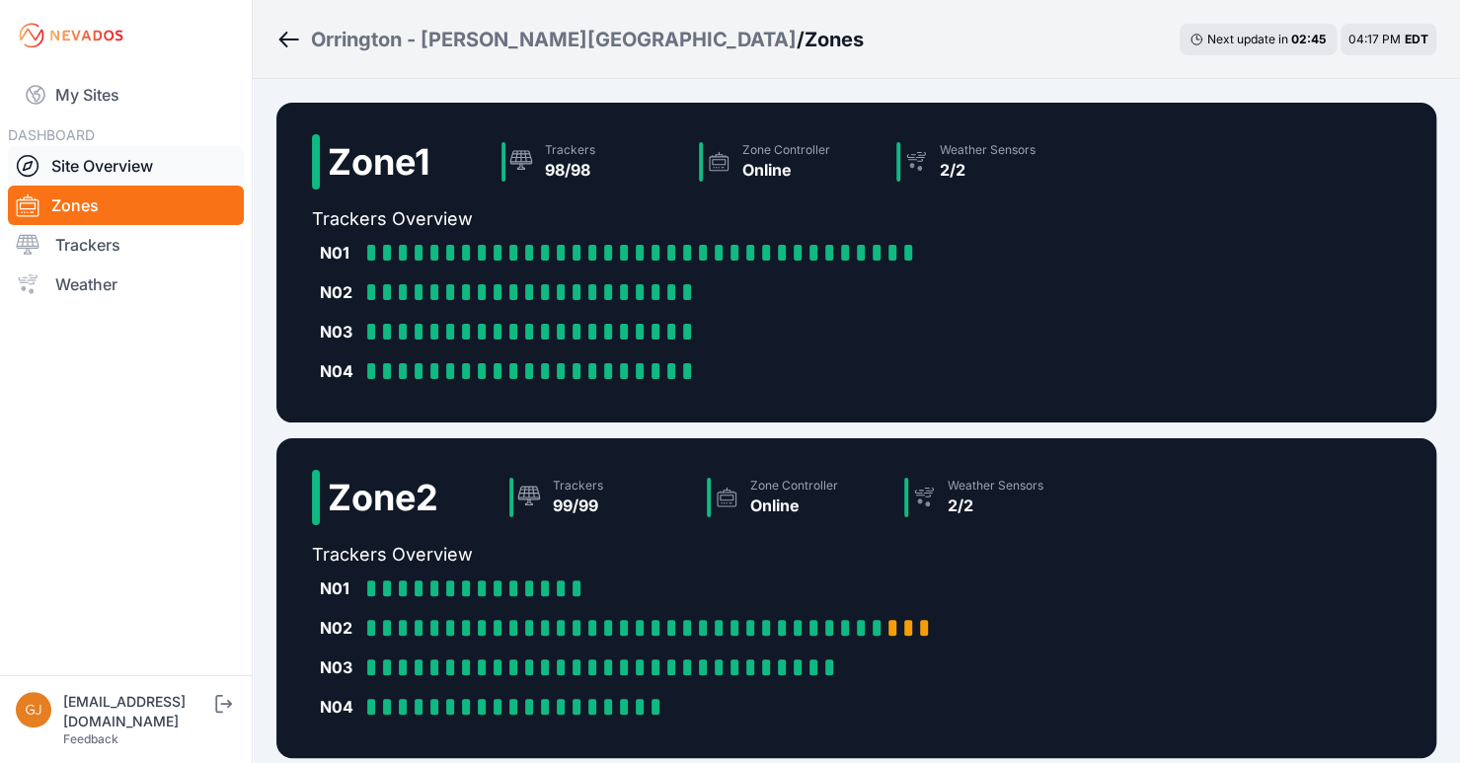
click at [113, 170] on link "Site Overview" at bounding box center [126, 165] width 236 height 39
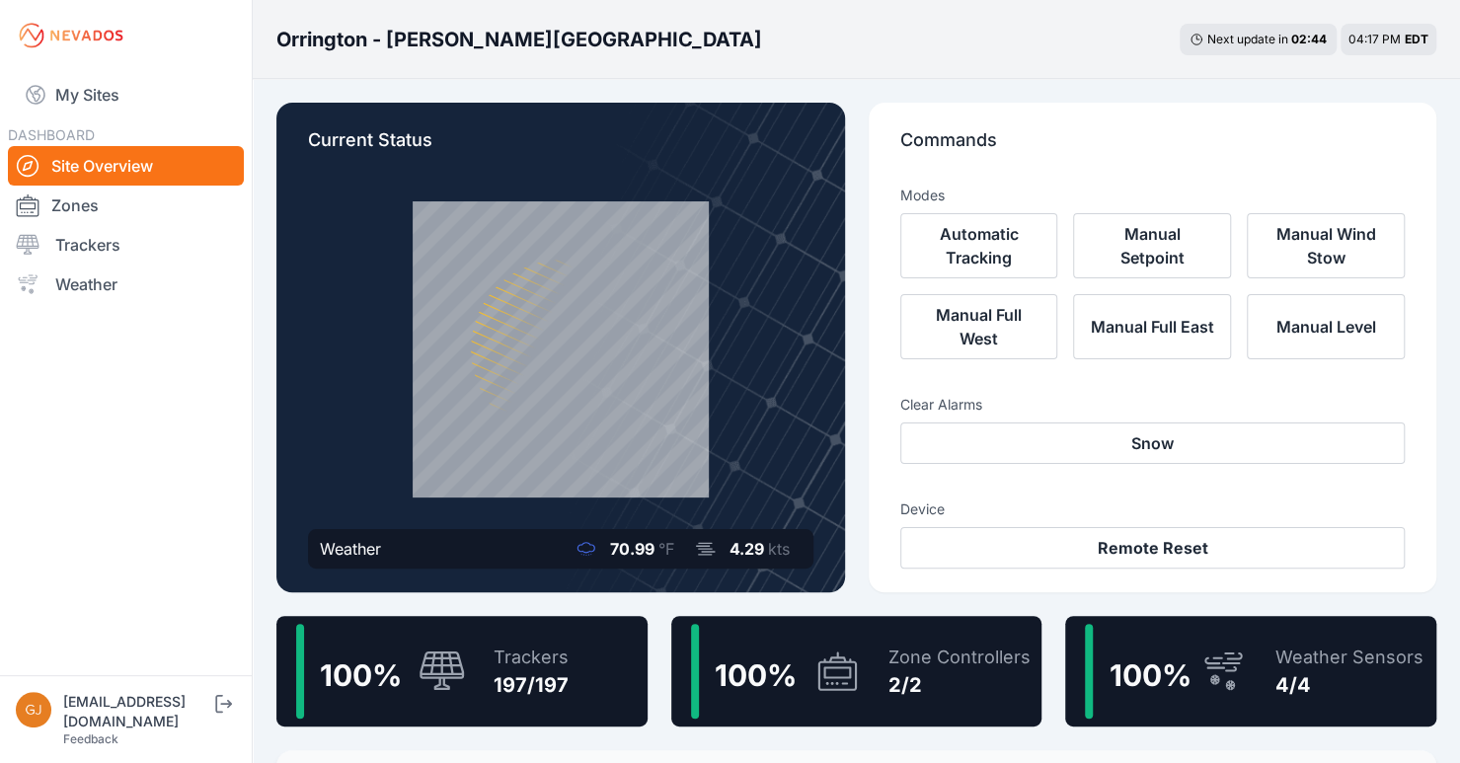
click at [804, 661] on div "100 %" at bounding box center [776, 671] width 170 height 95
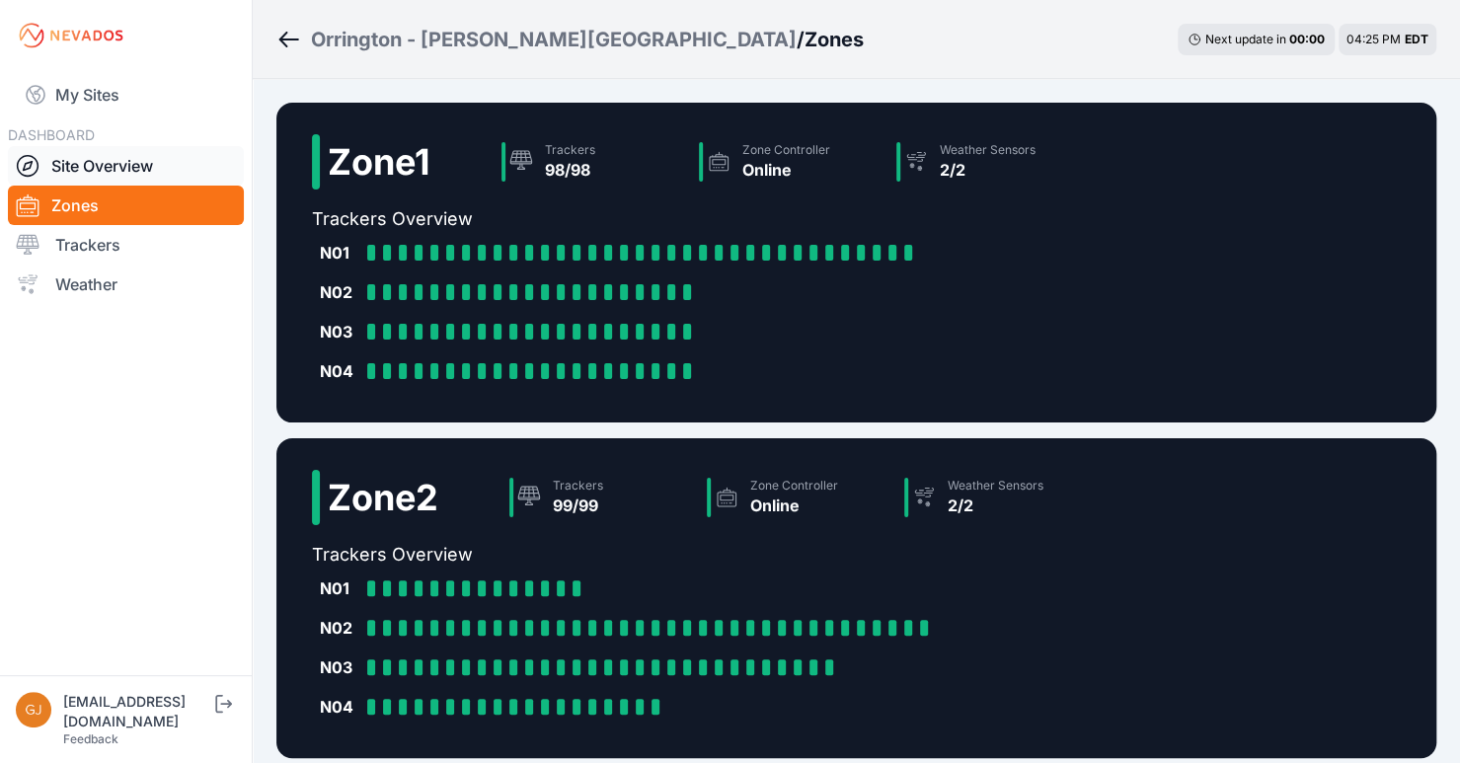
click at [134, 178] on link "Site Overview" at bounding box center [126, 165] width 236 height 39
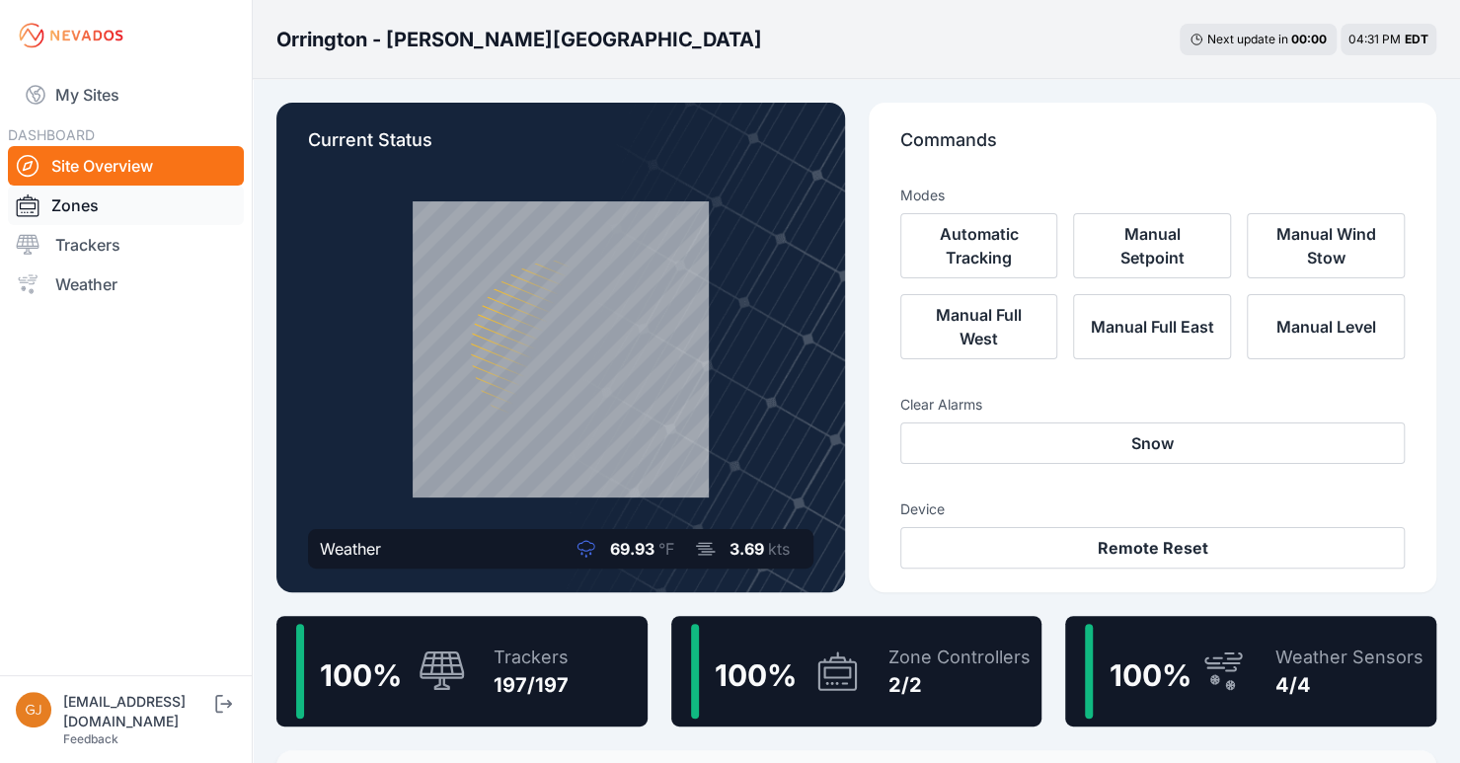
click at [93, 204] on link "Zones" at bounding box center [126, 205] width 236 height 39
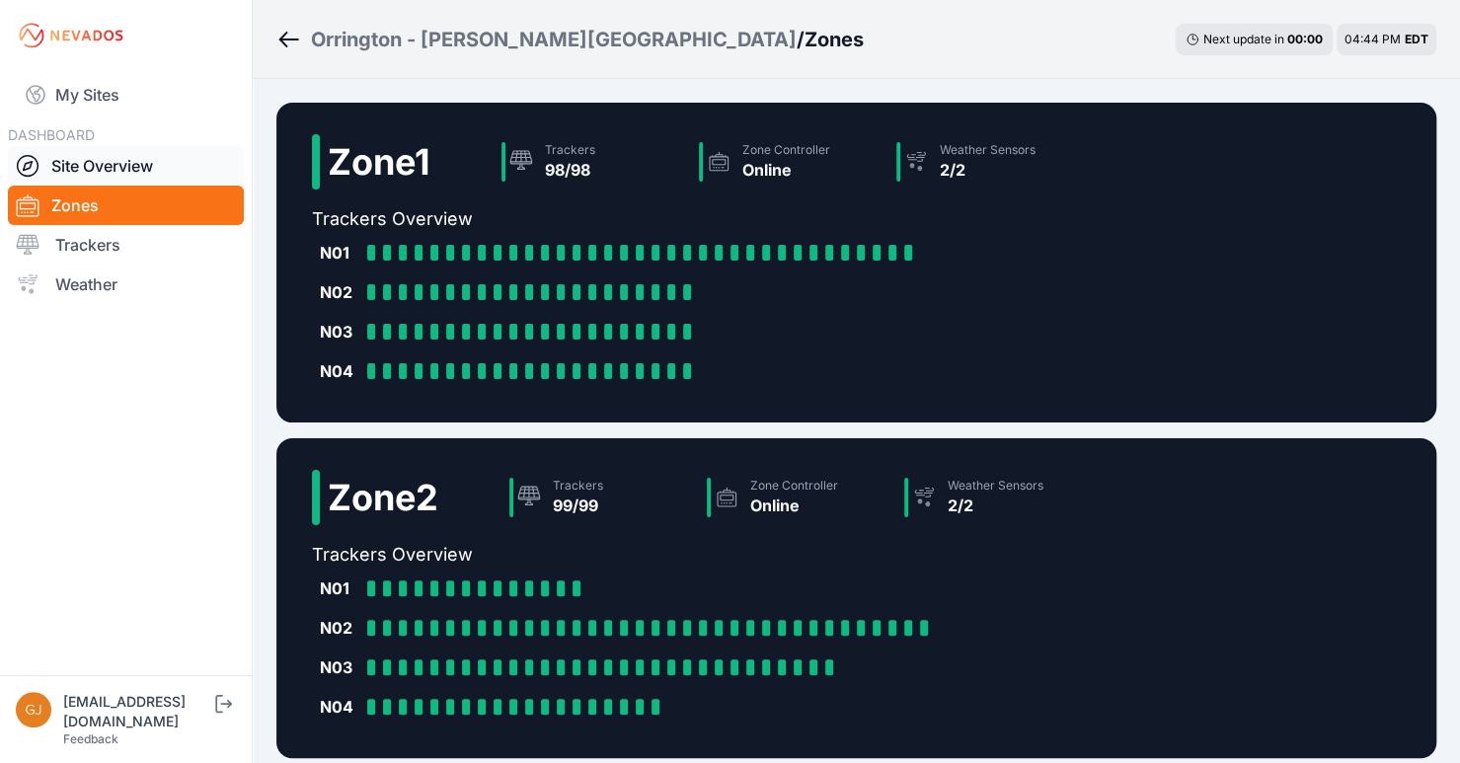
click at [110, 173] on link "Site Overview" at bounding box center [126, 165] width 236 height 39
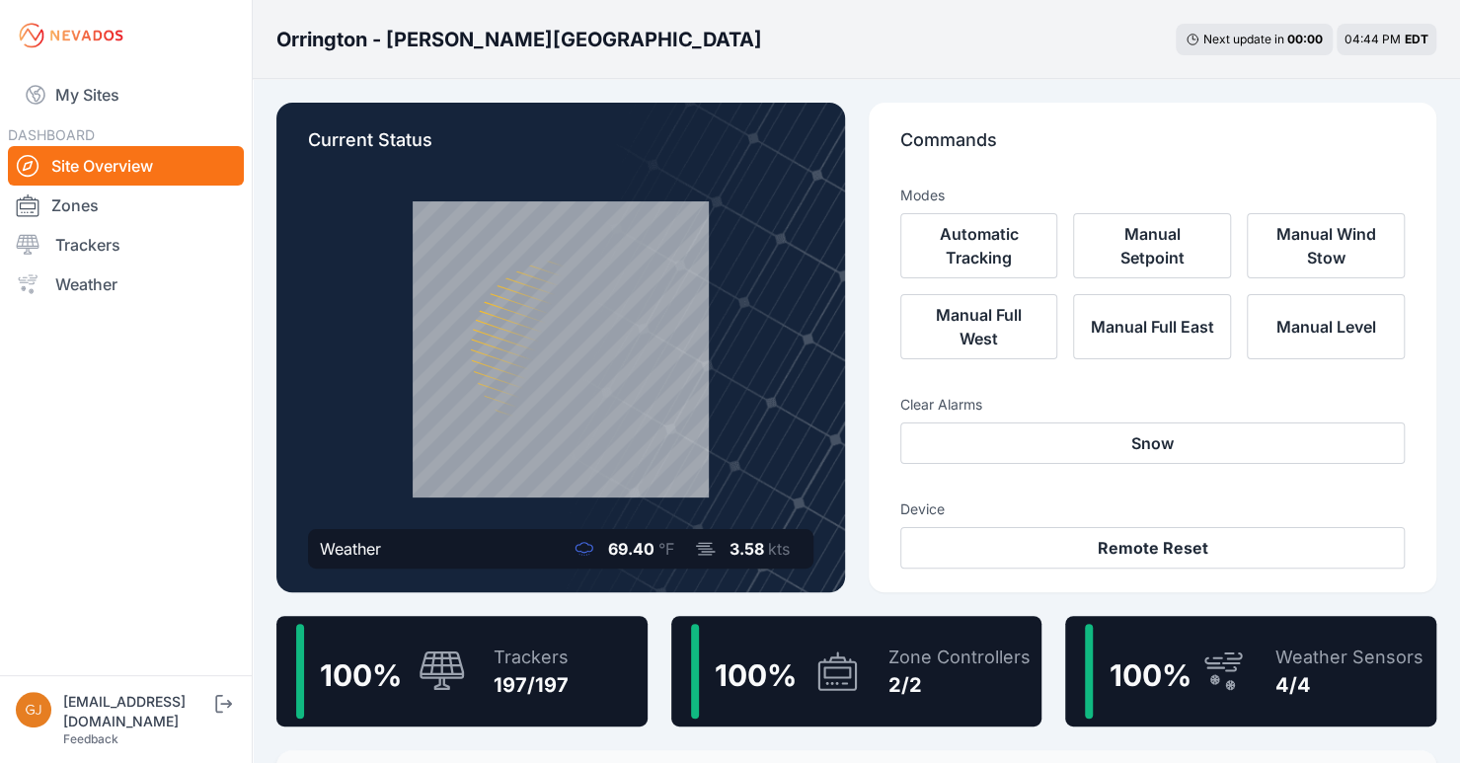
click at [859, 660] on icon at bounding box center [837, 671] width 47 height 45
